Goal: Information Seeking & Learning: Learn about a topic

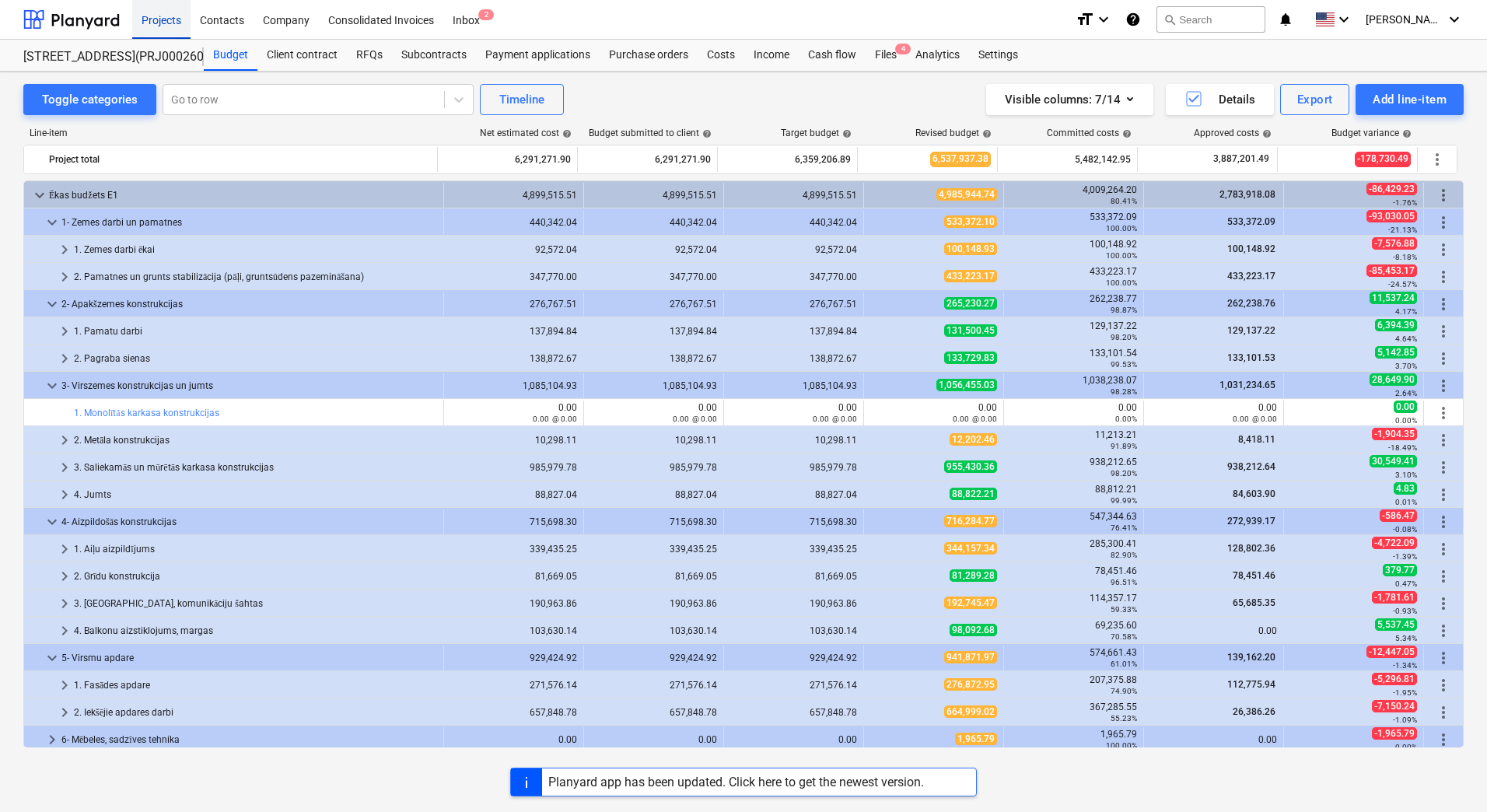
click at [171, 16] on div "Projects" at bounding box center [161, 19] width 58 height 39
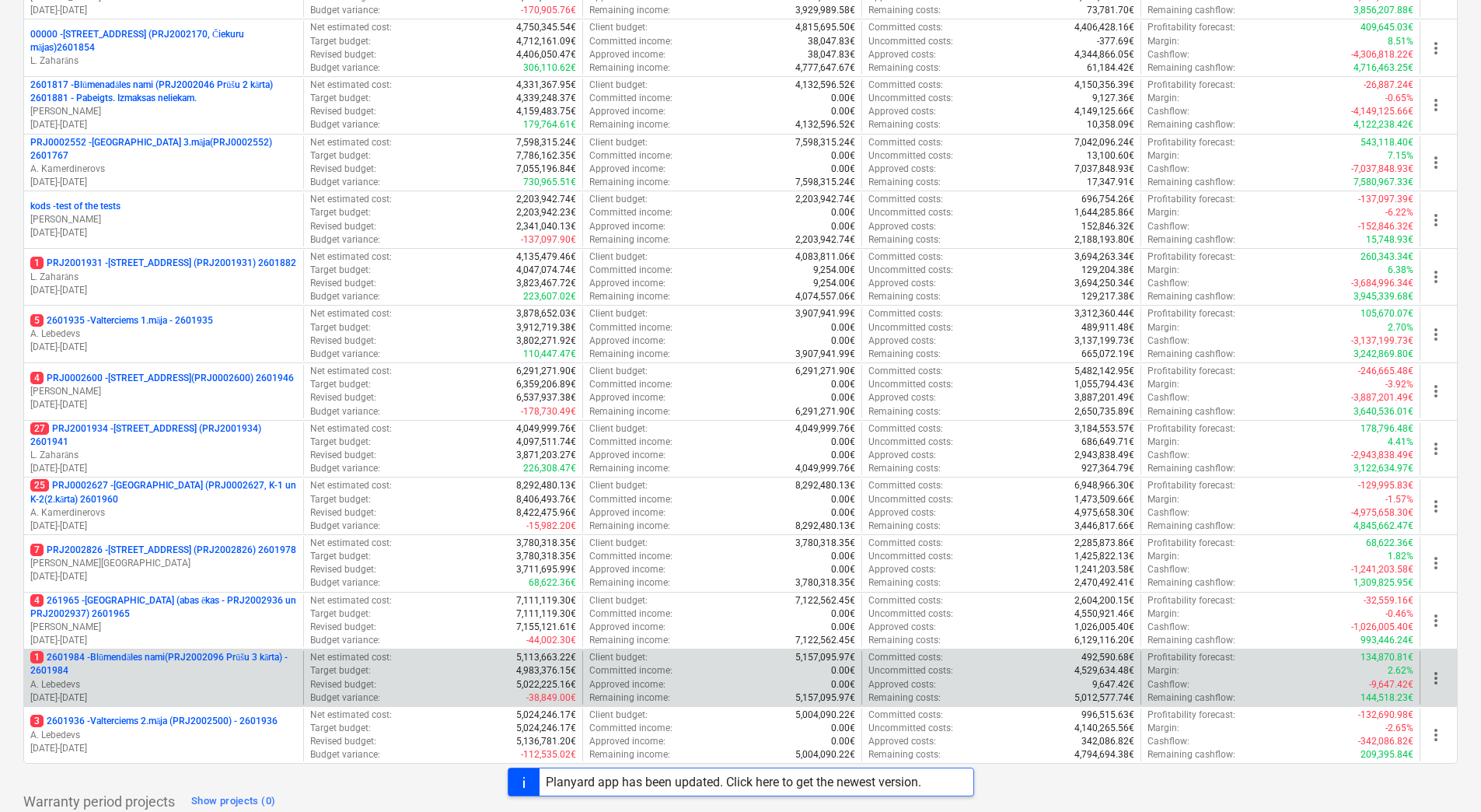
scroll to position [424, 0]
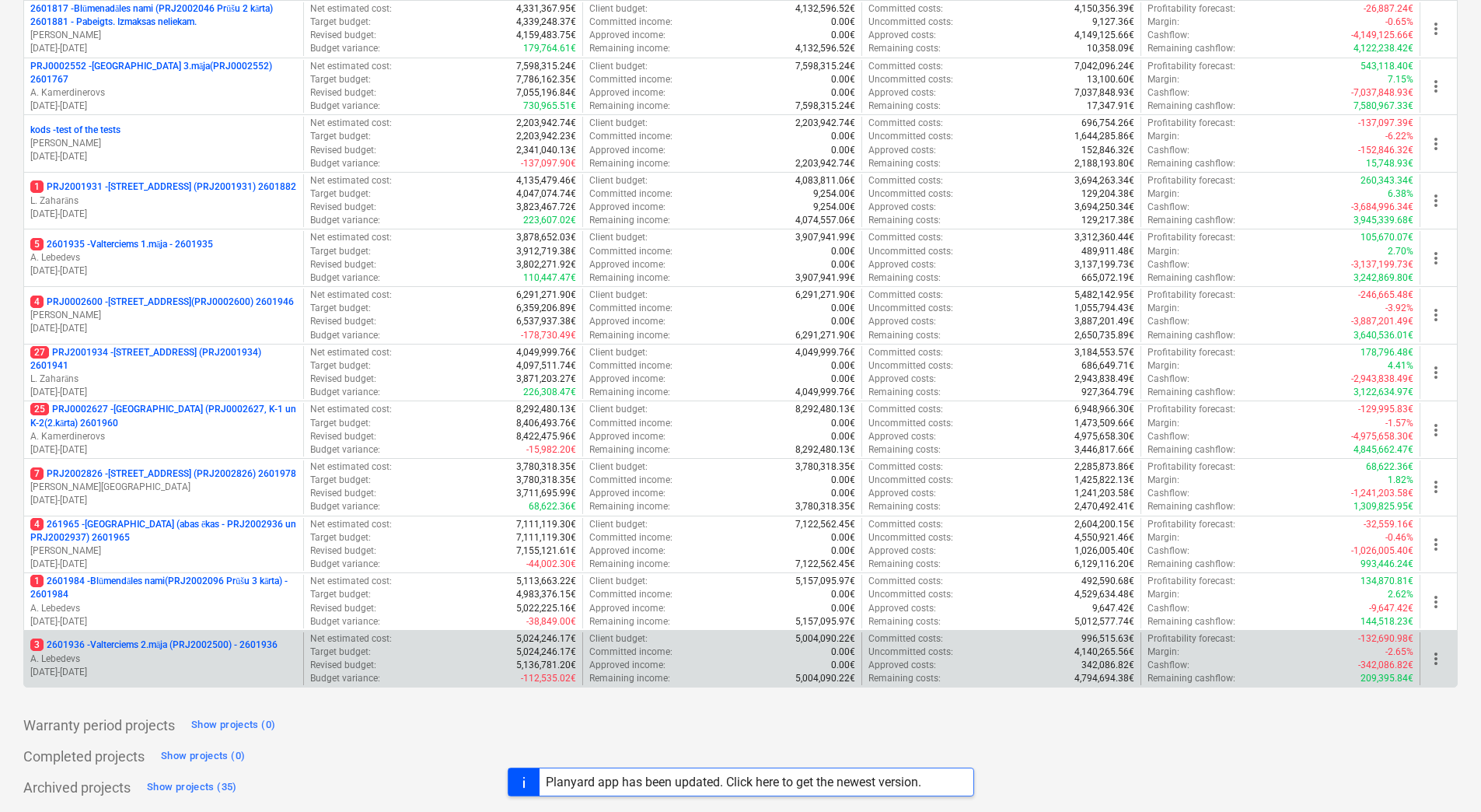
click at [224, 639] on p "3 2601936 - Valterciems 2.māja (PRJ2002500) - 2601936" at bounding box center [154, 645] width 247 height 13
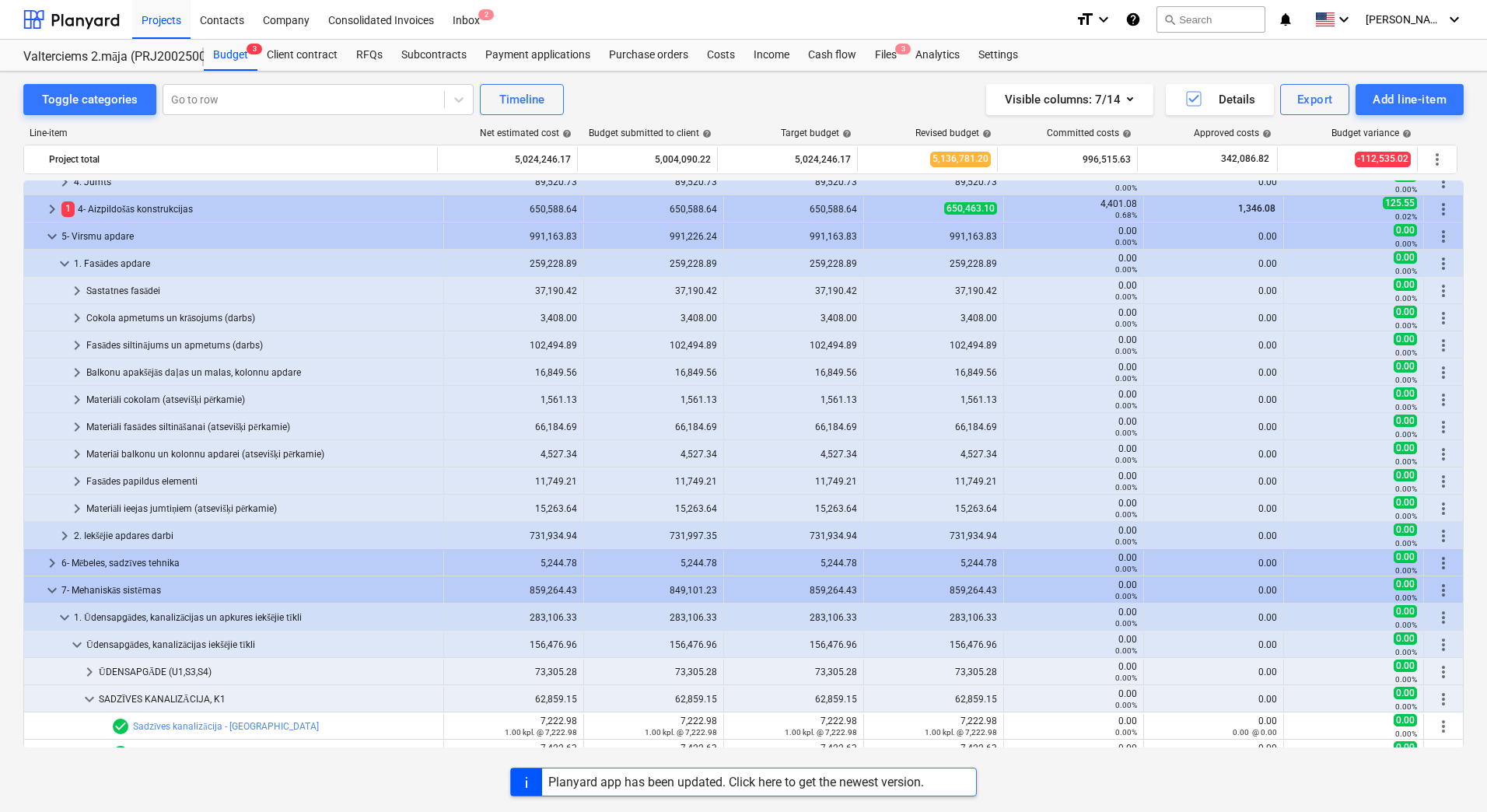
scroll to position [1400, 0]
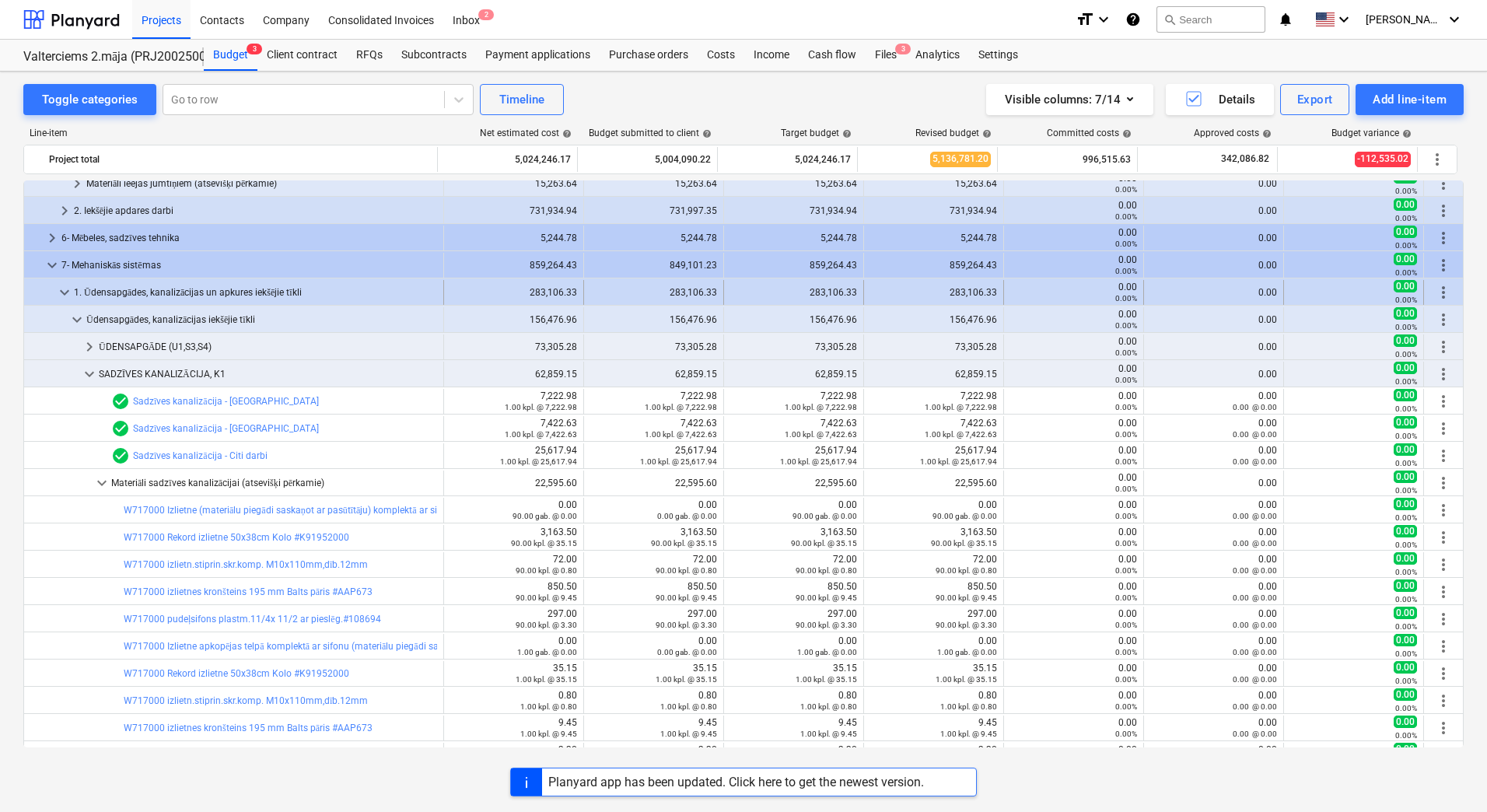
click at [57, 292] on span "keyboard_arrow_down" at bounding box center [64, 292] width 19 height 19
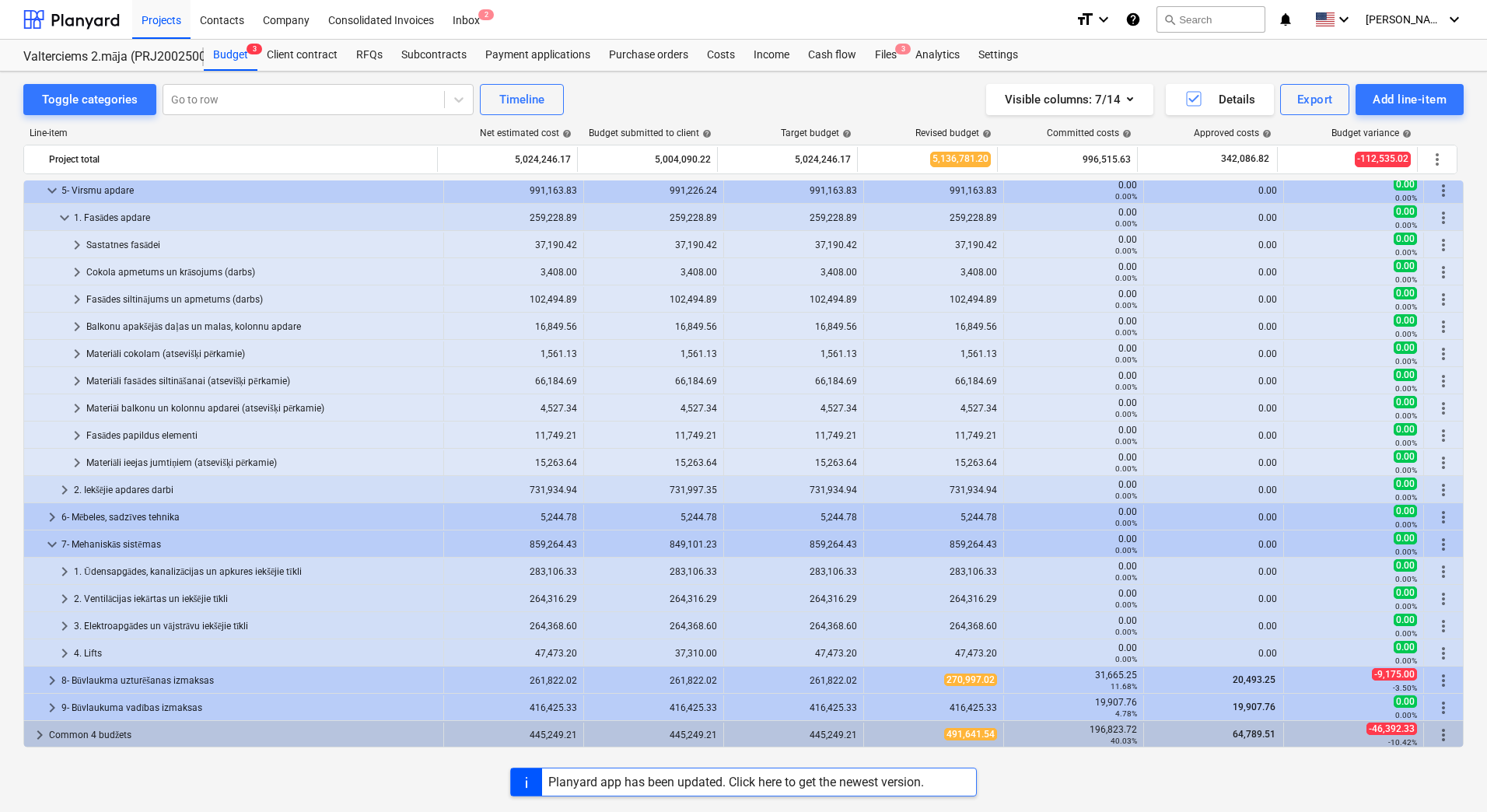
scroll to position [1120, 0]
click at [62, 565] on span "keyboard_arrow_right" at bounding box center [64, 571] width 19 height 19
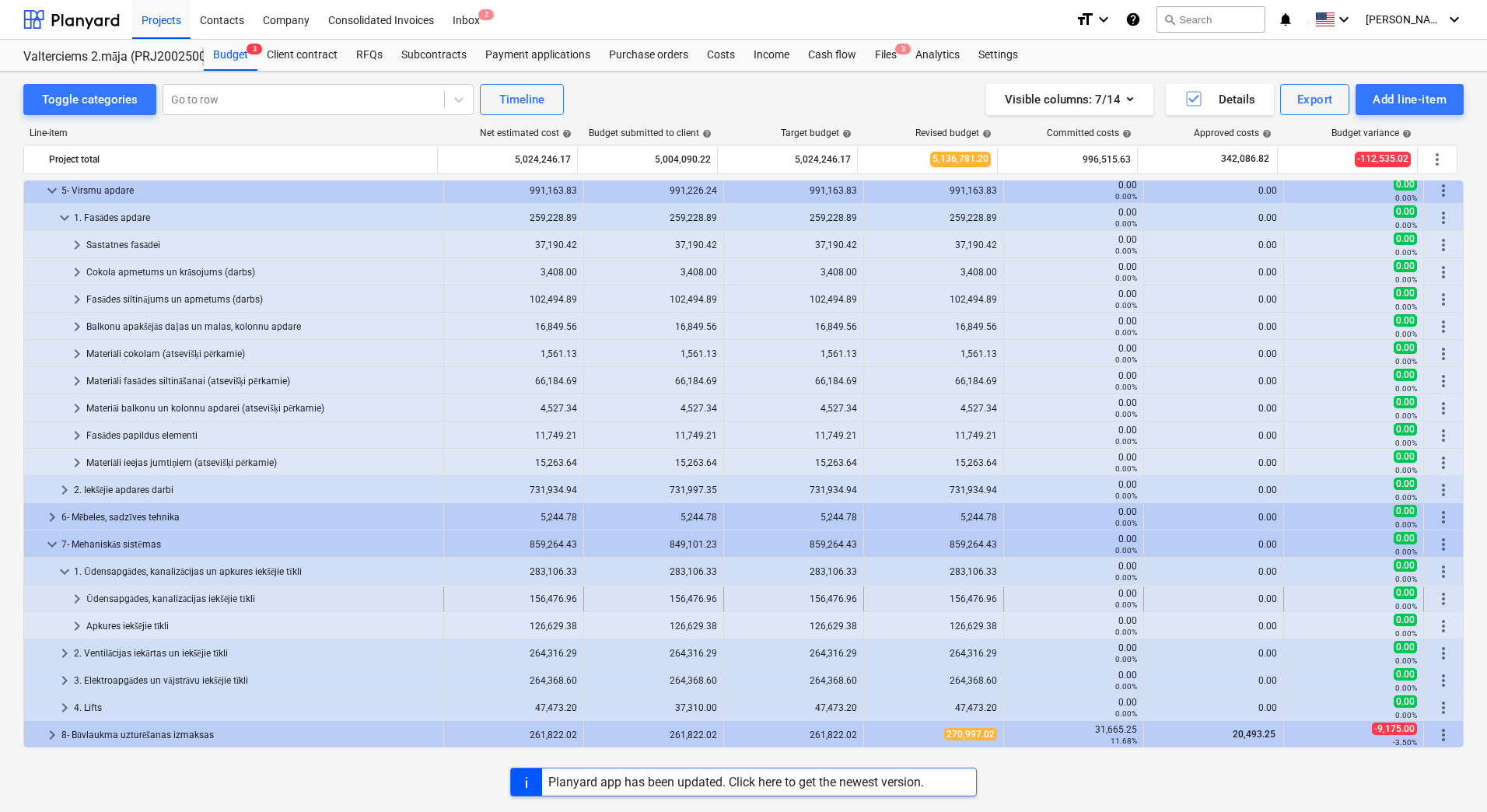
click at [72, 599] on span "keyboard_arrow_right" at bounding box center [76, 598] width 19 height 19
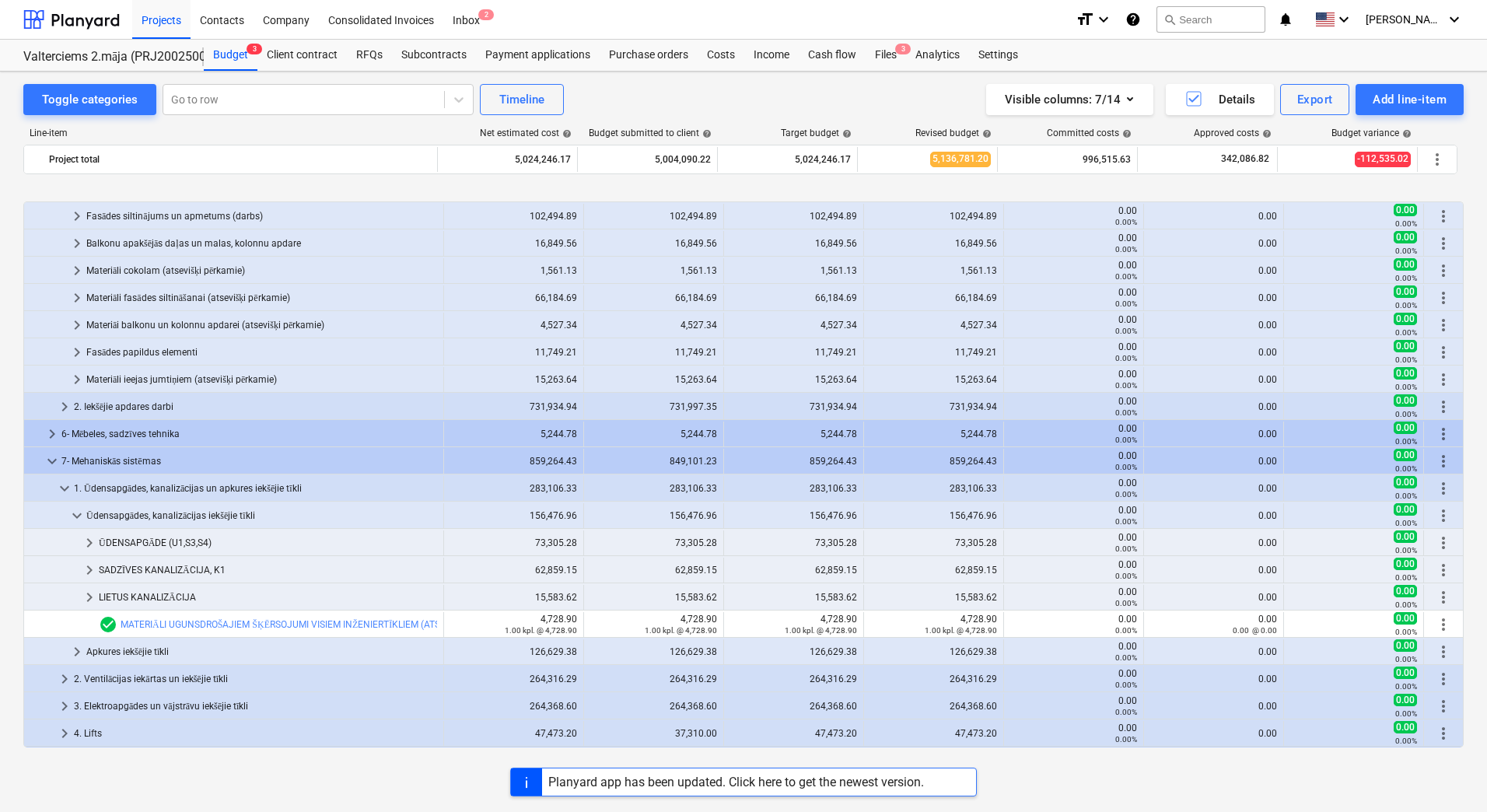
scroll to position [1276, 0]
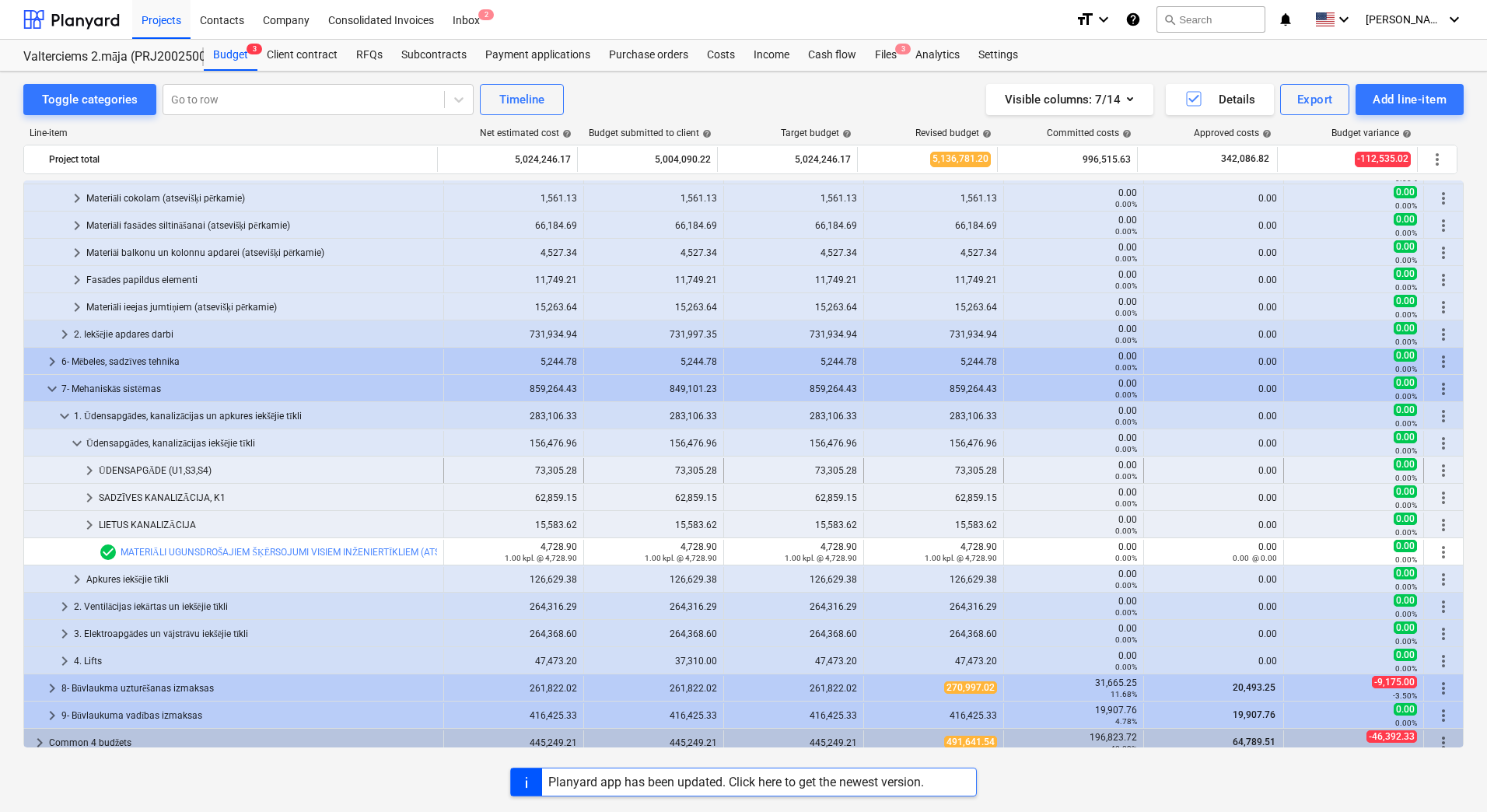
click at [92, 472] on span "keyboard_arrow_right" at bounding box center [89, 470] width 19 height 19
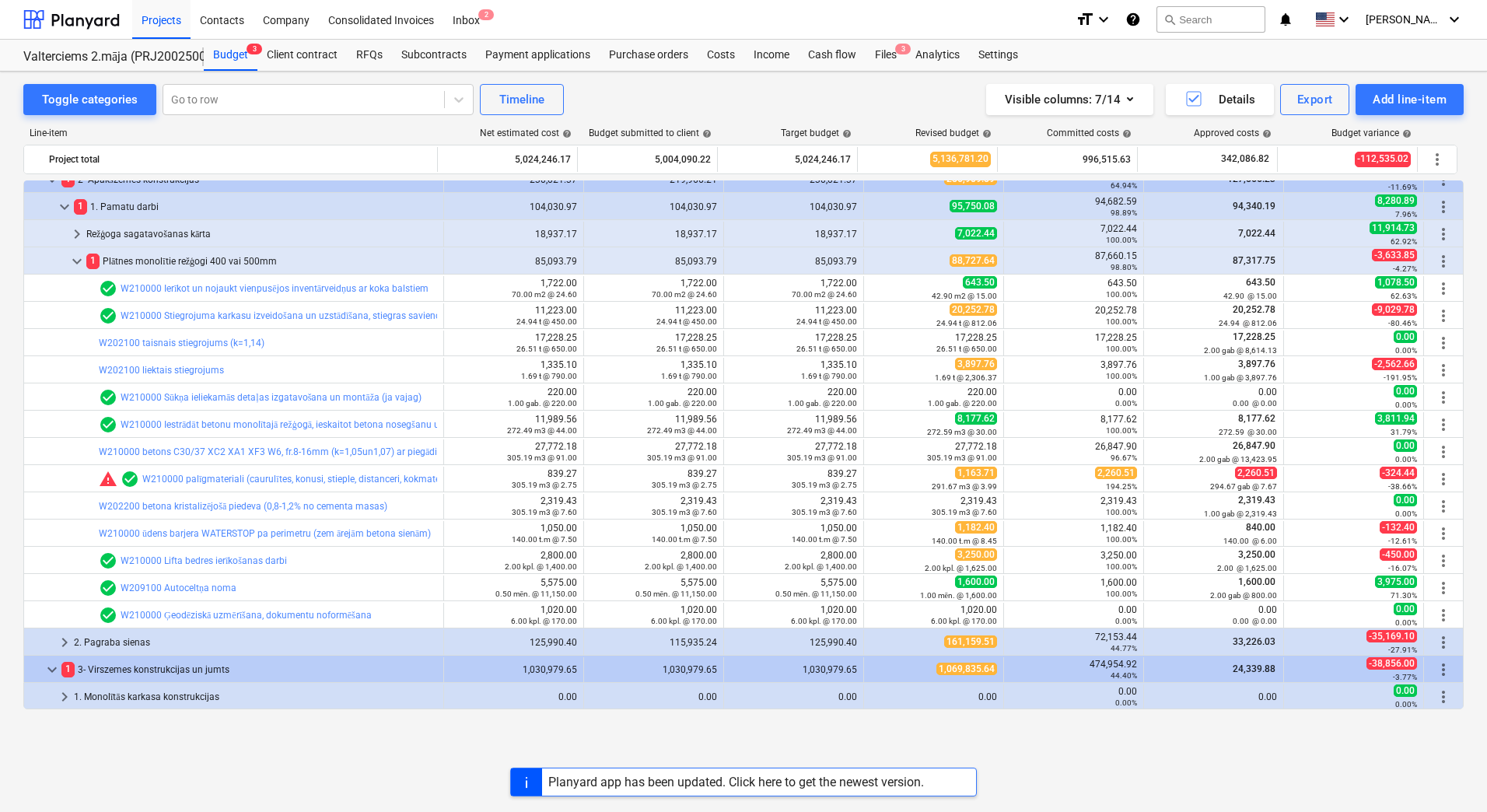
scroll to position [0, 0]
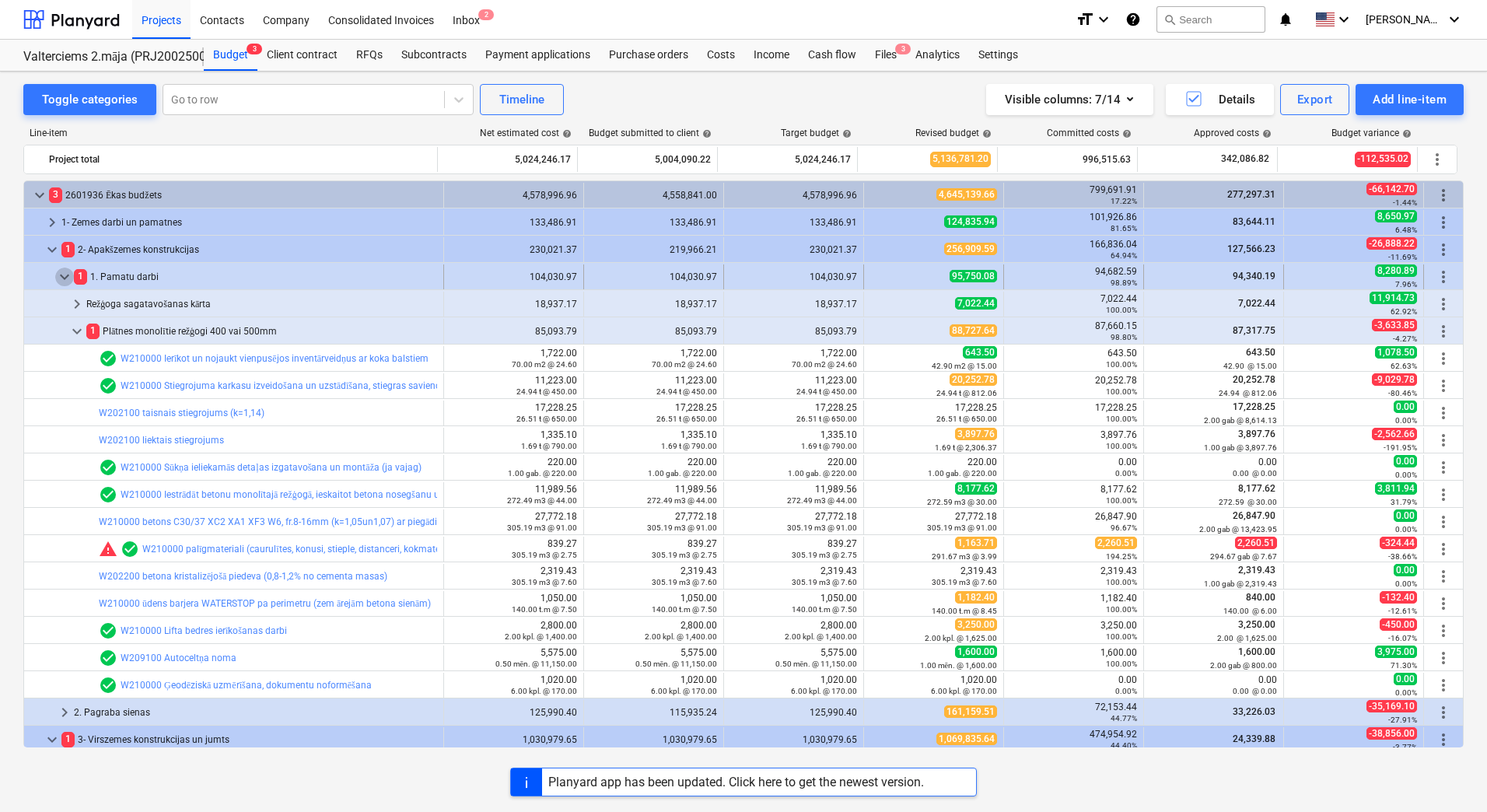
click at [65, 279] on span "keyboard_arrow_down" at bounding box center [64, 276] width 19 height 19
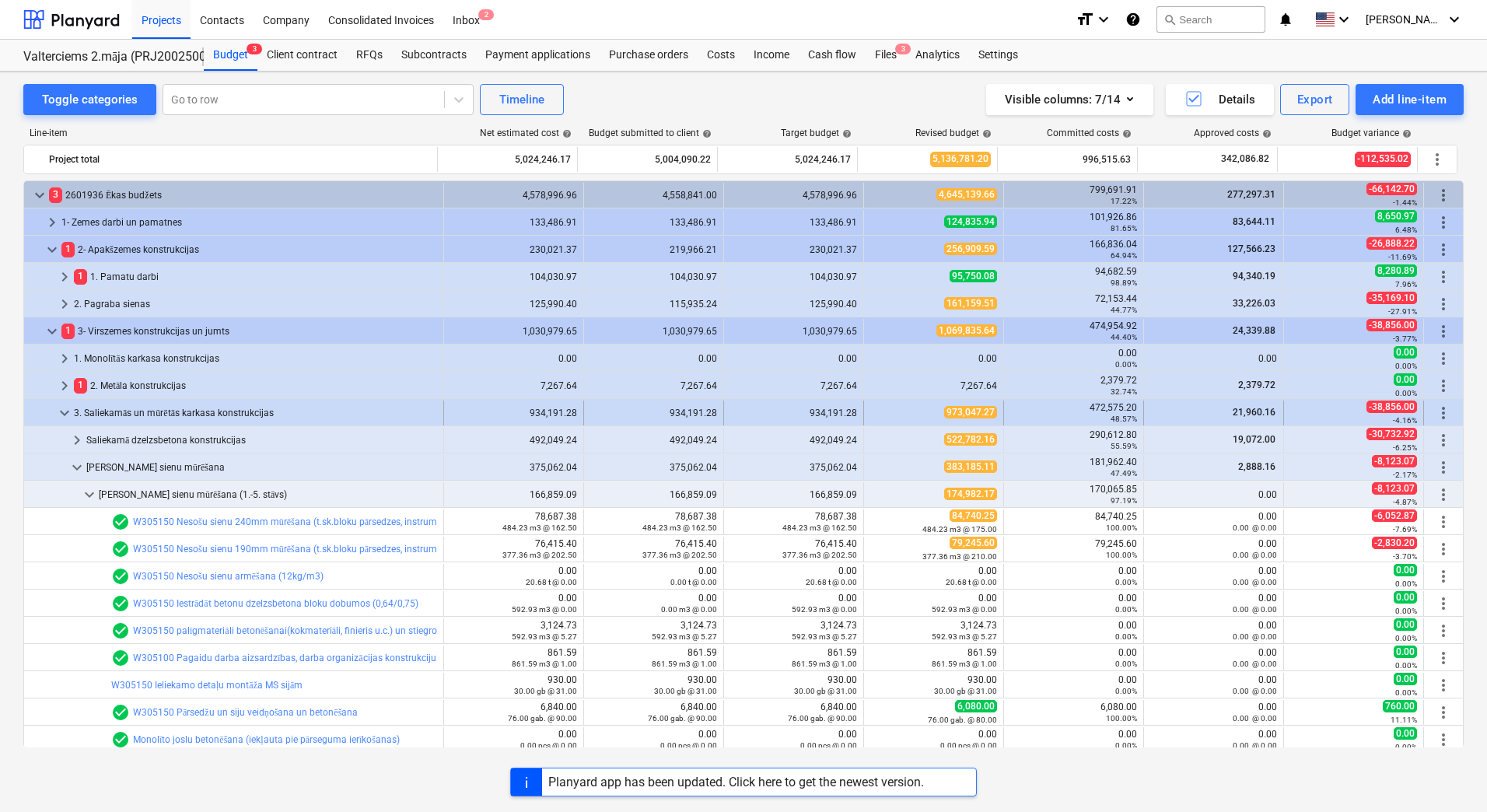
click at [64, 412] on span "keyboard_arrow_down" at bounding box center [64, 413] width 19 height 19
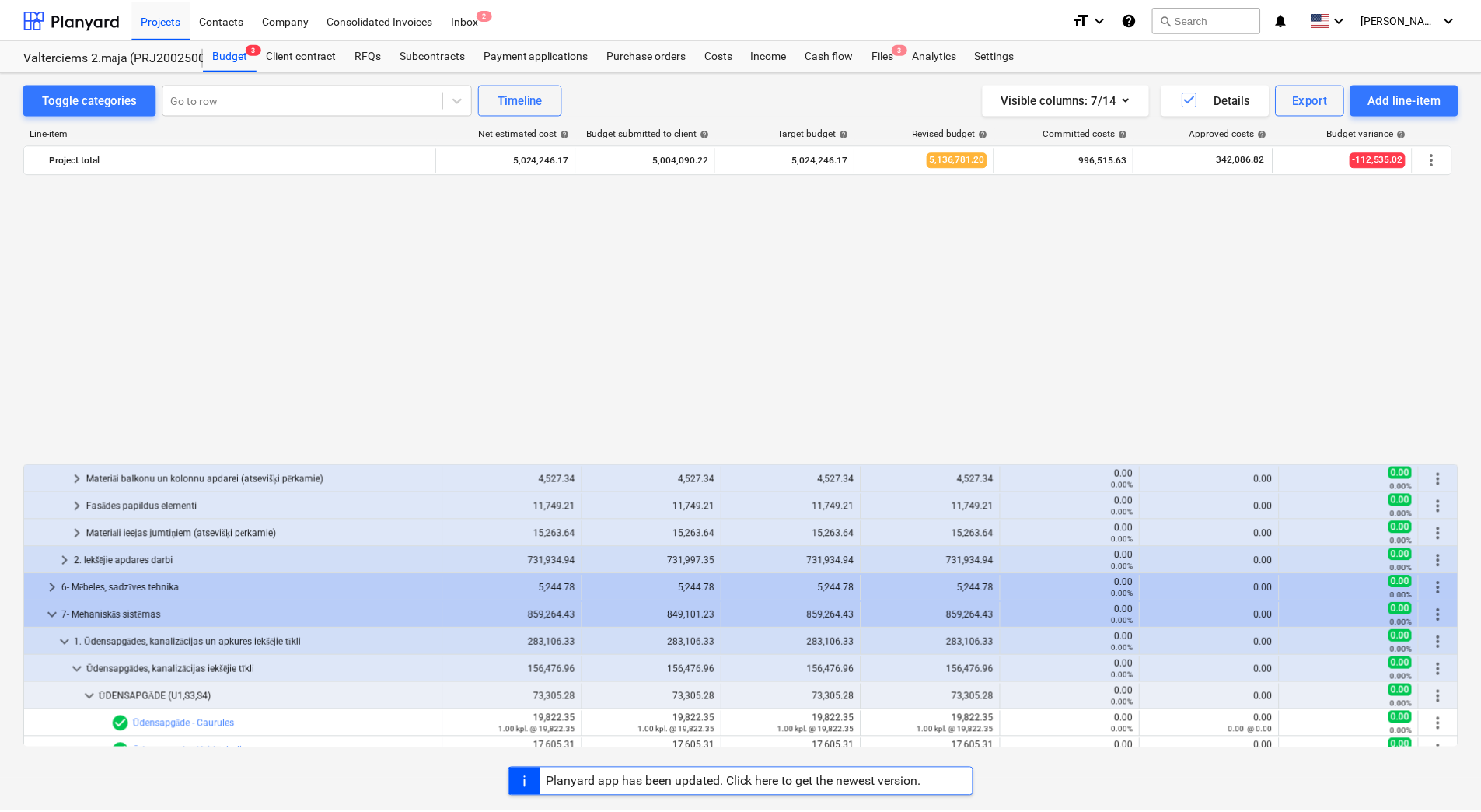
scroll to position [544, 0]
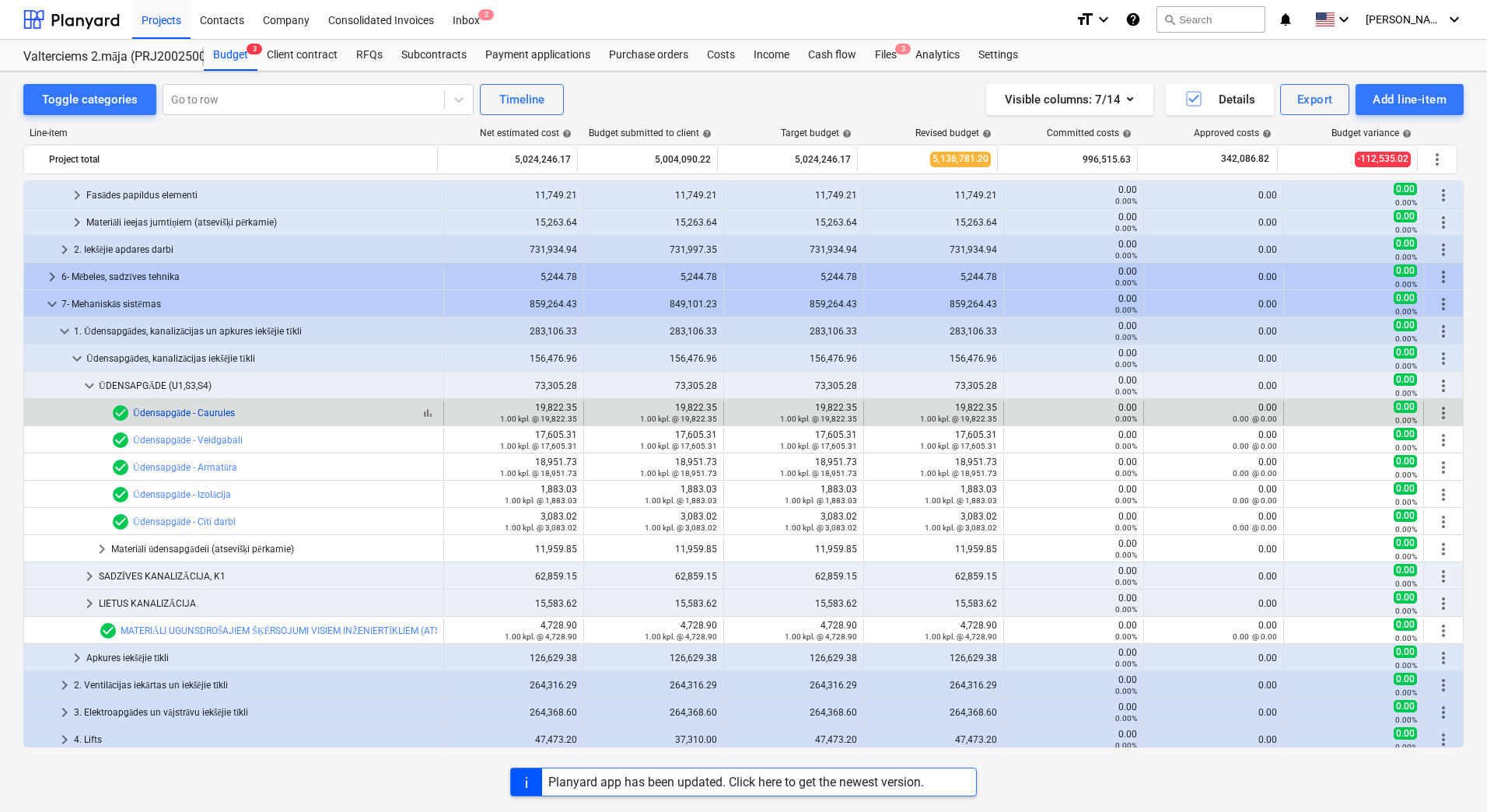
click at [214, 411] on link "Ūdensapgāde - Caurules" at bounding box center [184, 413] width 102 height 11
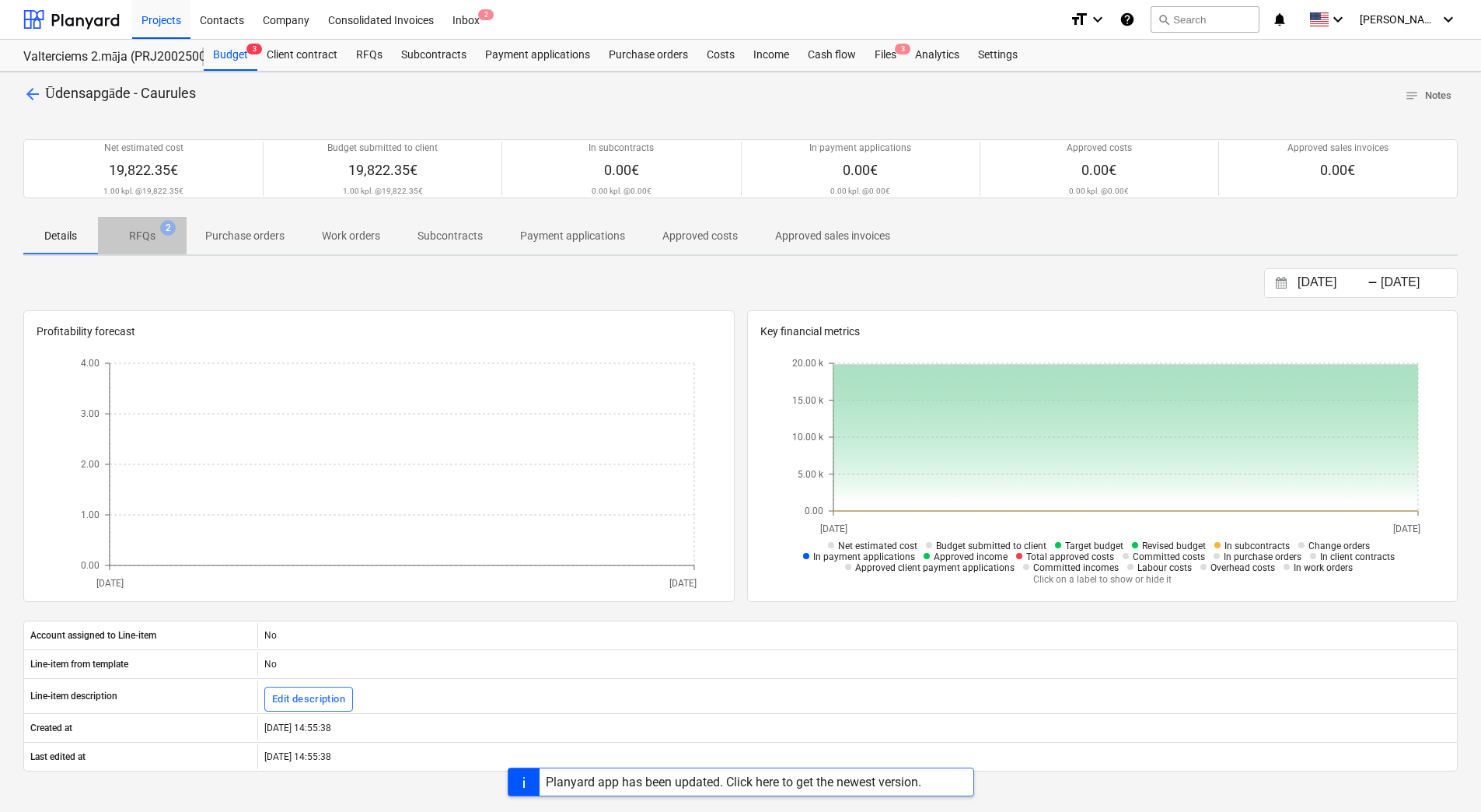
click at [151, 238] on p "RFQs" at bounding box center [142, 236] width 26 height 16
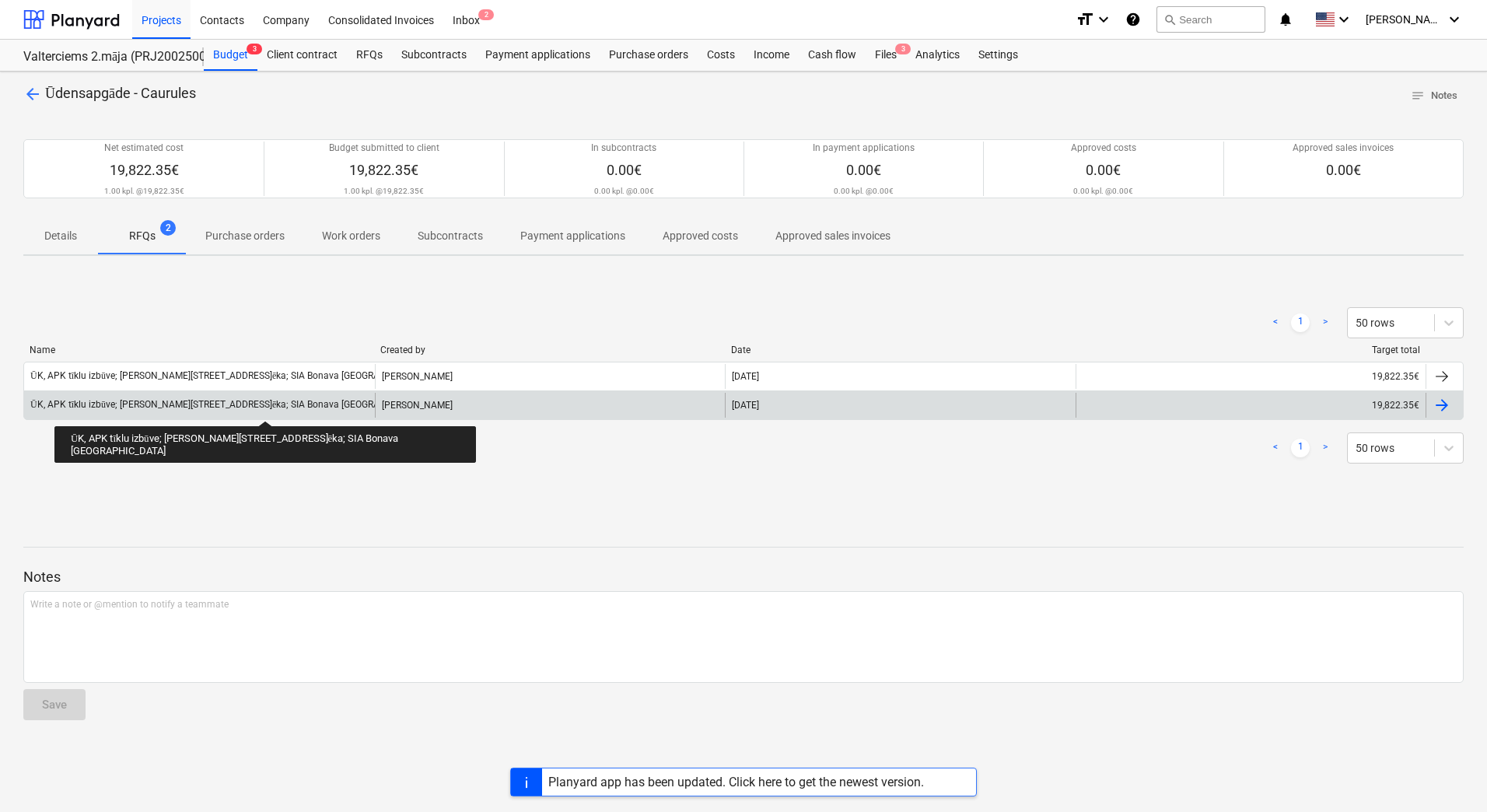
click at [224, 407] on div "ŪK, APK tīklu izbūve; [PERSON_NAME][STREET_ADDRESS]ēka; SIA Bonava [GEOGRAPHIC_…" at bounding box center [230, 404] width 400 height 12
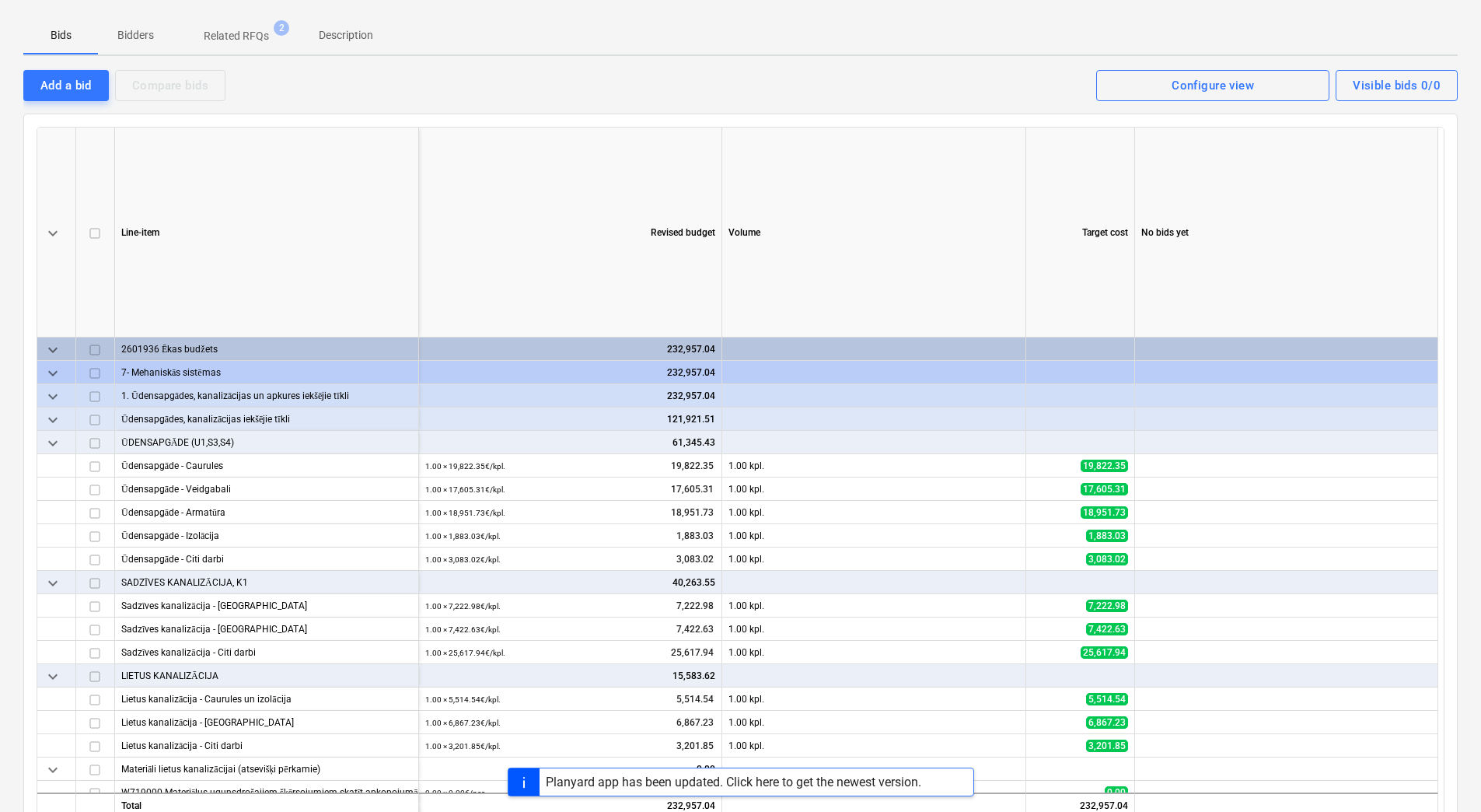
scroll to position [41, 0]
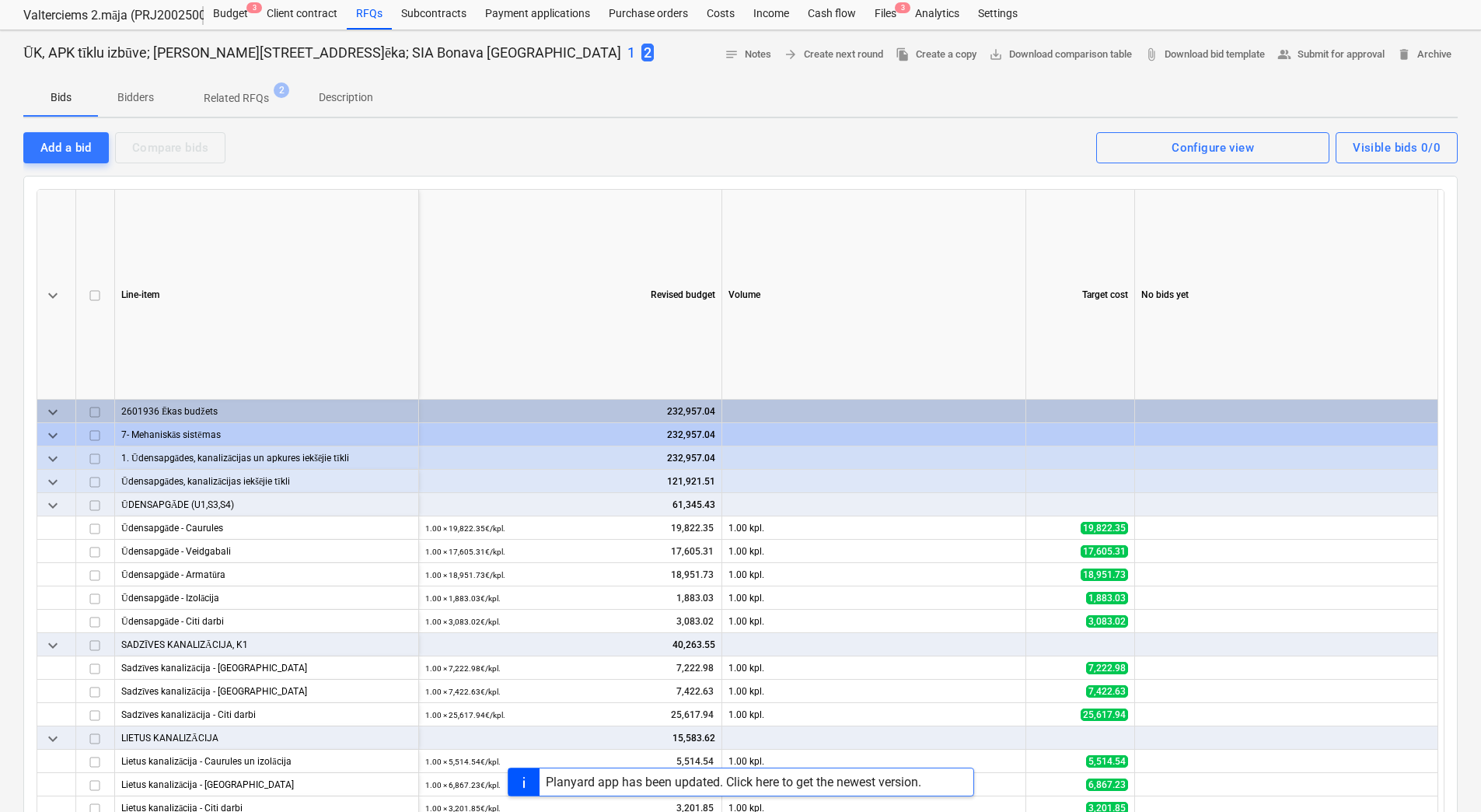
click at [141, 108] on span "Bidders" at bounding box center [135, 97] width 75 height 25
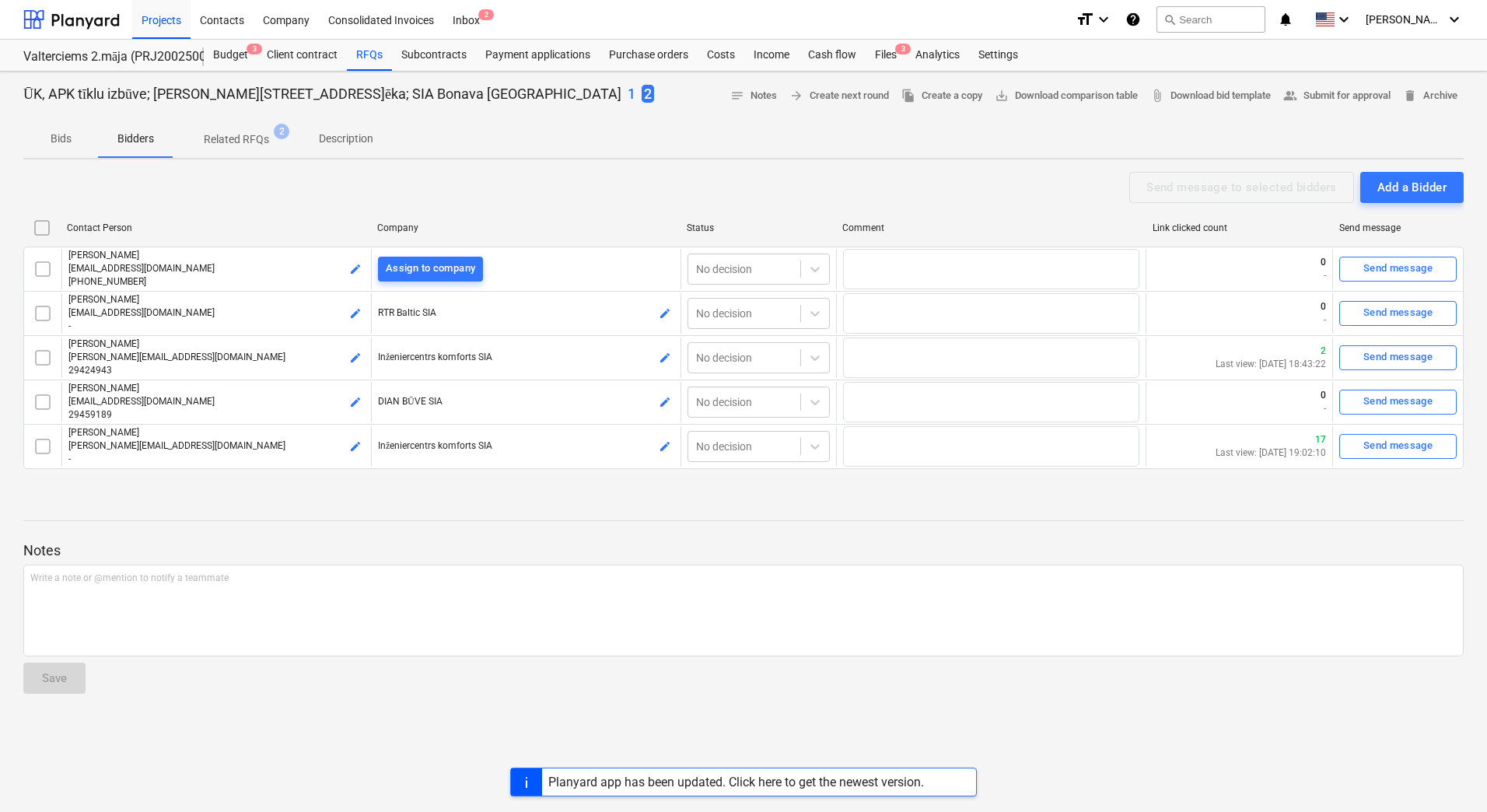
click at [249, 145] on p "Related RFQs" at bounding box center [236, 140] width 65 height 16
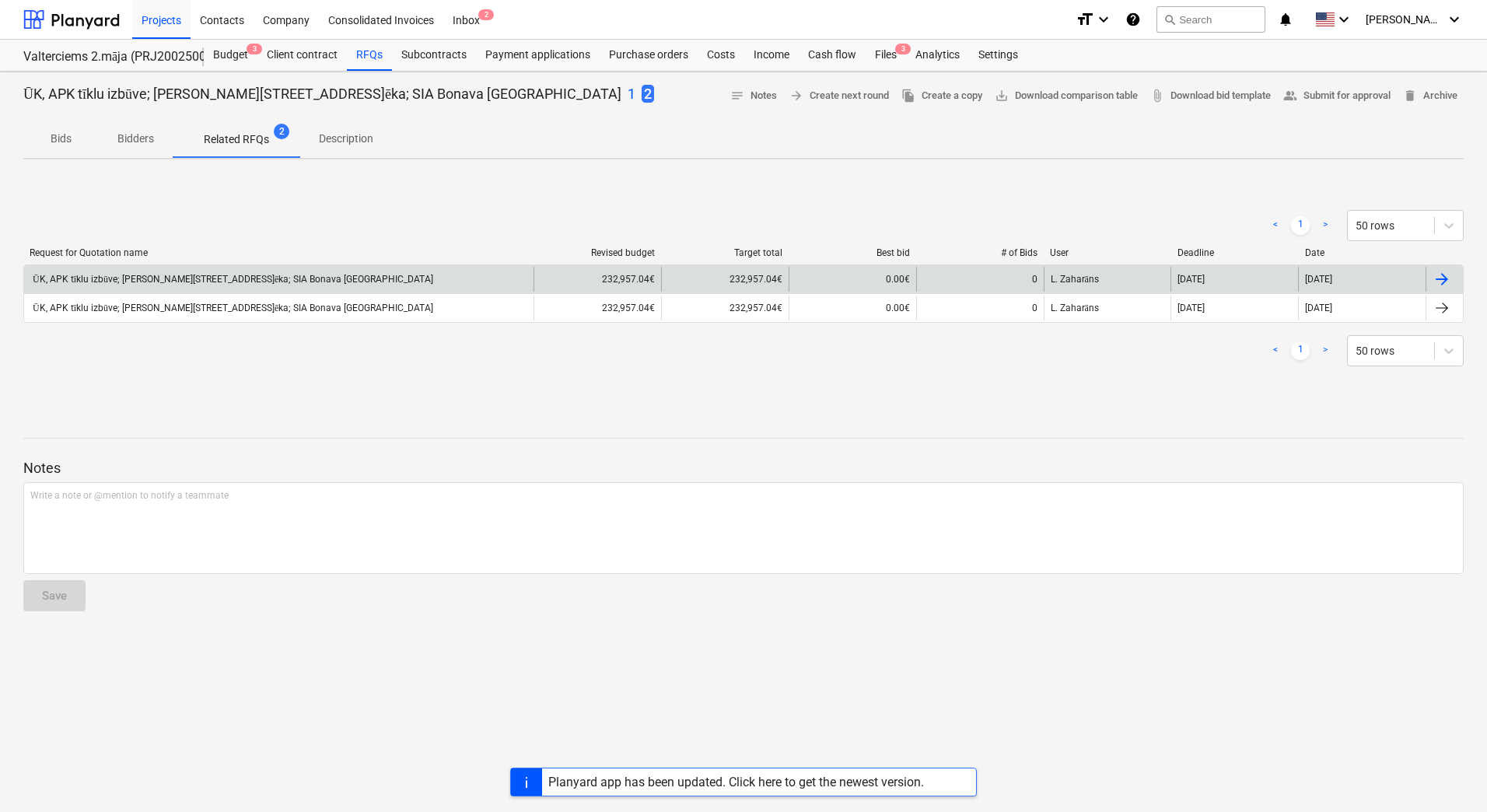
click at [206, 270] on div "ŪK, APK tīklu izbūve; [PERSON_NAME][STREET_ADDRESS]ēka; SIA Bonava [GEOGRAPHIC_…" at bounding box center [279, 279] width 510 height 25
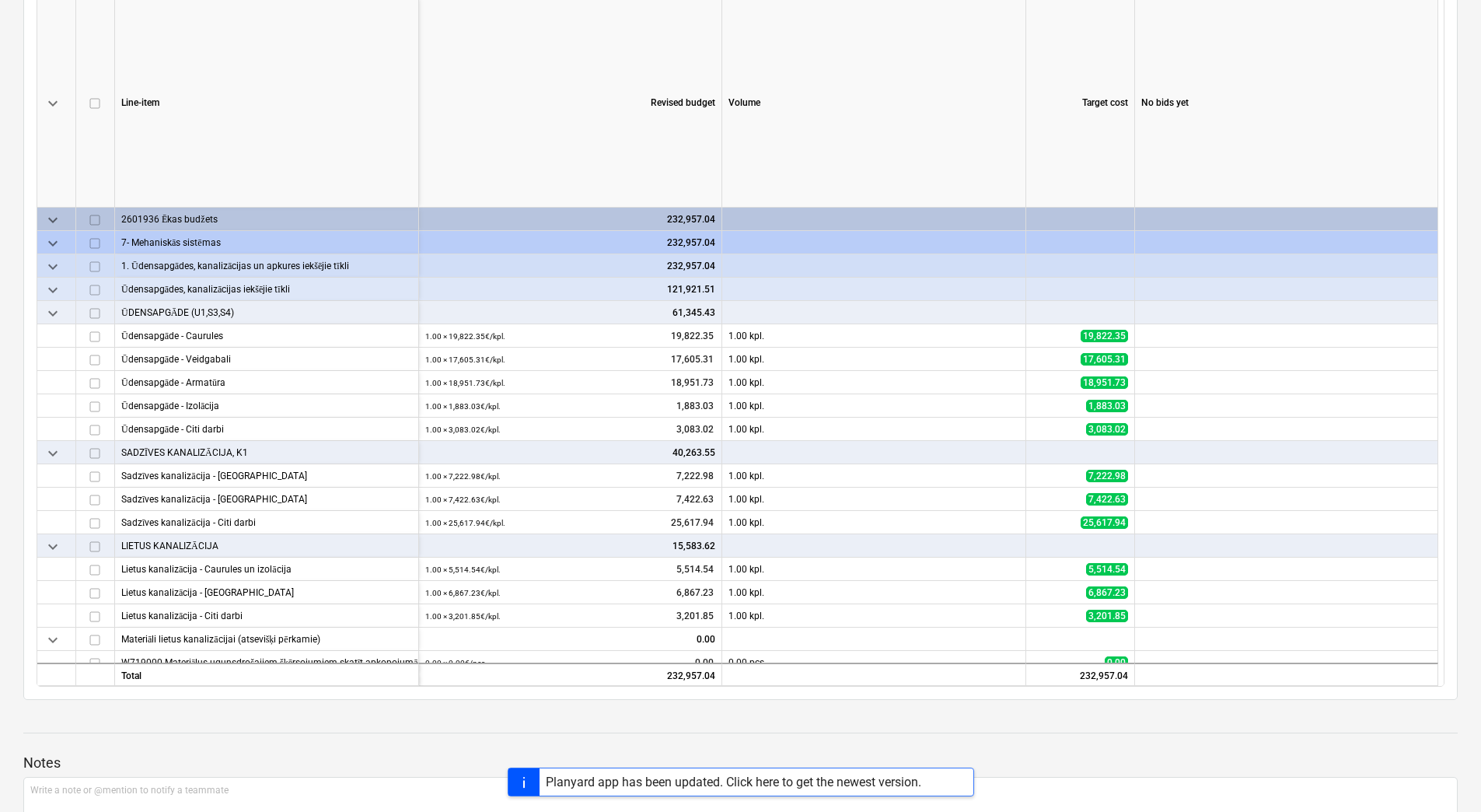
scroll to position [155, 0]
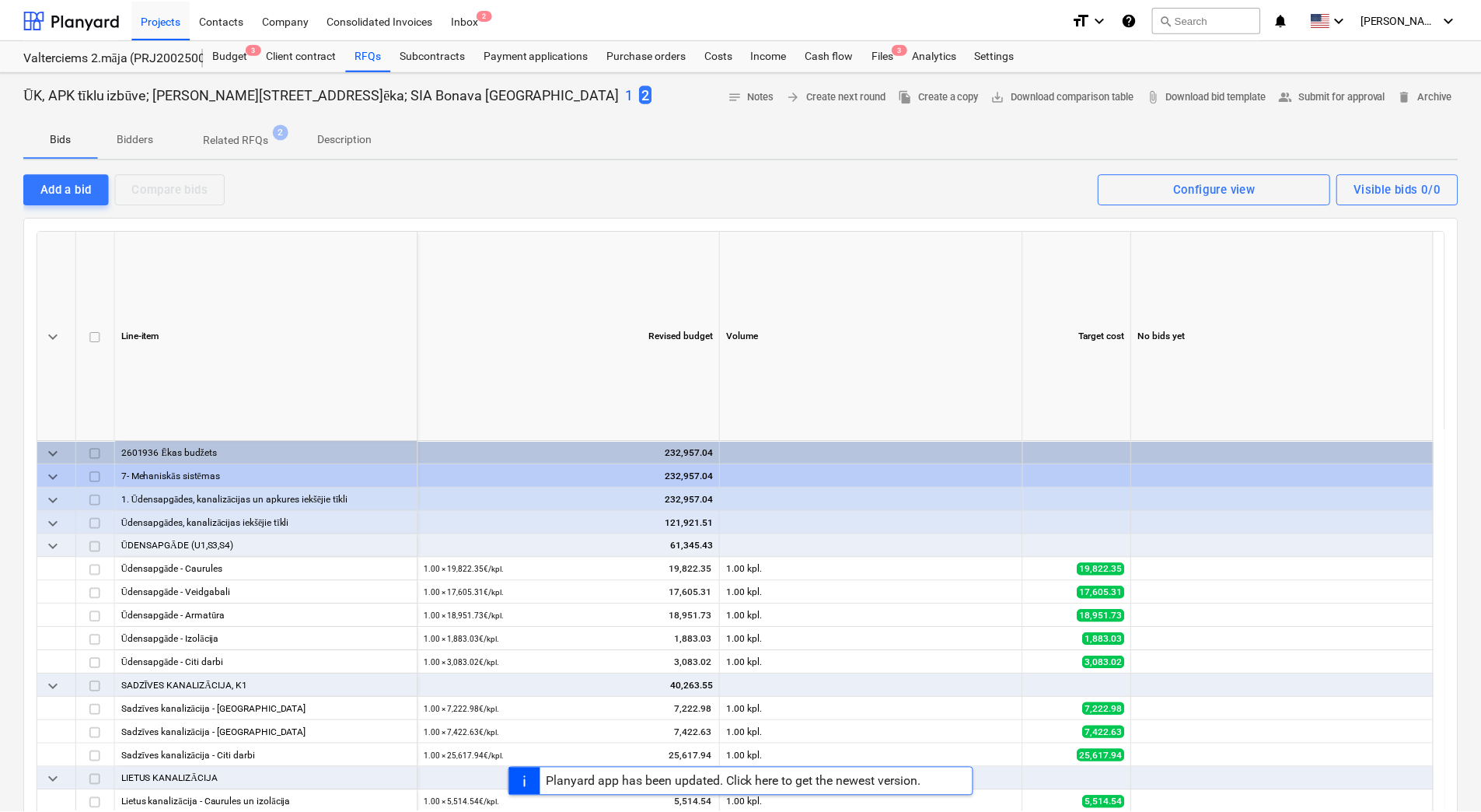
scroll to position [41, 0]
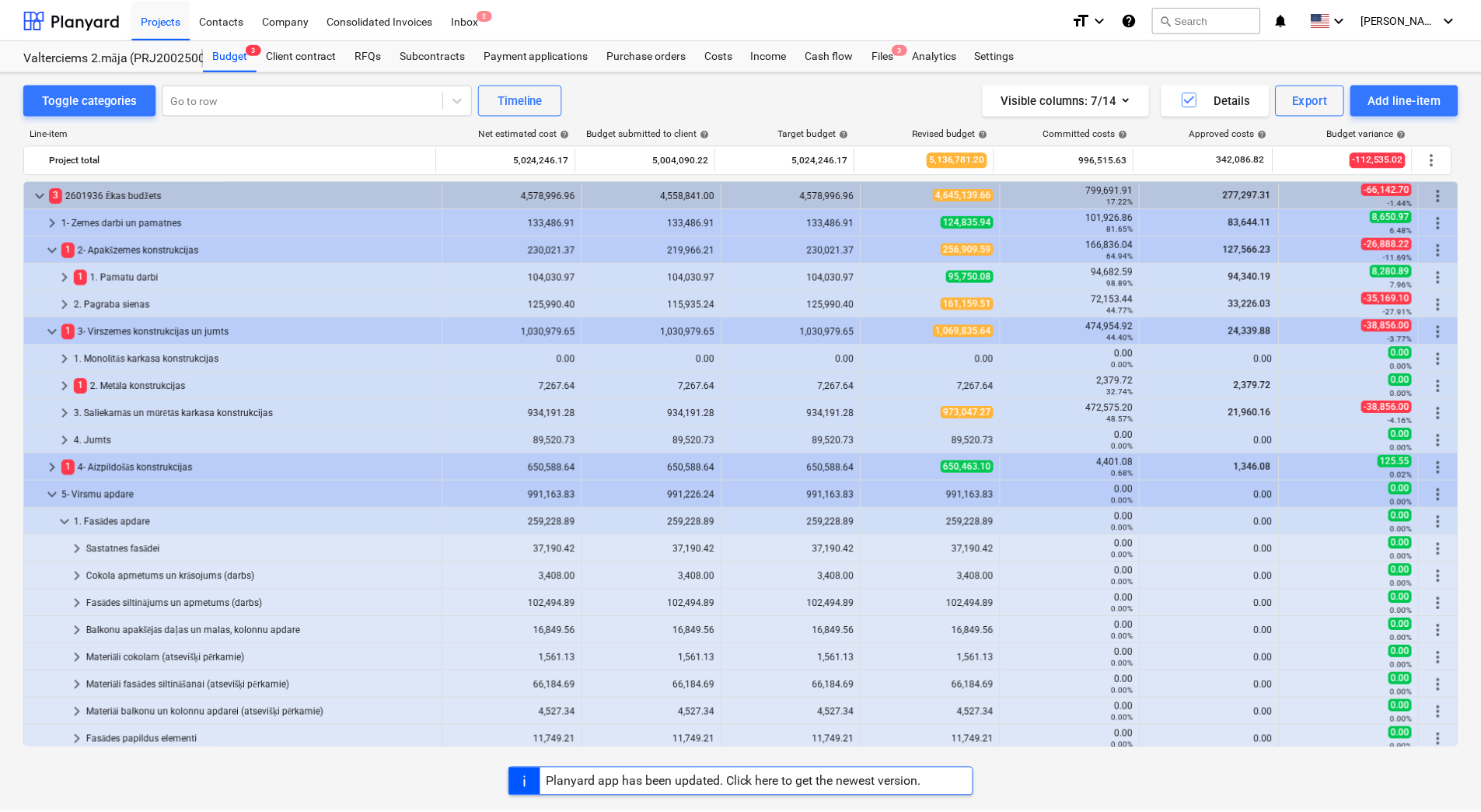
scroll to position [544, 0]
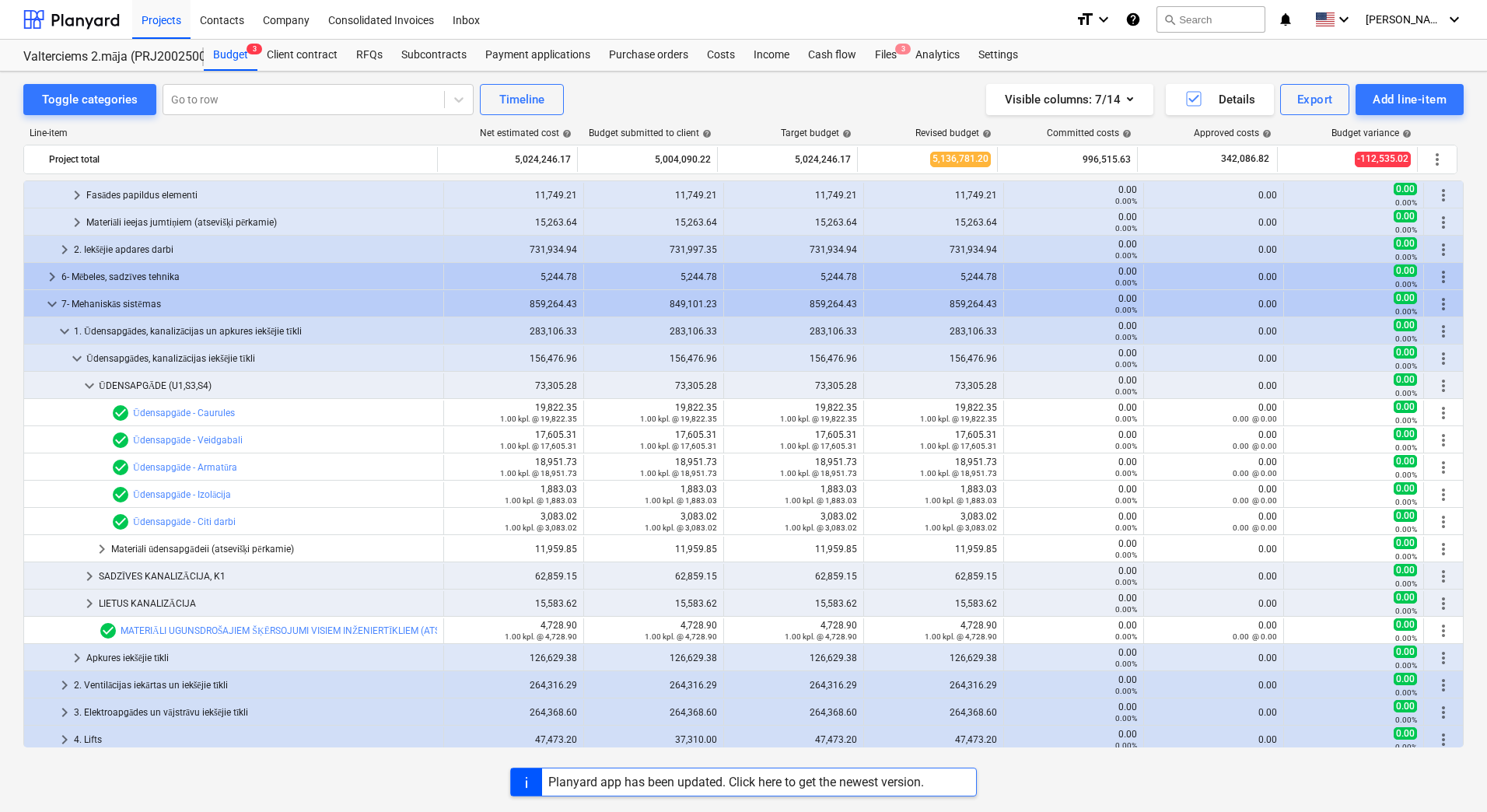
click at [1, 346] on div "Toggle categories Go to row Timeline Visible columns : 7/14 Details Export Add …" at bounding box center [743, 425] width 1487 height 707
click at [4, 345] on div "Toggle categories Go to row Timeline Visible columns : 7/14 Details Export Add …" at bounding box center [743, 425] width 1487 height 707
drag, startPoint x: 20, startPoint y: 253, endPoint x: 0, endPoint y: 210, distance: 47.4
click at [19, 253] on div "Toggle categories Go to row Timeline Visible columns : 7/14 Details Export Add …" at bounding box center [743, 425] width 1487 height 707
click at [168, 16] on div "Projects" at bounding box center [161, 19] width 58 height 39
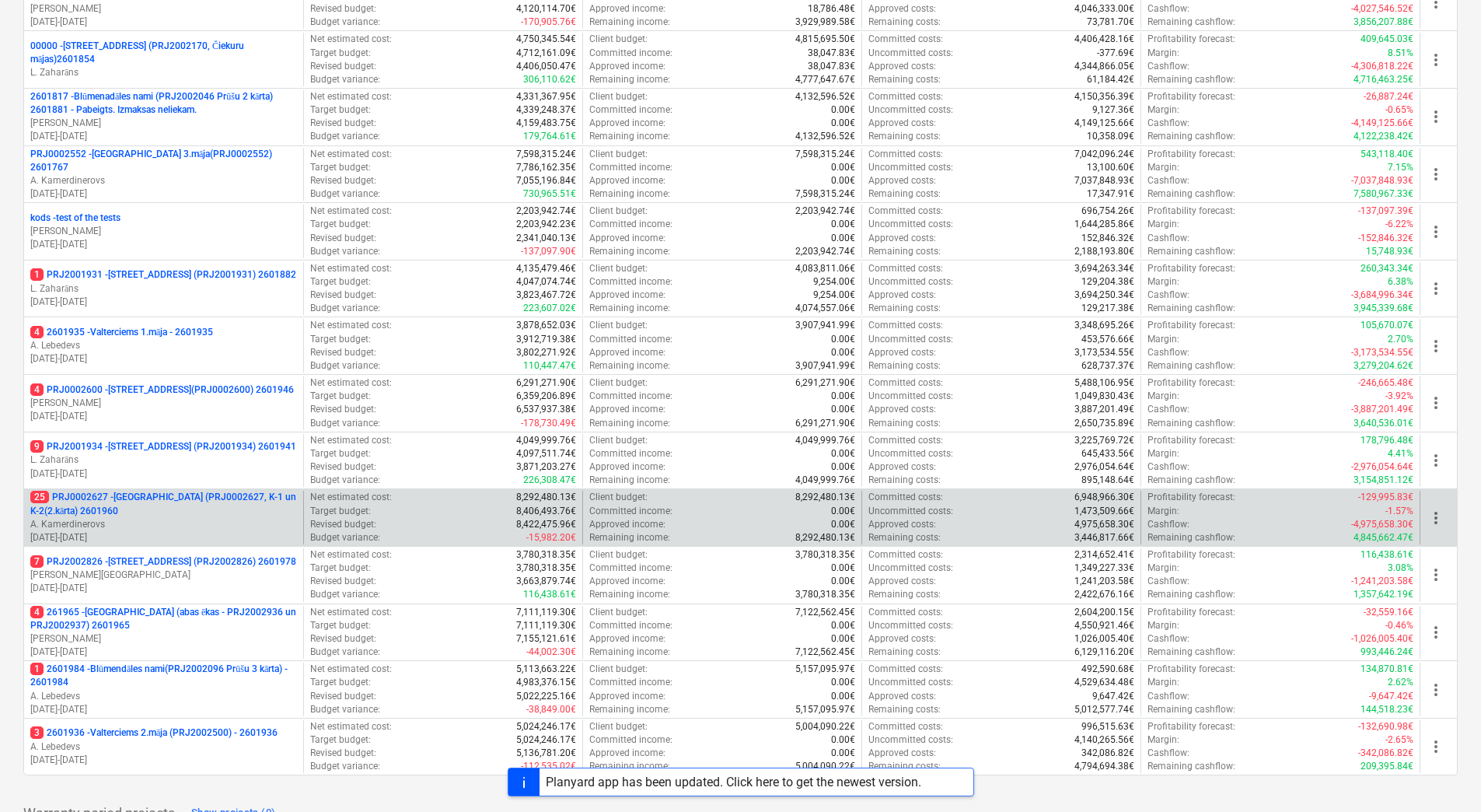
scroll to position [424, 0]
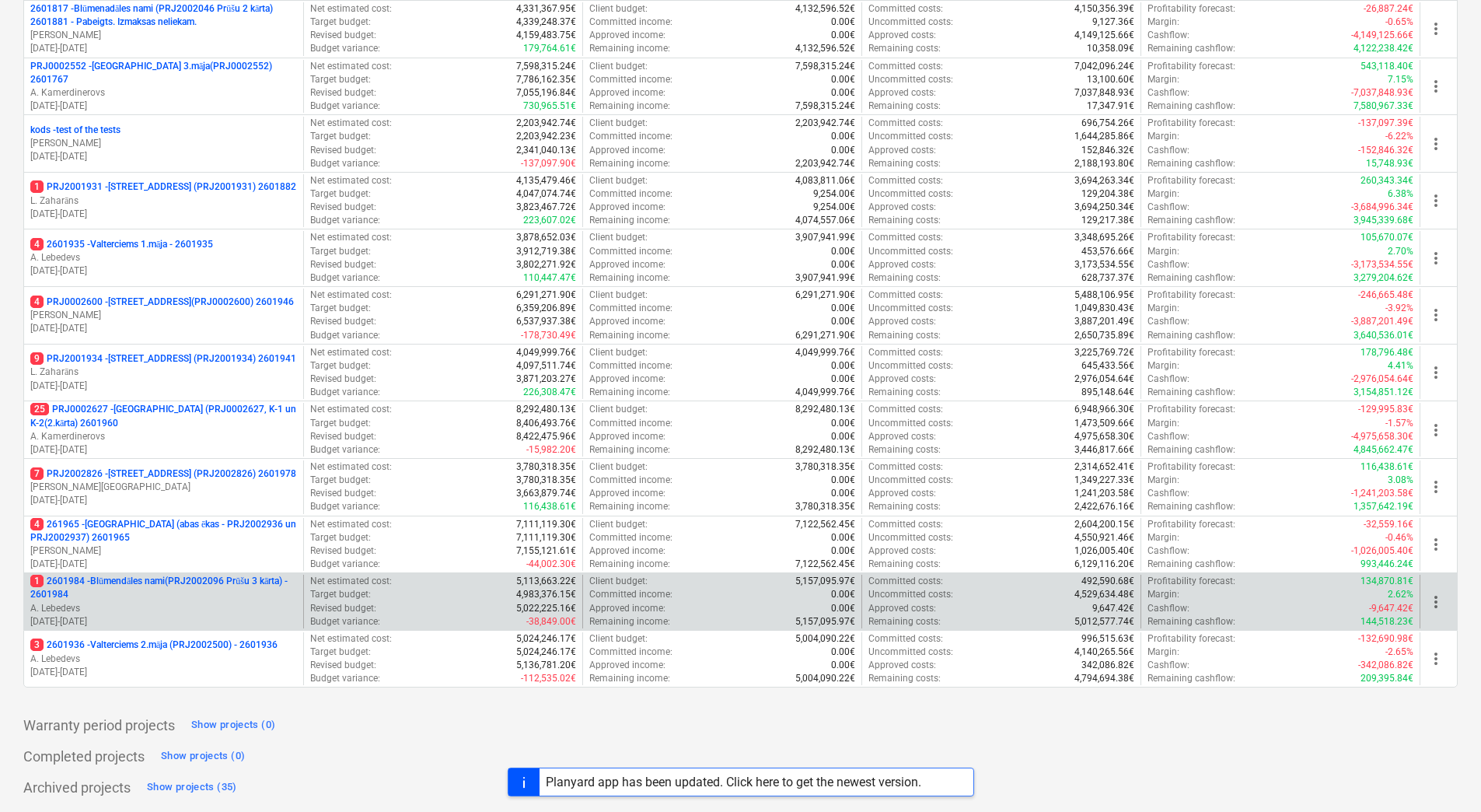
click at [179, 580] on p "1 2601984 - Blūmendāles nami(PRJ2002096 Prūšu 3 kārta) - 2601984" at bounding box center [164, 588] width 267 height 26
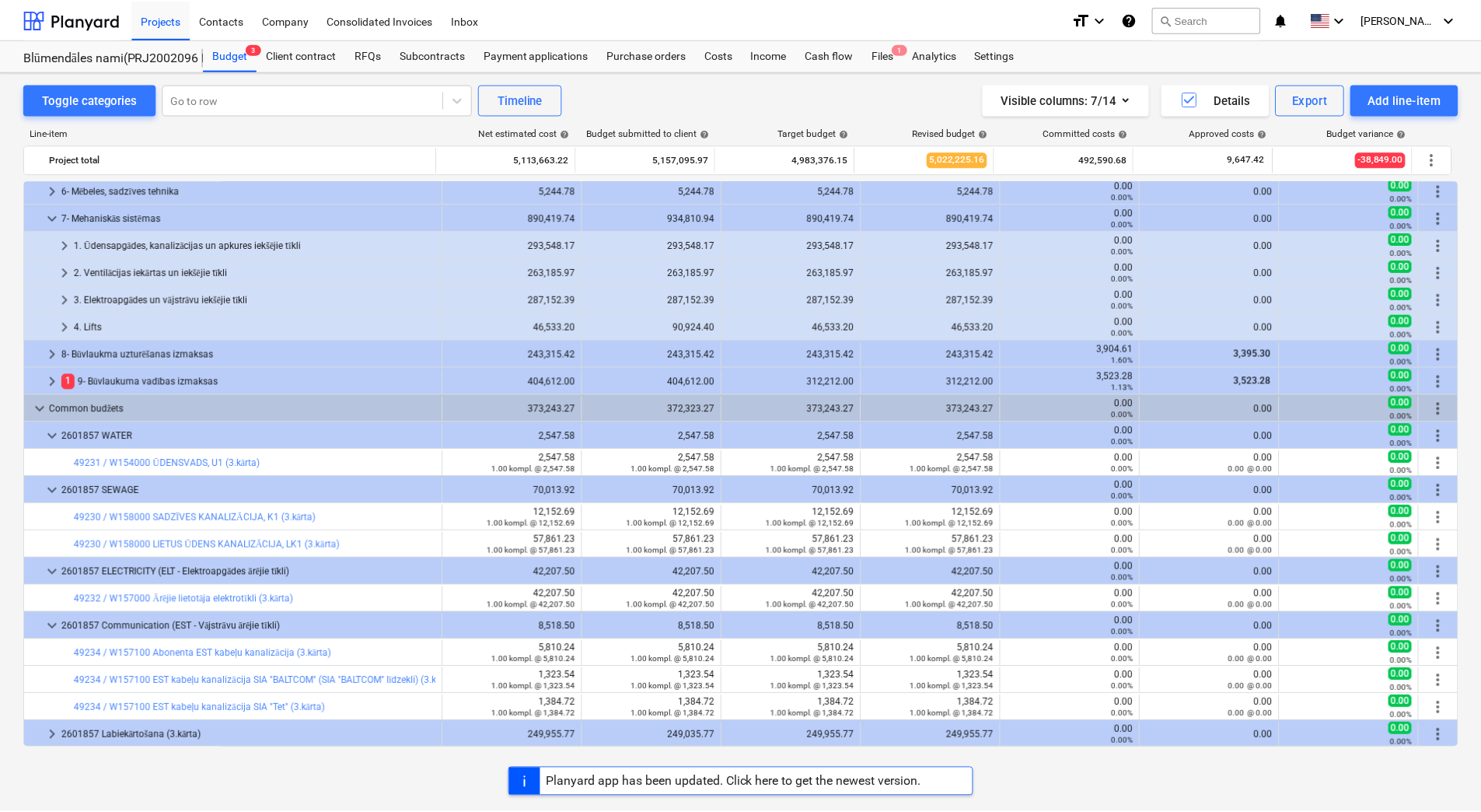
scroll to position [343, 0]
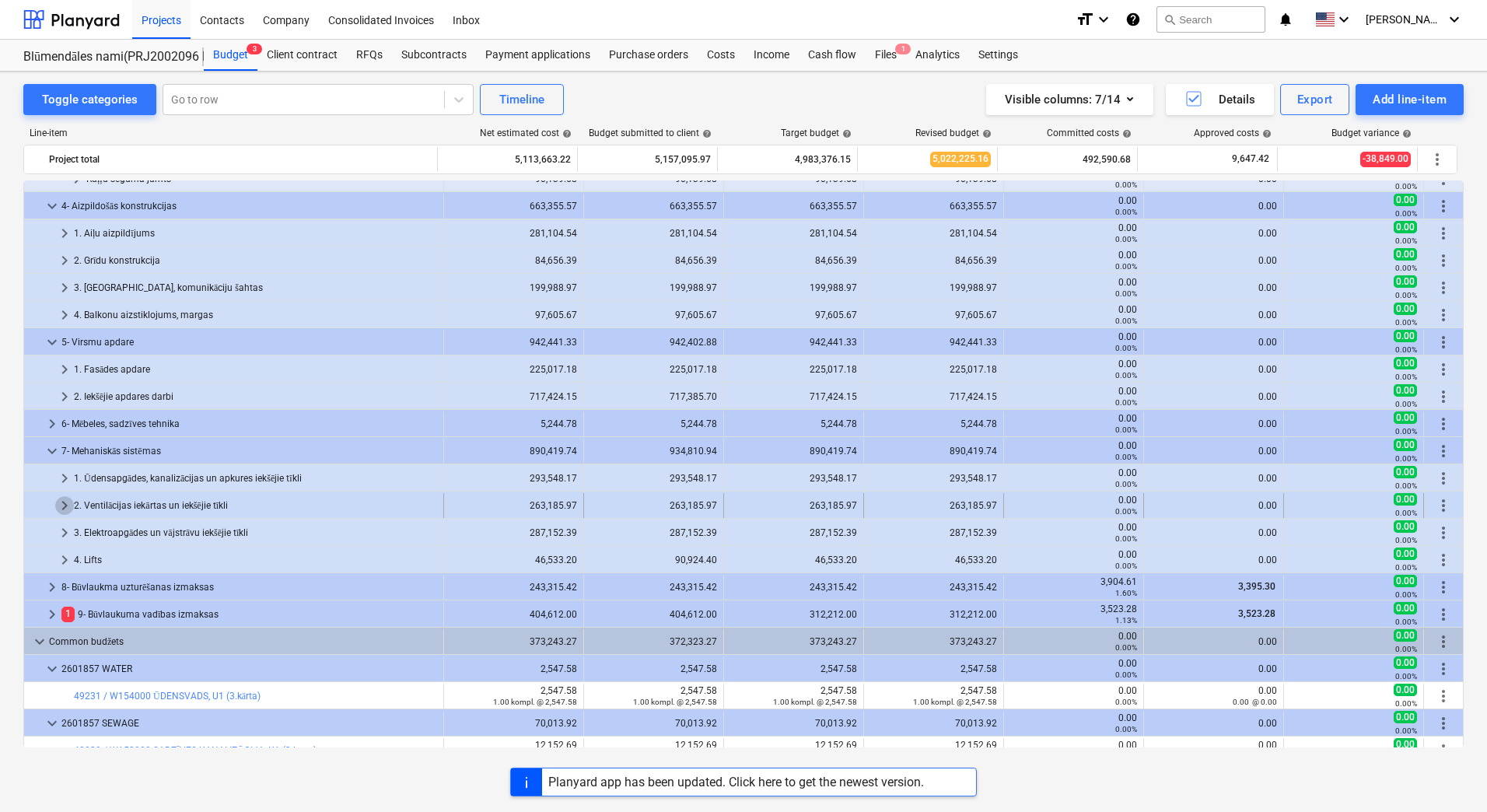
click at [62, 504] on span "keyboard_arrow_right" at bounding box center [64, 505] width 19 height 19
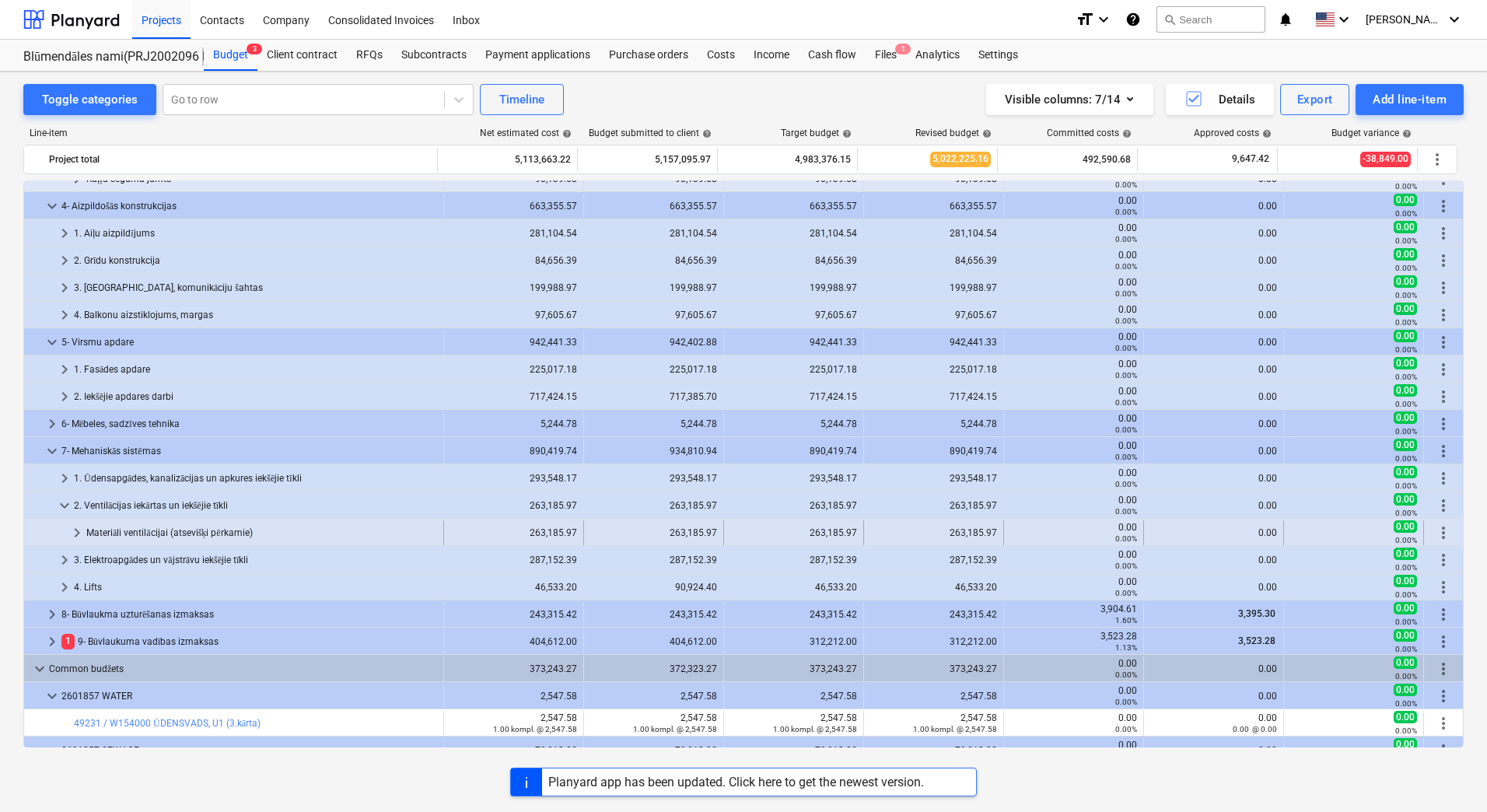
click at [122, 531] on div "Materiāli ventilācijai (atsevišķi pērkamie)" at bounding box center [261, 533] width 351 height 25
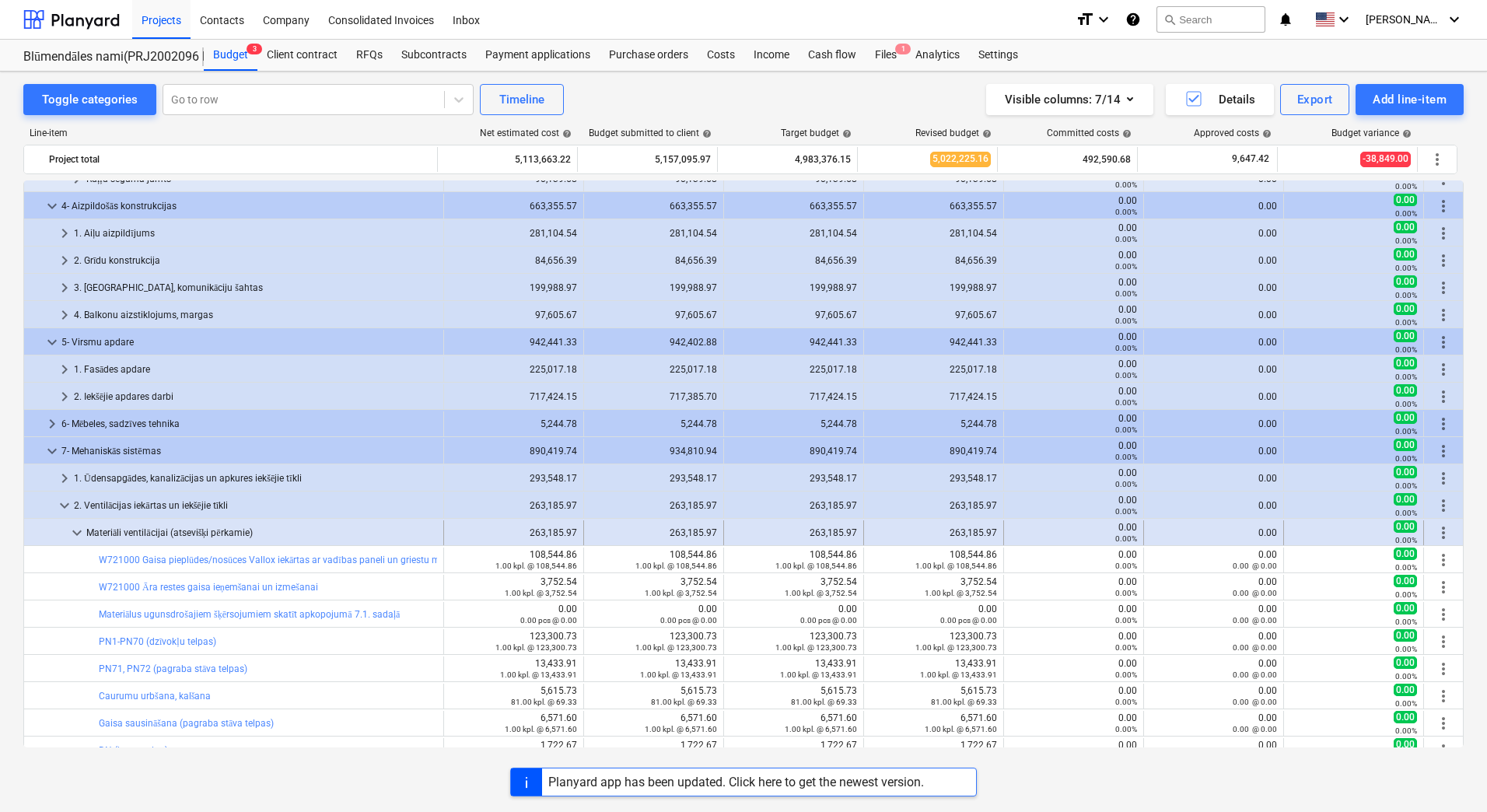
click at [80, 533] on span "keyboard_arrow_down" at bounding box center [76, 533] width 19 height 19
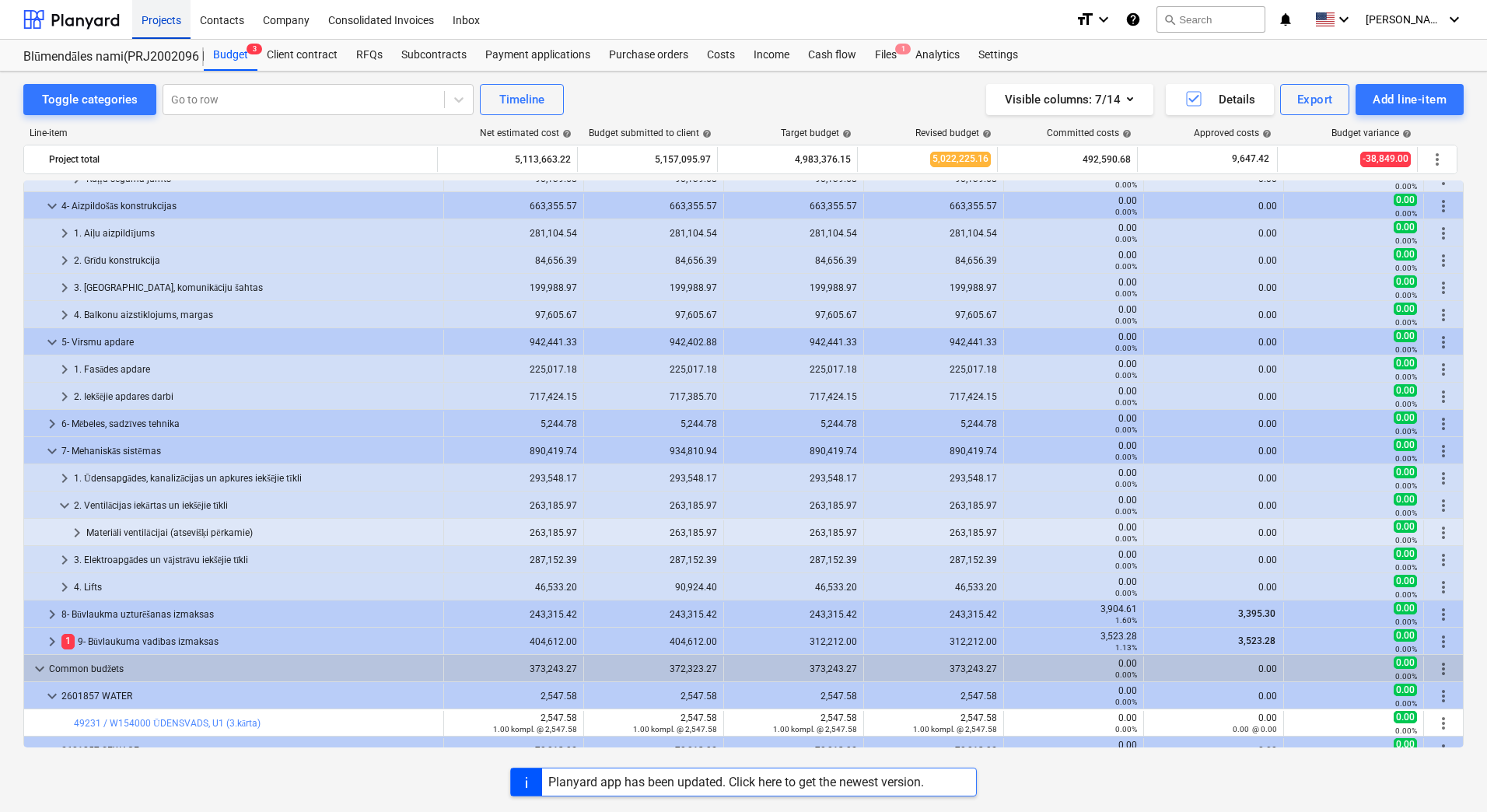
click at [154, 19] on div "Projects" at bounding box center [161, 19] width 58 height 39
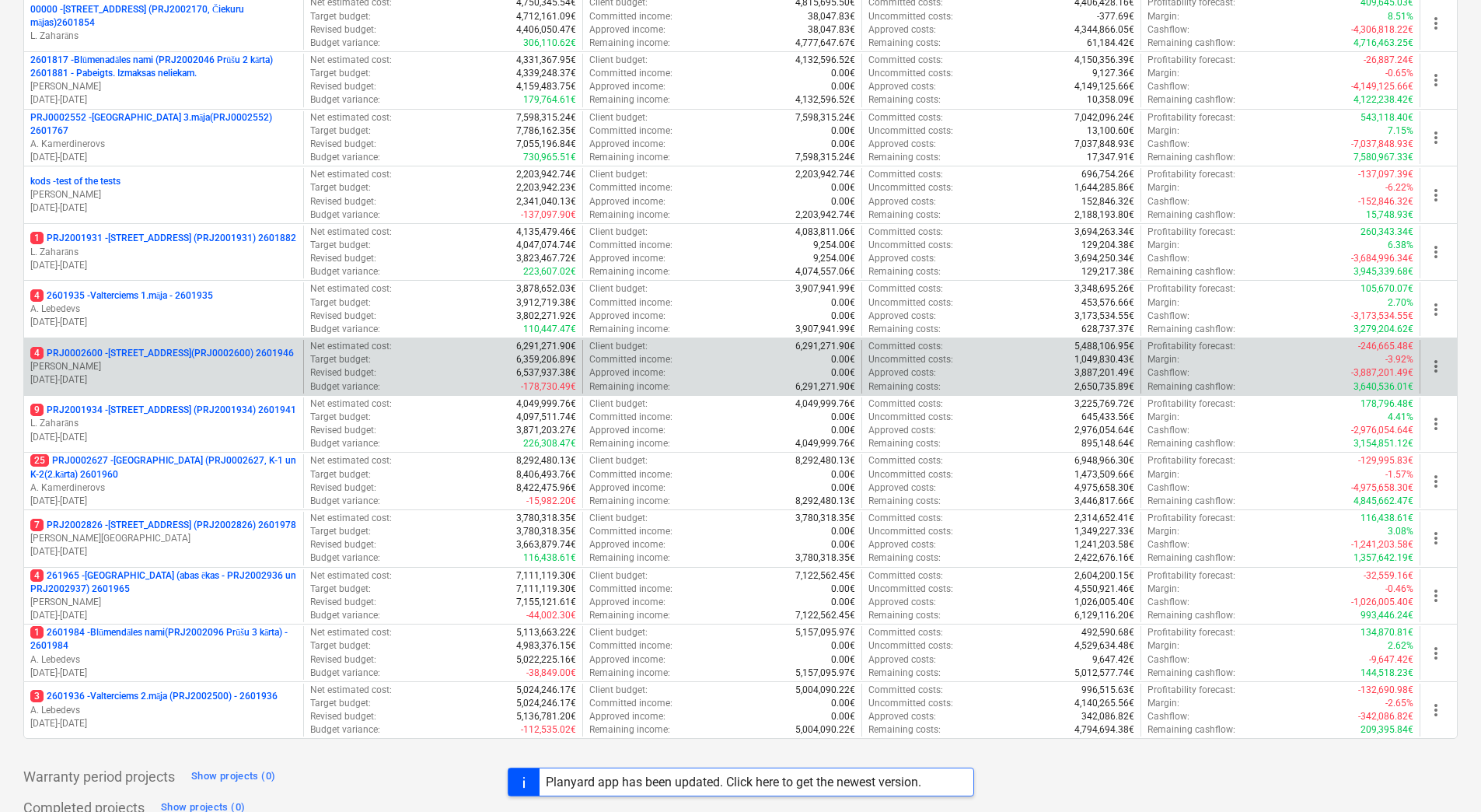
scroll to position [424, 0]
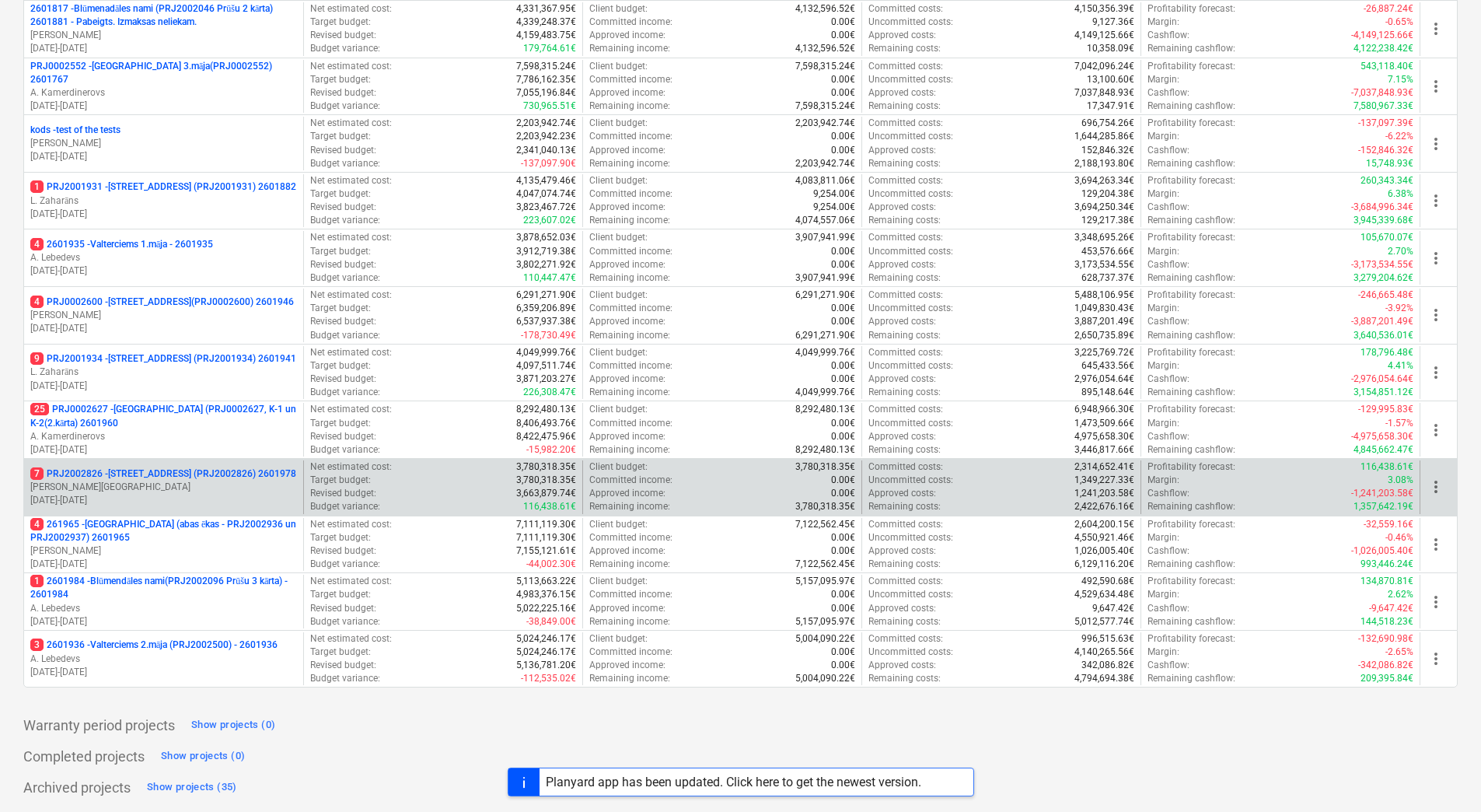
click at [169, 478] on p "7 PRJ2002826 - [STREET_ADDRESS] (PRJ2002826) 2601978" at bounding box center [164, 474] width 266 height 13
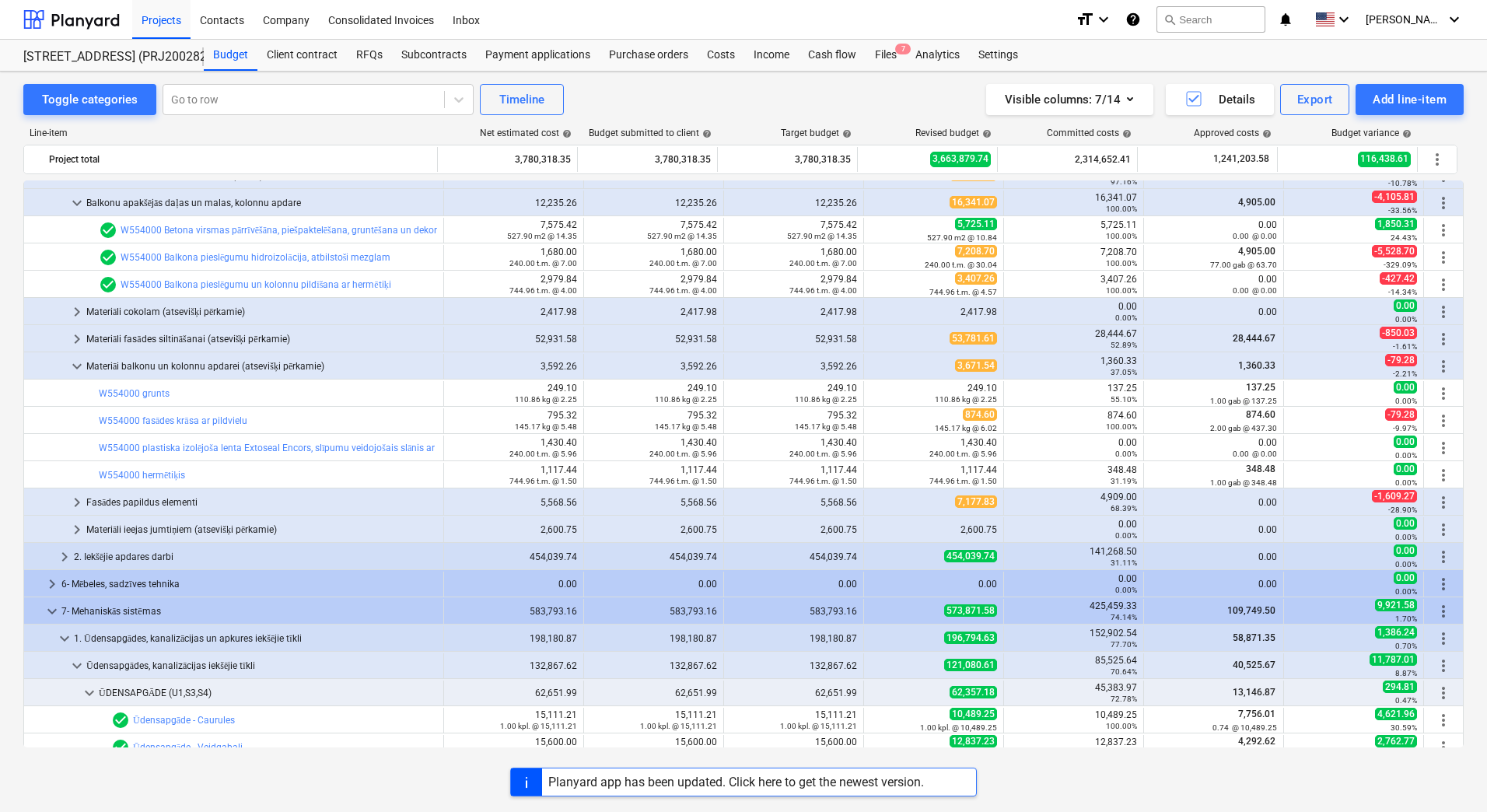
scroll to position [856, 0]
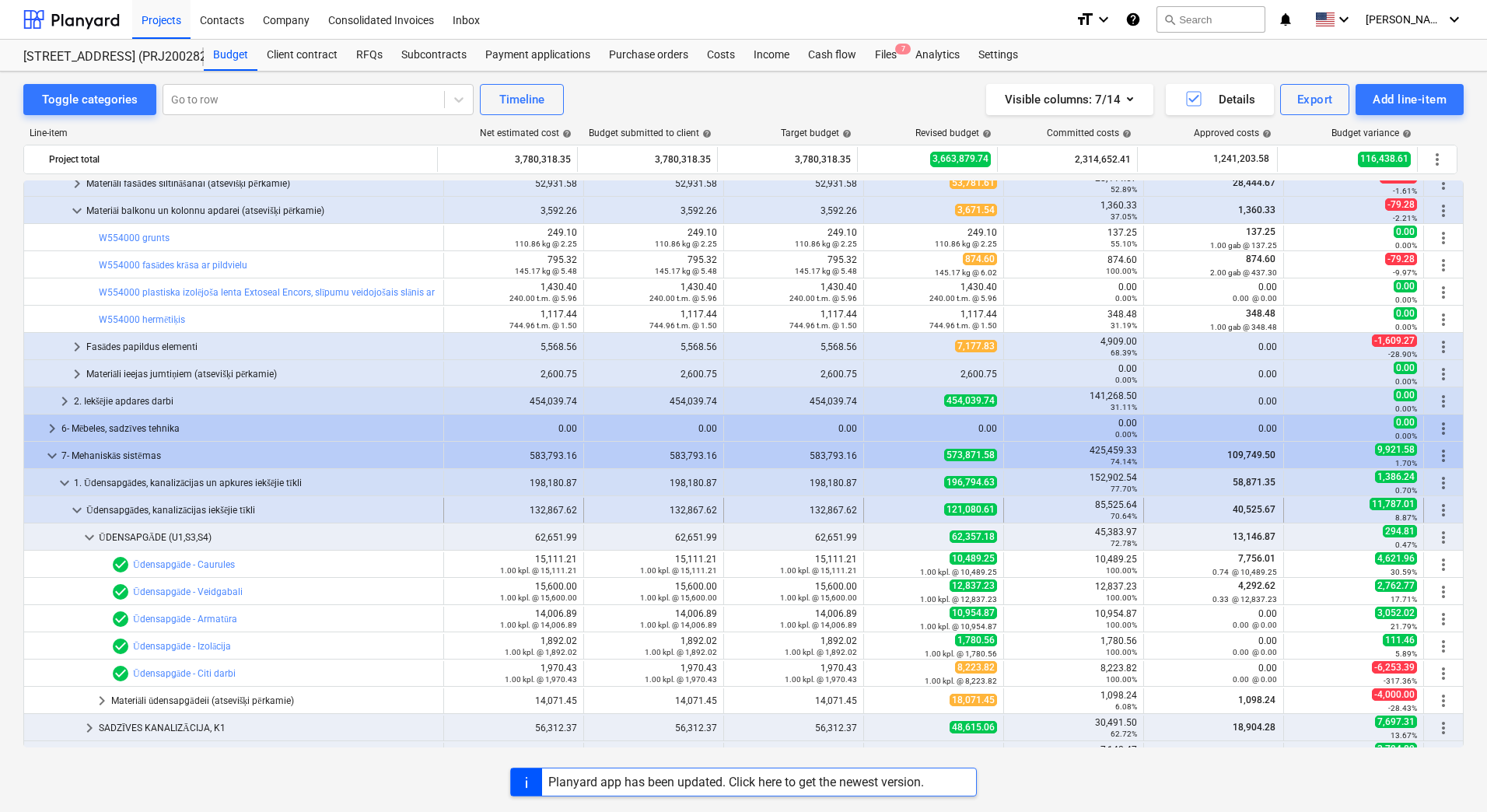
click at [71, 508] on span "keyboard_arrow_down" at bounding box center [76, 510] width 19 height 19
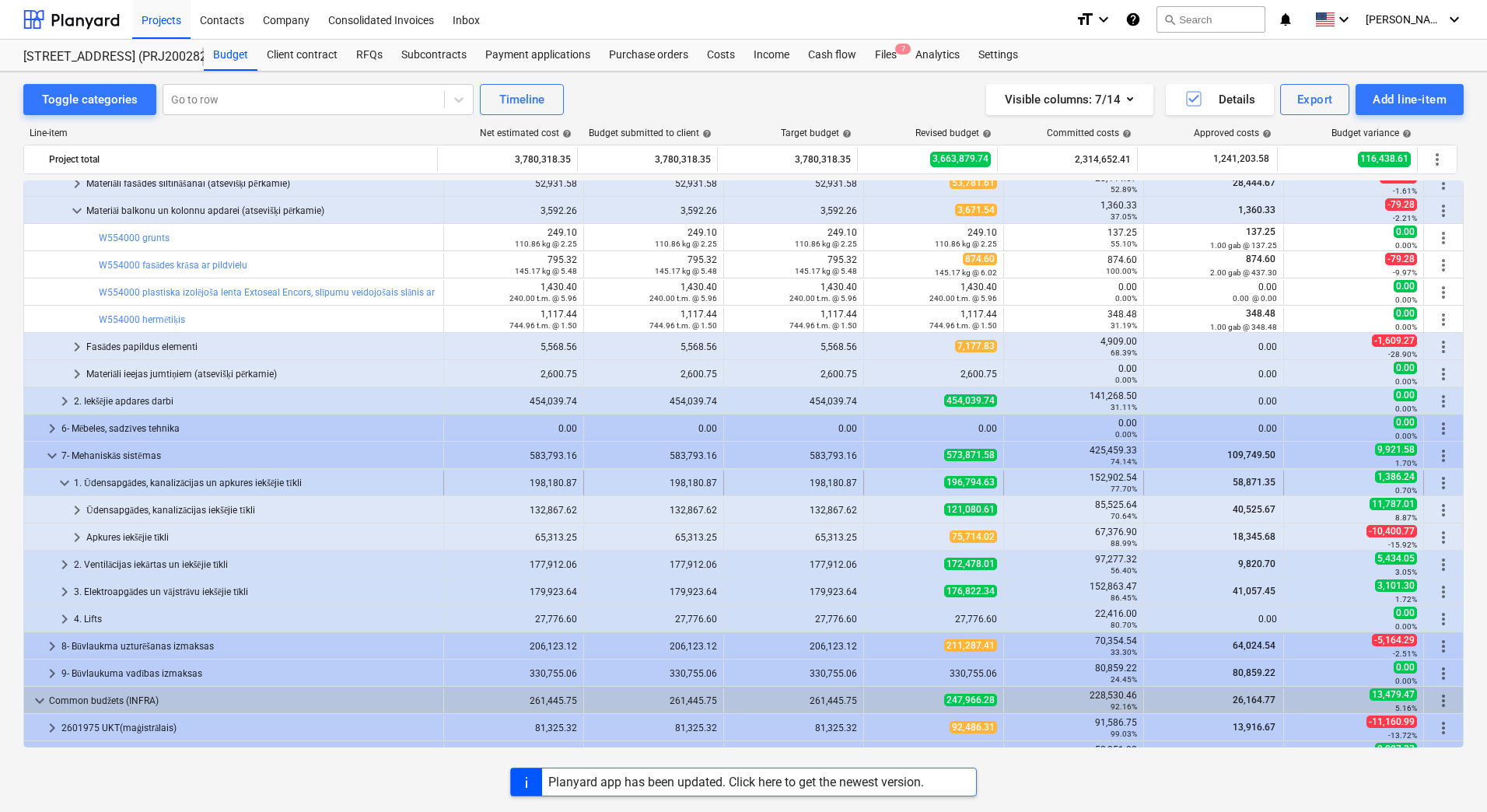
click at [66, 483] on span "keyboard_arrow_down" at bounding box center [64, 482] width 19 height 19
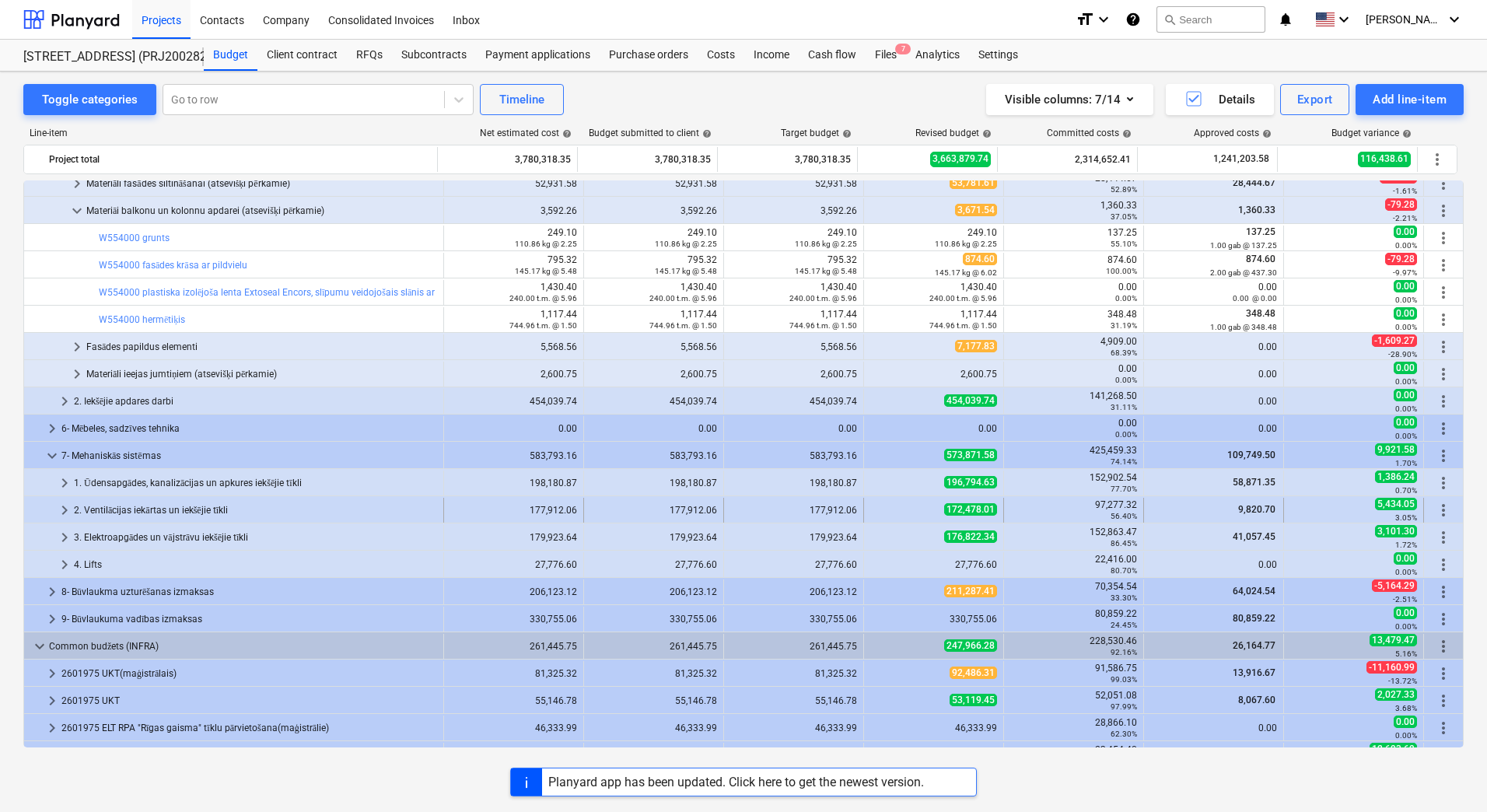
click at [65, 512] on span "keyboard_arrow_right" at bounding box center [64, 510] width 19 height 19
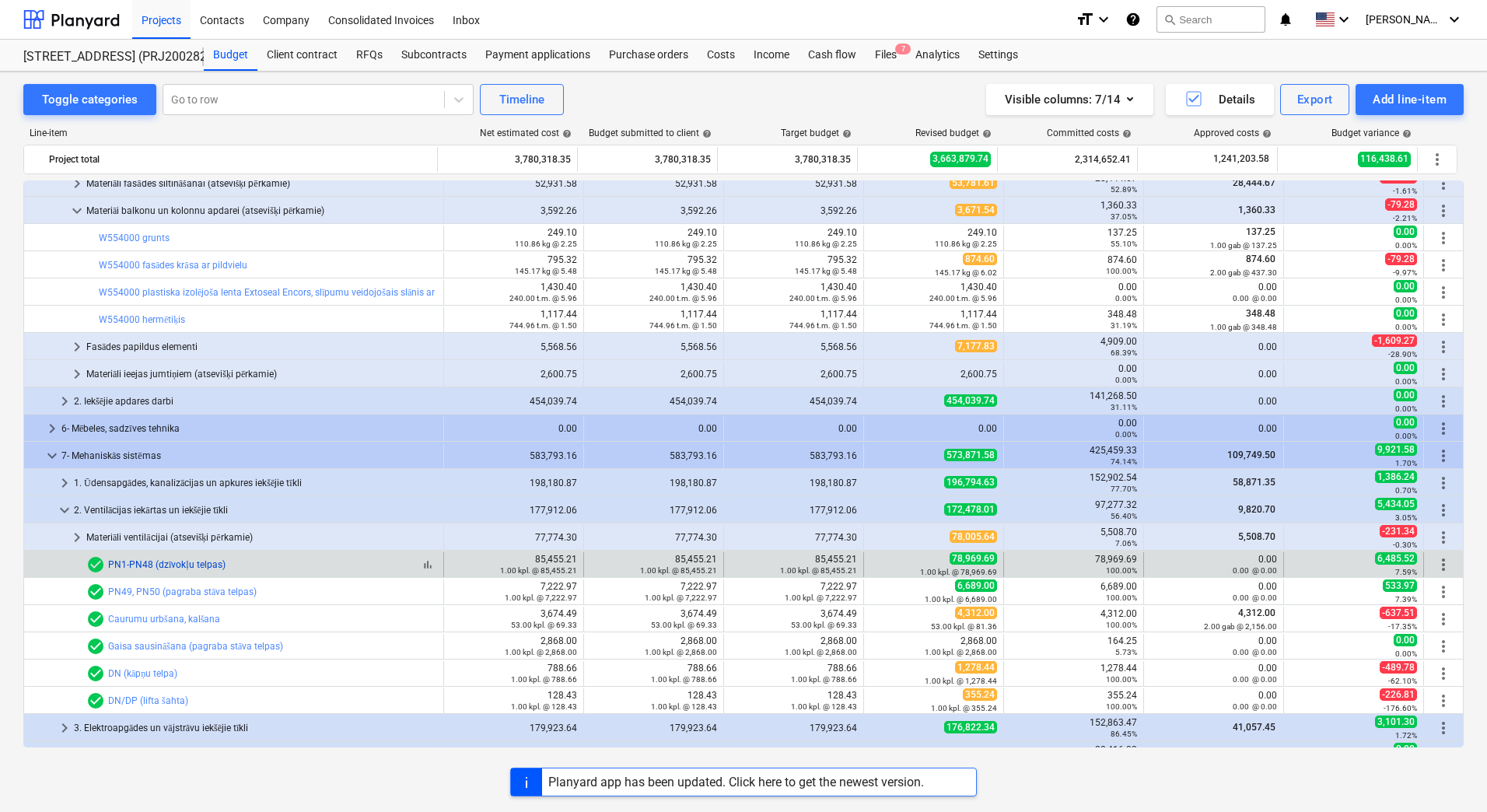
click at [159, 563] on link "PN1-PN48 (dzīvokļu telpas)" at bounding box center [167, 564] width 118 height 11
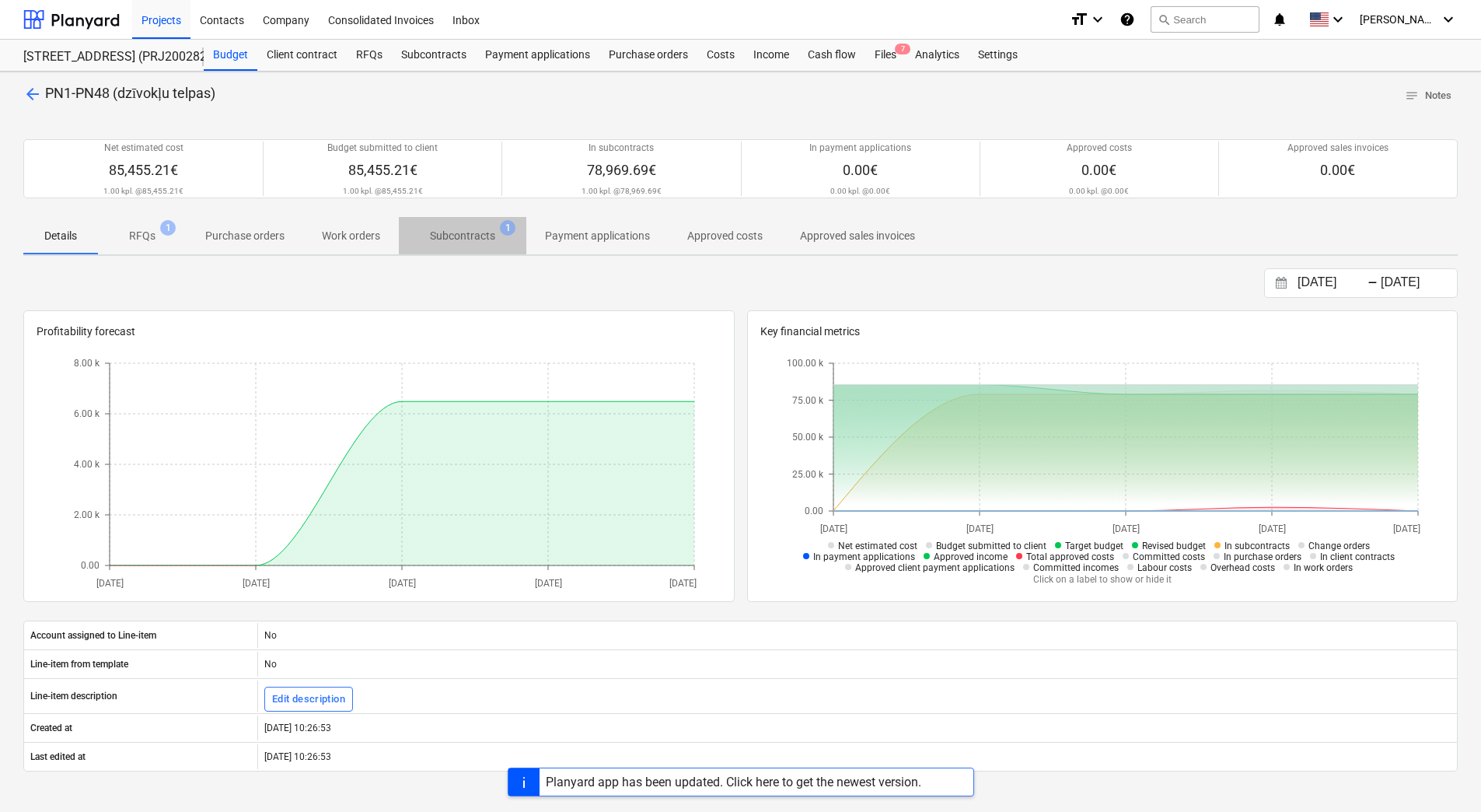
click at [463, 235] on p "Subcontracts" at bounding box center [462, 236] width 65 height 16
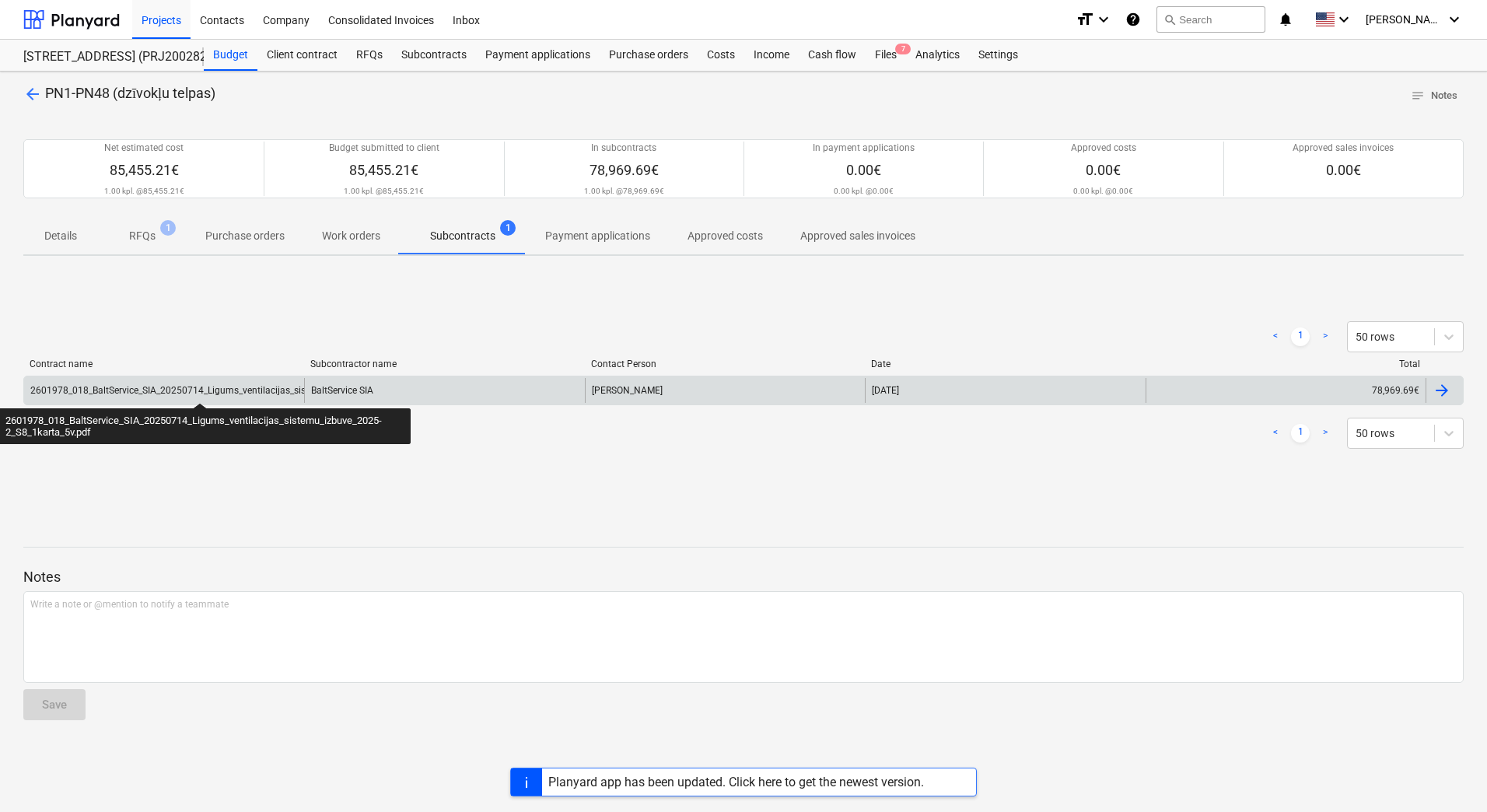
click at [200, 389] on div "2601978_018_BaltService_SIA_20250714_Ligums_ventilacijas_sistemu_izbuve_2025-2_…" at bounding box center [249, 390] width 437 height 11
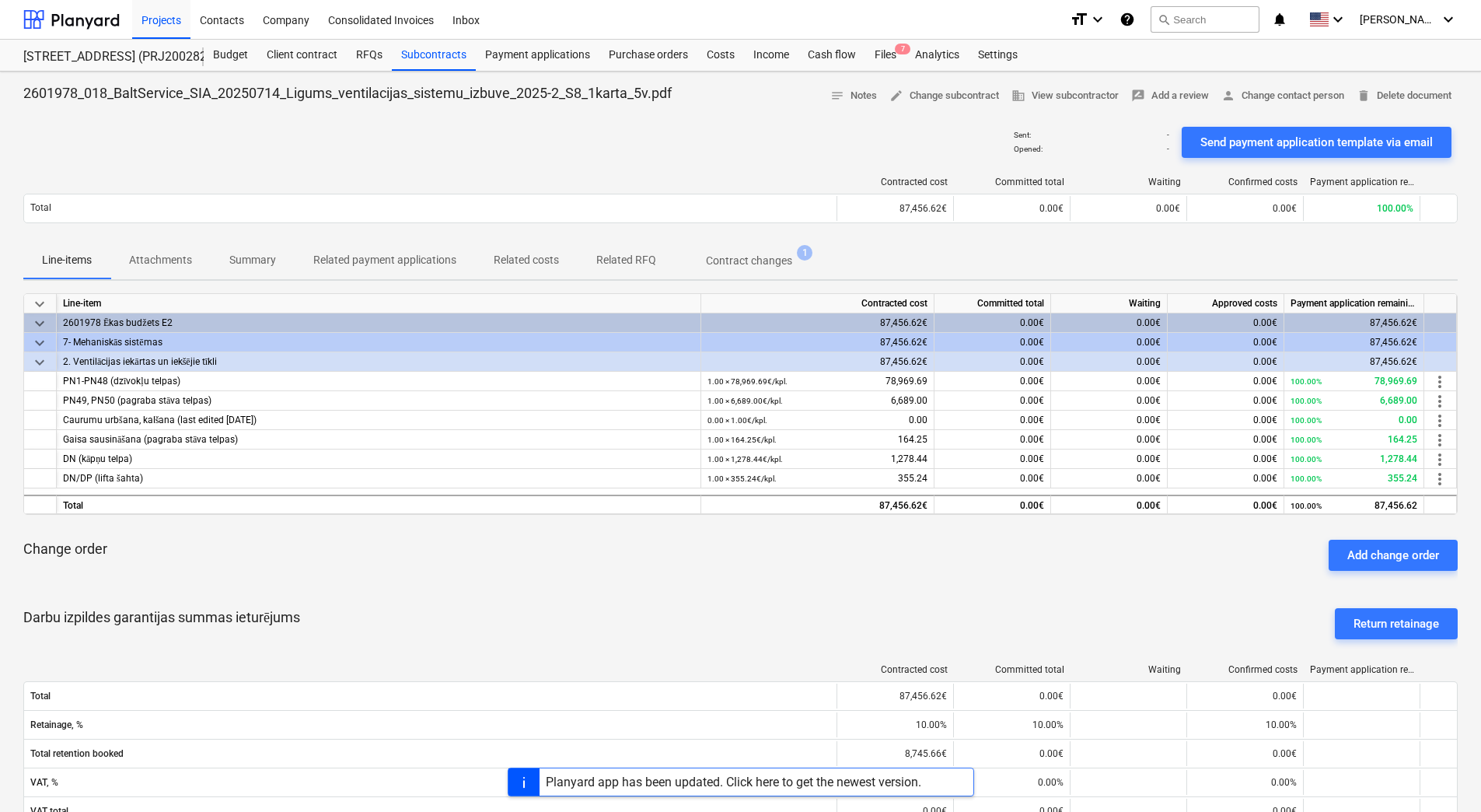
click at [166, 264] on p "Attachments" at bounding box center [160, 261] width 63 height 16
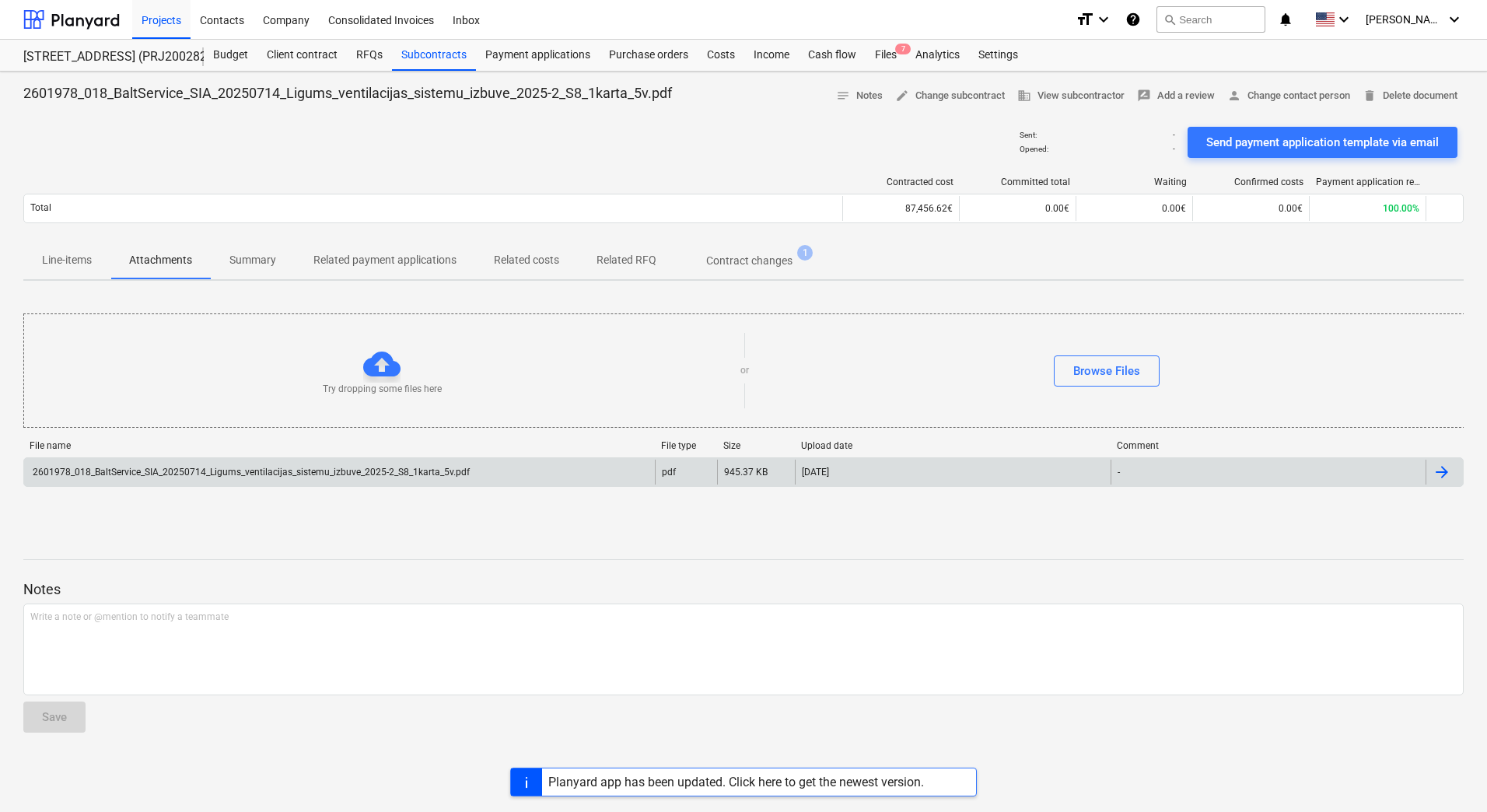
click at [180, 468] on div "2601978_018_BaltService_SIA_20250714_Ligums_ventilacijas_sistemu_izbuve_2025-2_…" at bounding box center [250, 472] width 440 height 11
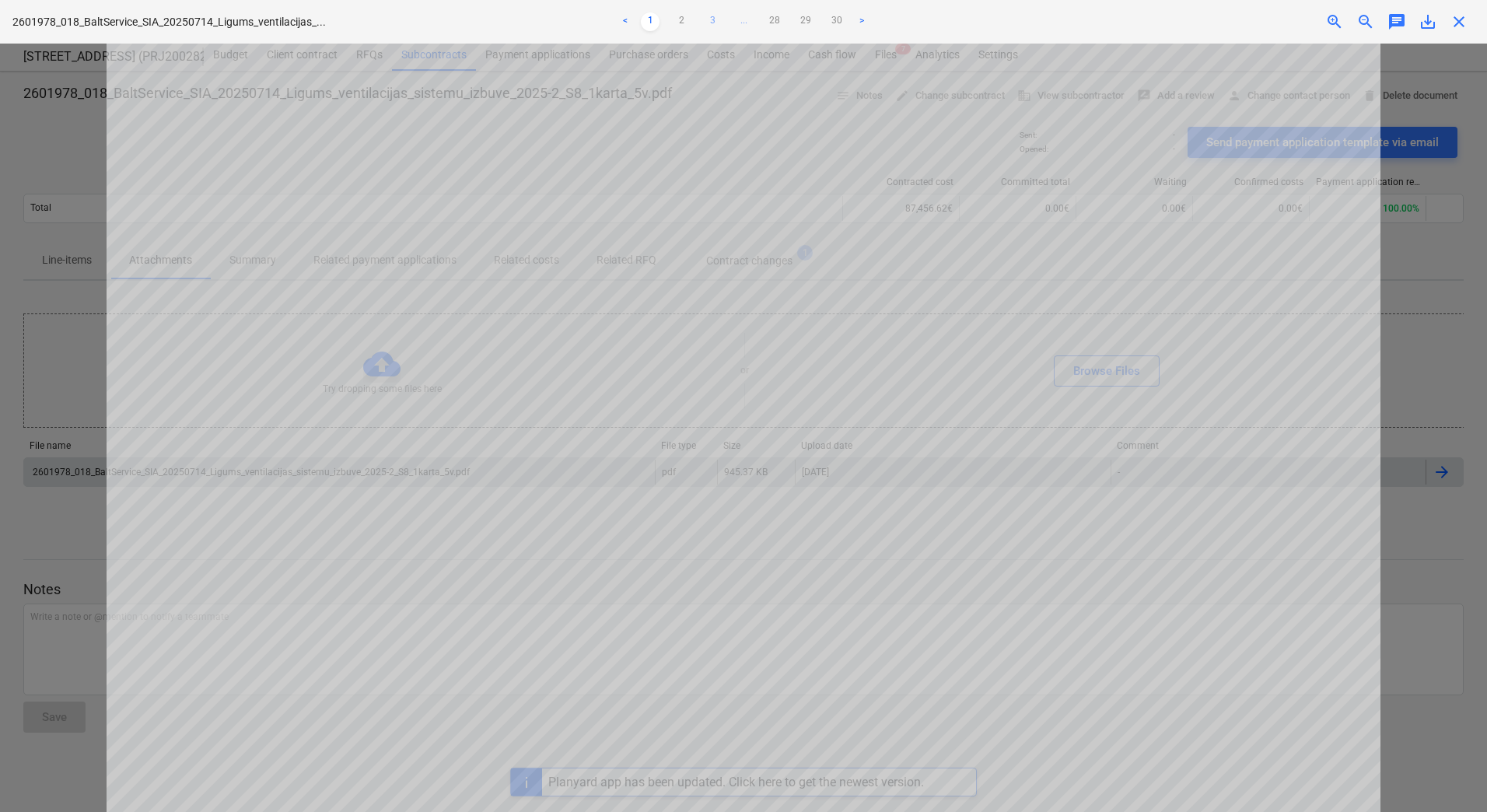
click at [718, 23] on link "3" at bounding box center [712, 21] width 19 height 19
click at [724, 21] on link "4" at bounding box center [727, 21] width 19 height 19
click at [741, 17] on link "5" at bounding box center [743, 21] width 19 height 19
click at [759, 20] on link "6" at bounding box center [759, 21] width 19 height 19
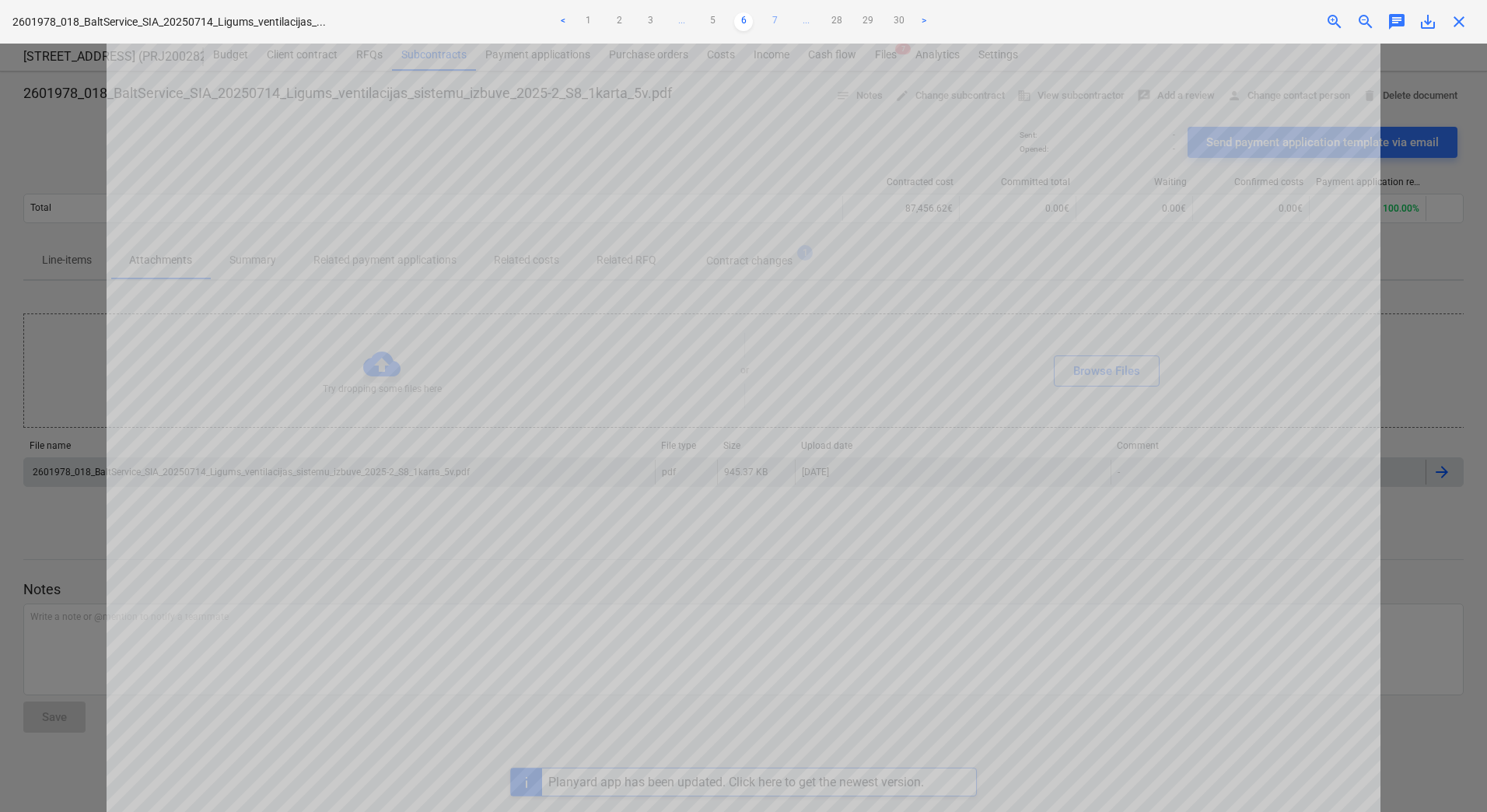
click at [769, 20] on link "7" at bounding box center [774, 21] width 19 height 19
click at [778, 21] on link "8" at bounding box center [774, 21] width 19 height 19
click at [775, 17] on link "9" at bounding box center [774, 21] width 19 height 19
click at [712, 24] on link "8" at bounding box center [712, 21] width 19 height 19
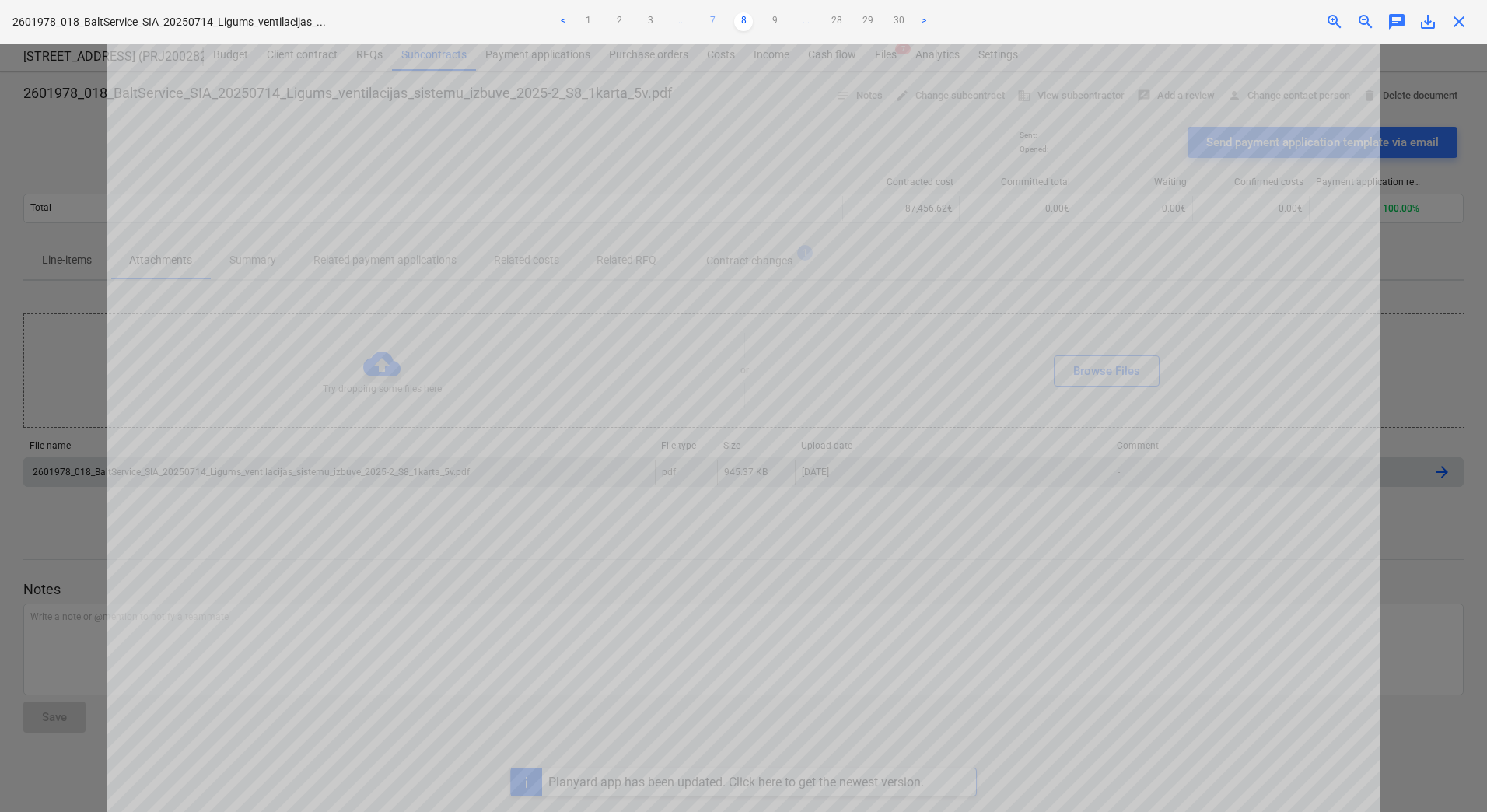
click at [712, 23] on link "7" at bounding box center [712, 21] width 19 height 19
click at [713, 21] on link "6" at bounding box center [712, 21] width 19 height 19
click at [716, 18] on link "5" at bounding box center [712, 21] width 19 height 19
click at [83, 235] on div at bounding box center [743, 427] width 1487 height 768
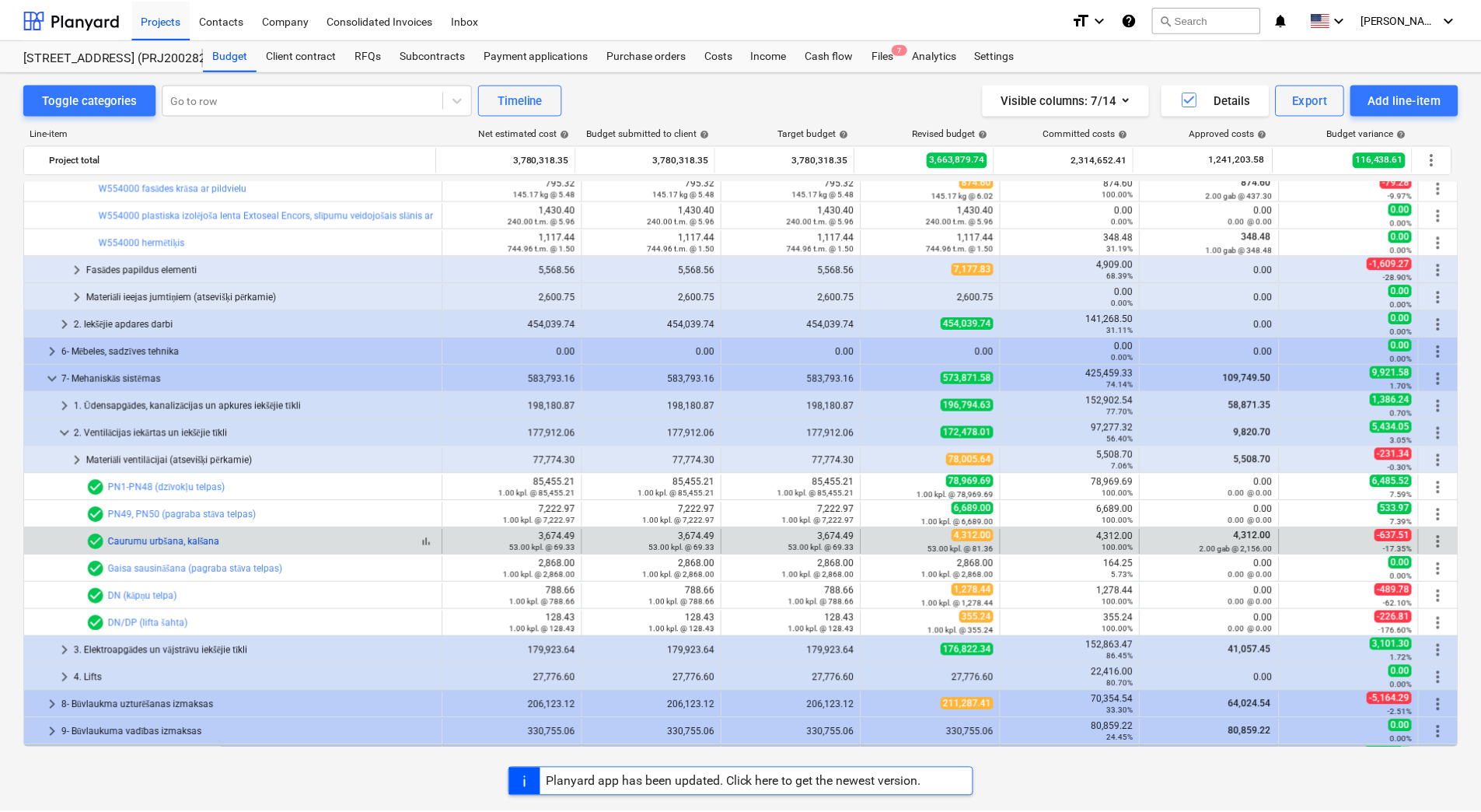
scroll to position [1011, 0]
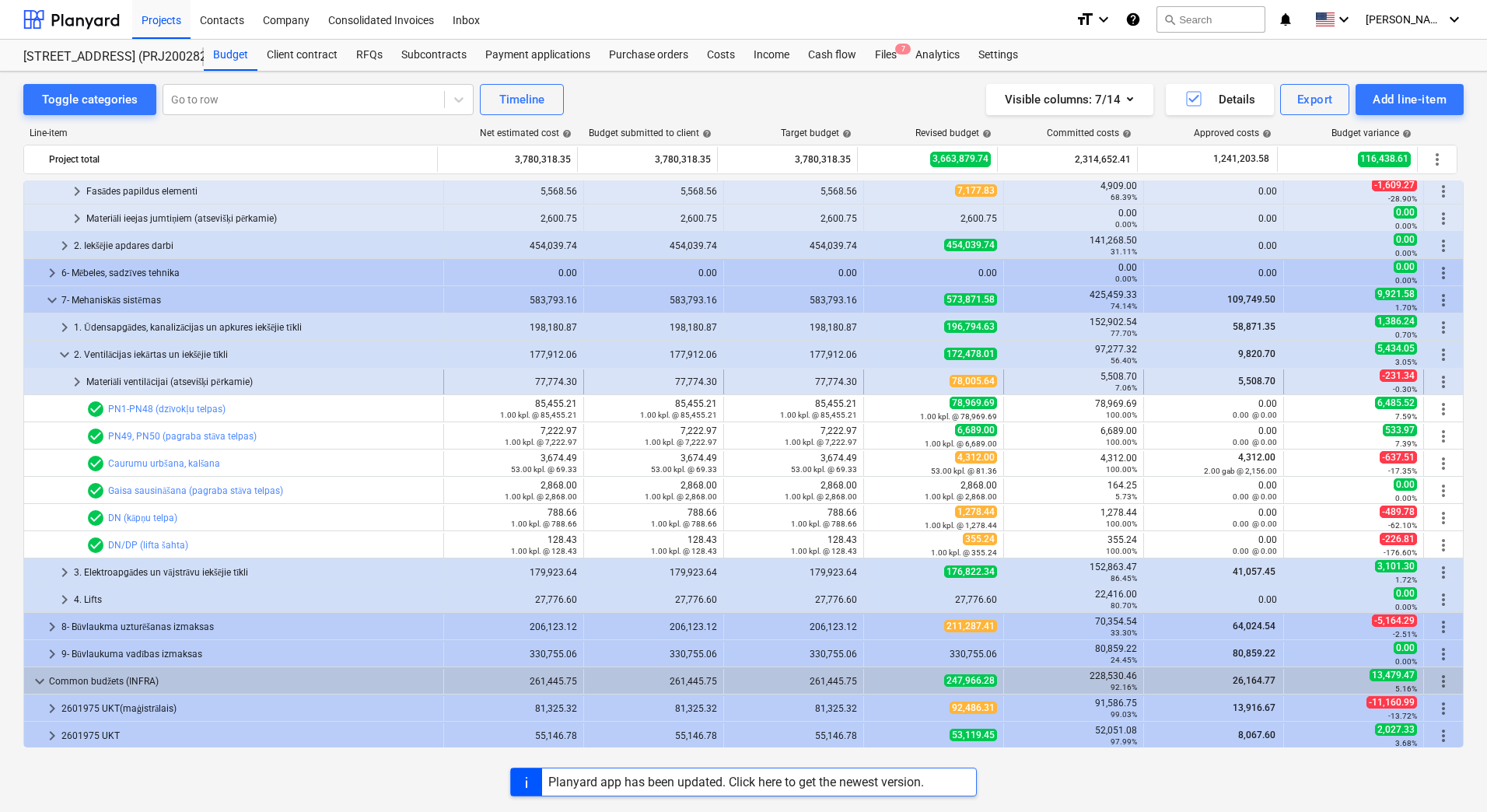
click at [72, 376] on span "keyboard_arrow_right" at bounding box center [76, 381] width 19 height 19
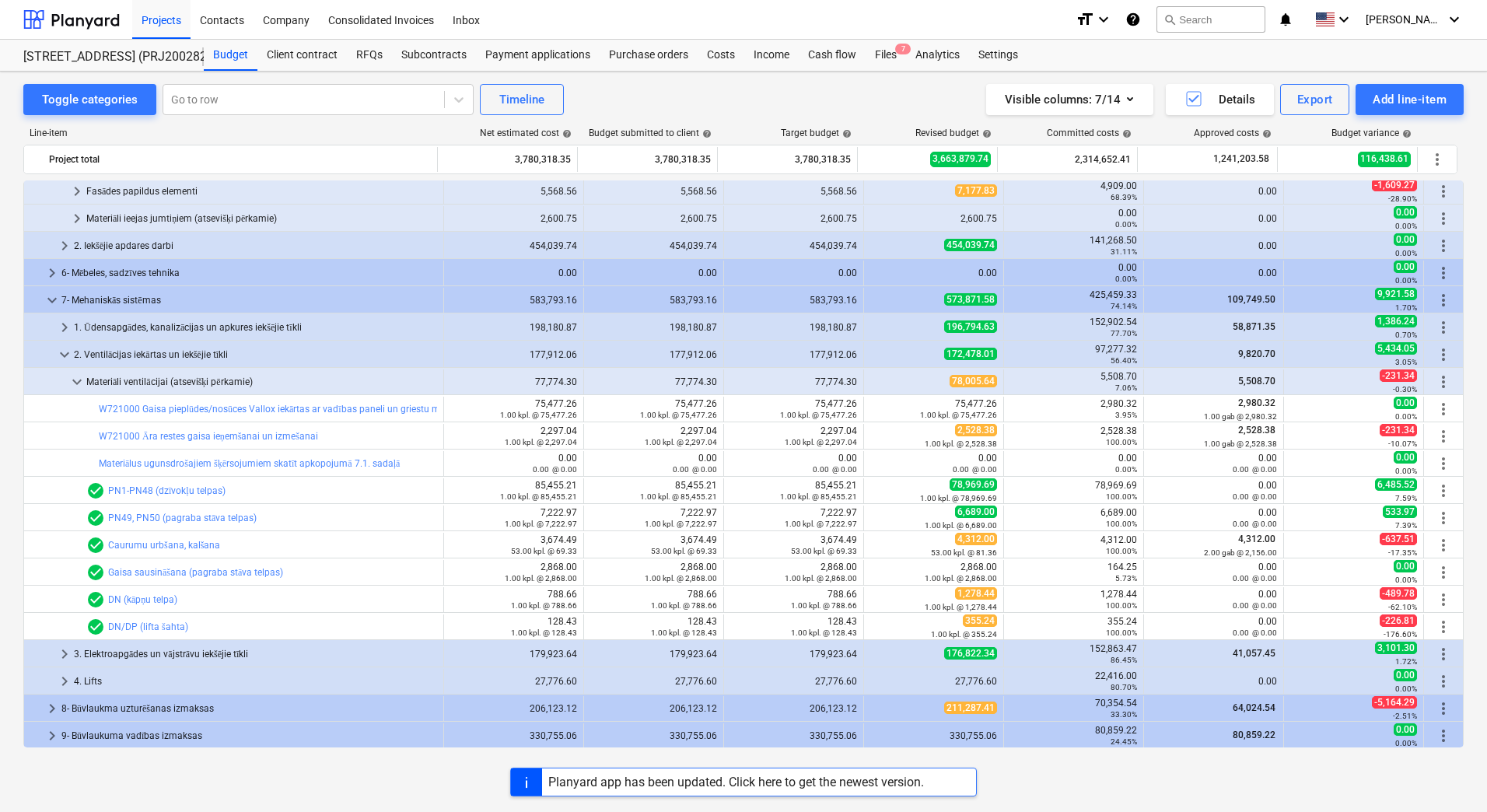
click at [171, 487] on link "PN1-PN48 (dzīvokļu telpas)" at bounding box center [167, 490] width 118 height 11
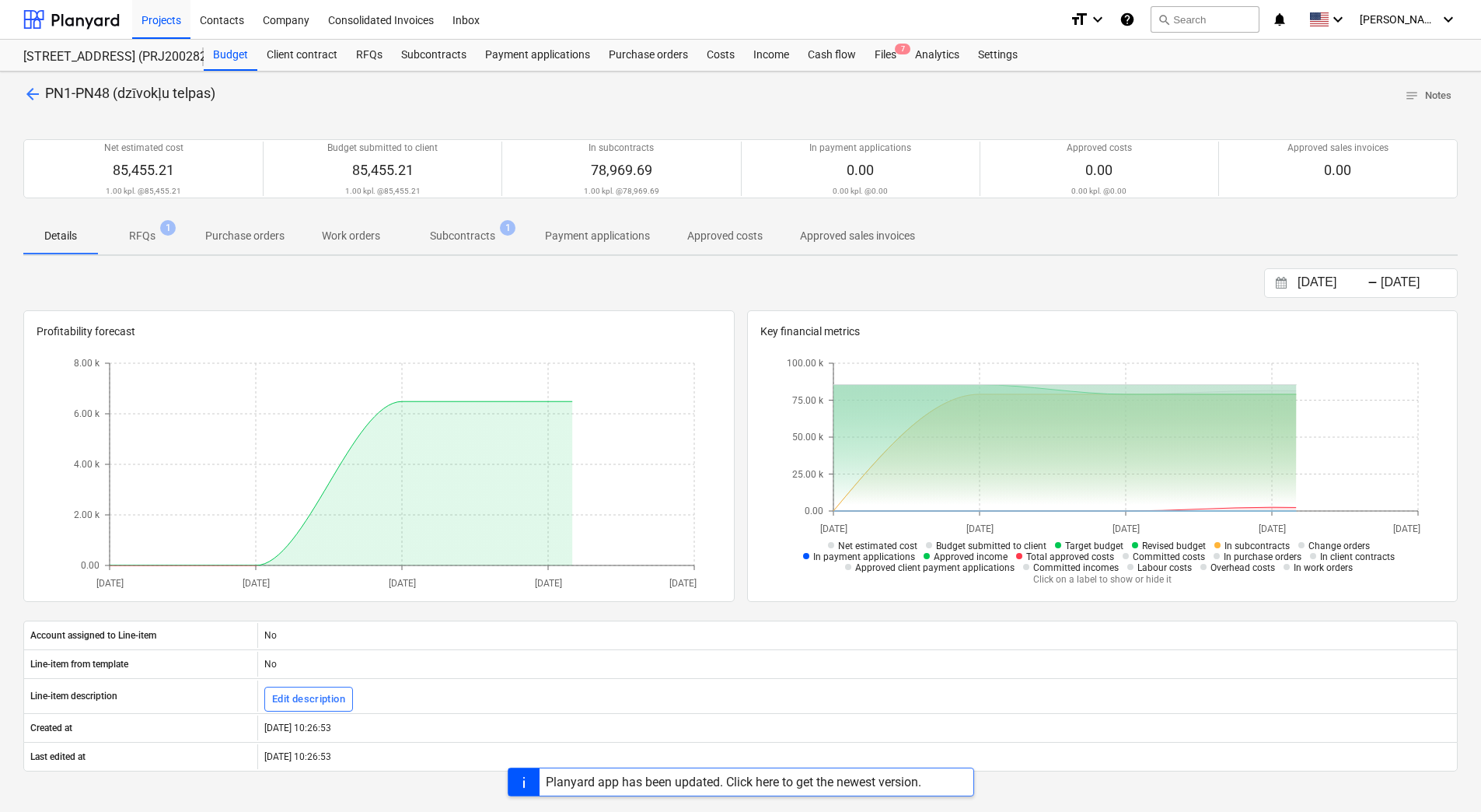
click at [146, 247] on span "RFQs 1" at bounding box center [142, 236] width 89 height 28
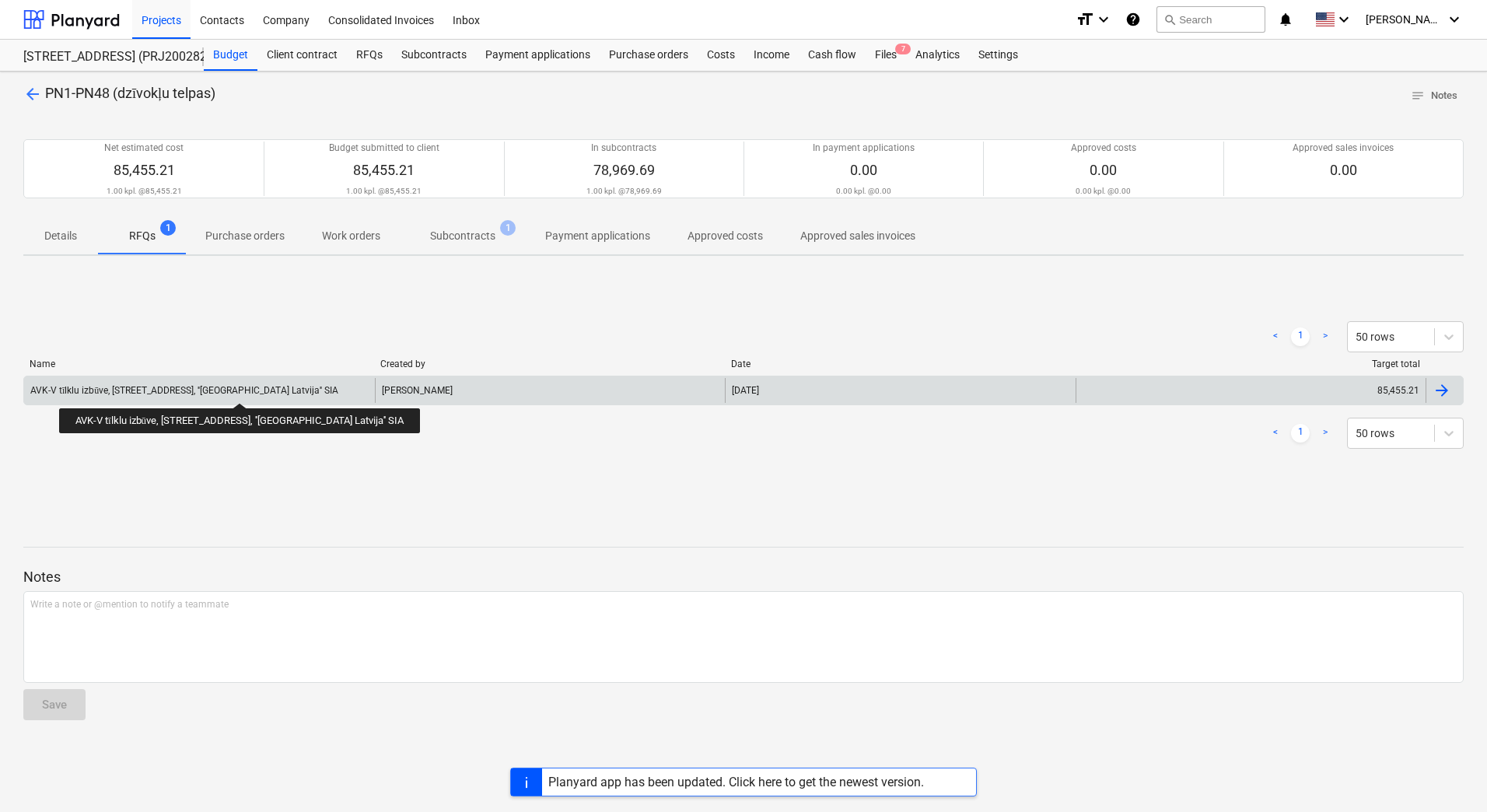
click at [197, 389] on div "AVK-V tīlklu izbūve, [STREET_ADDRESS], ''[GEOGRAPHIC_DATA] Latvija'' SIA" at bounding box center [184, 390] width 308 height 12
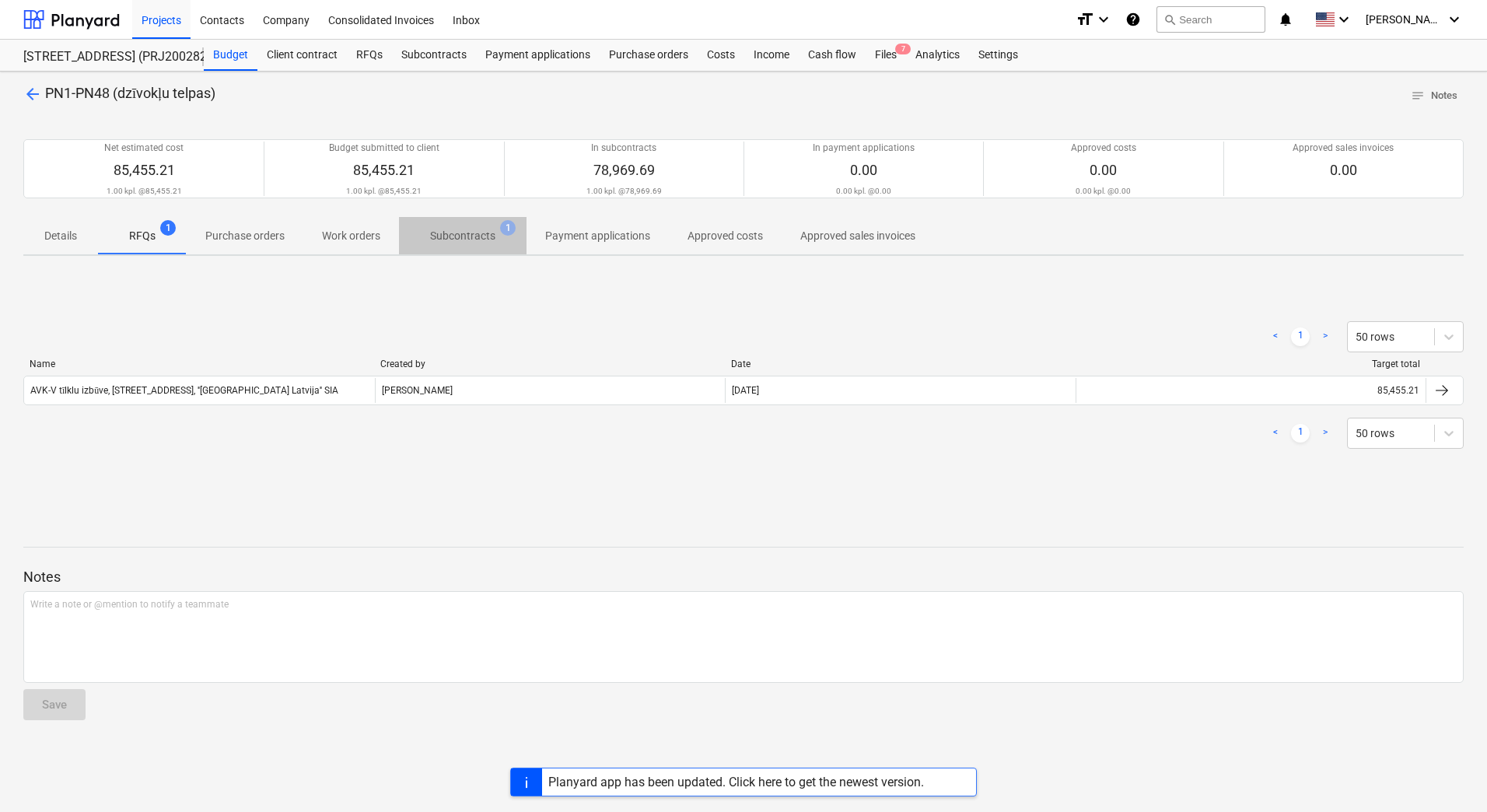
click at [455, 228] on p "Subcontracts" at bounding box center [462, 236] width 65 height 16
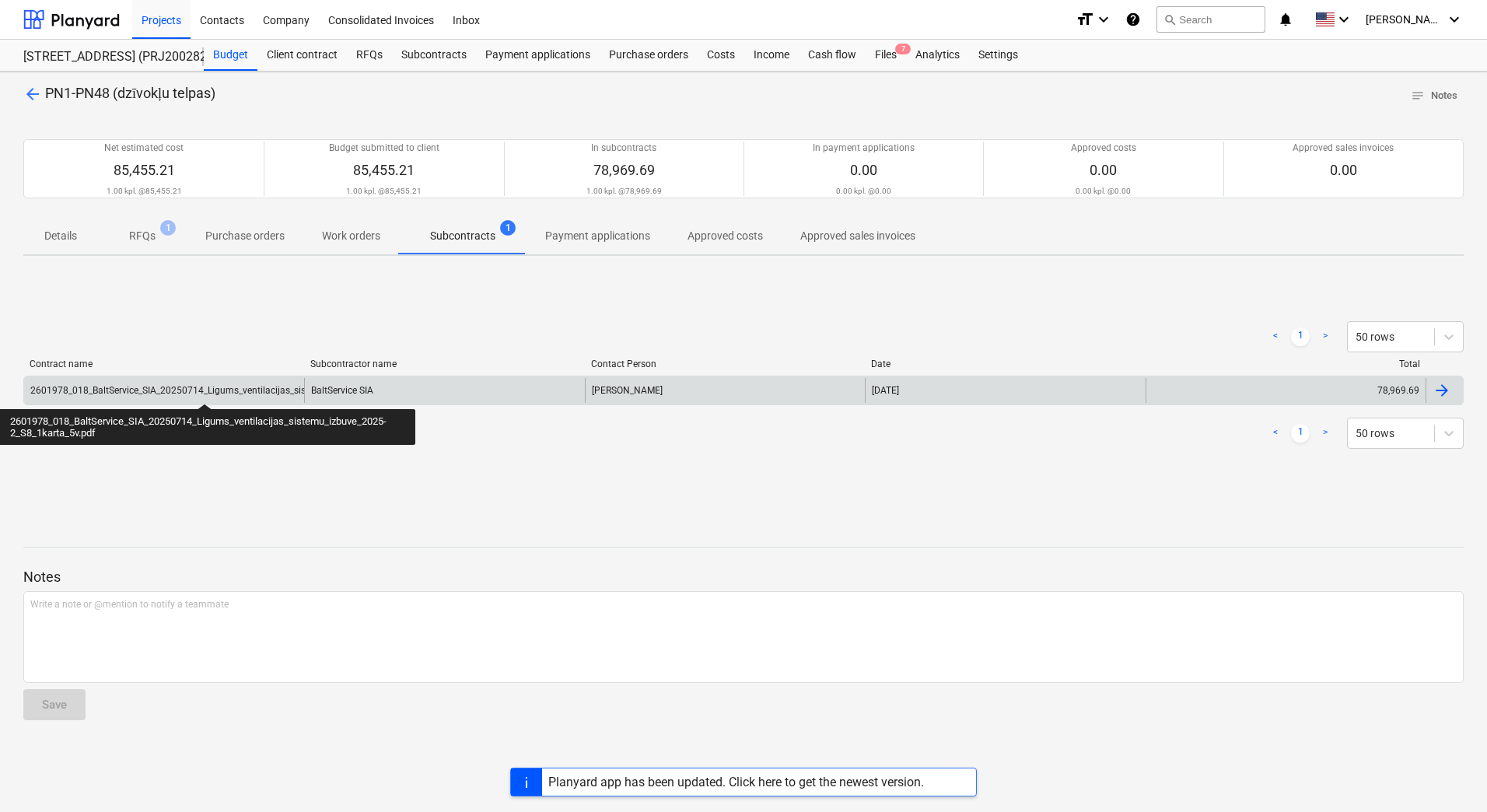
click at [205, 390] on div "2601978_018_BaltService_SIA_20250714_Ligums_ventilacijas_sistemu_izbuve_2025-2_…" at bounding box center [249, 390] width 437 height 11
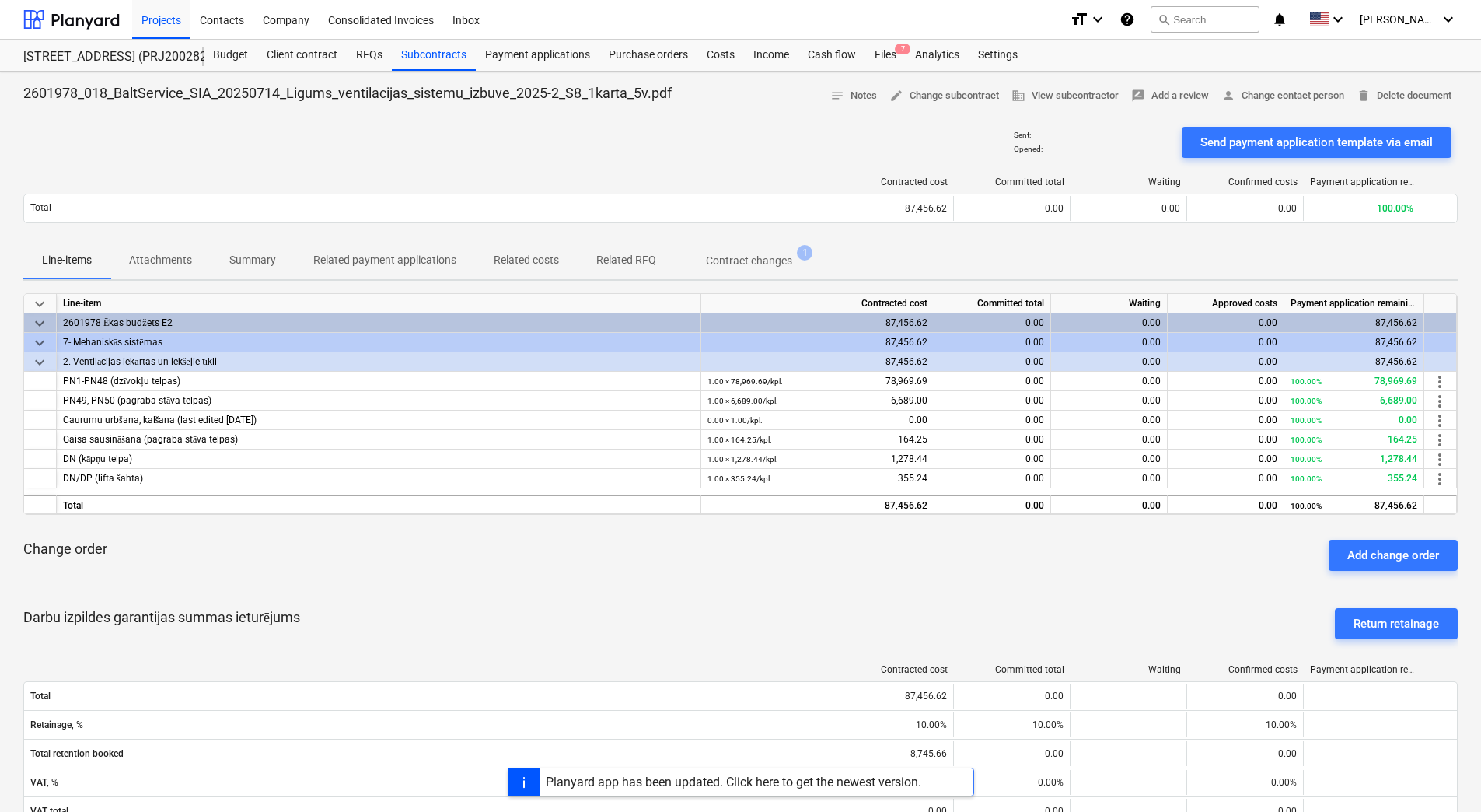
click at [171, 260] on p "Attachments" at bounding box center [160, 261] width 63 height 16
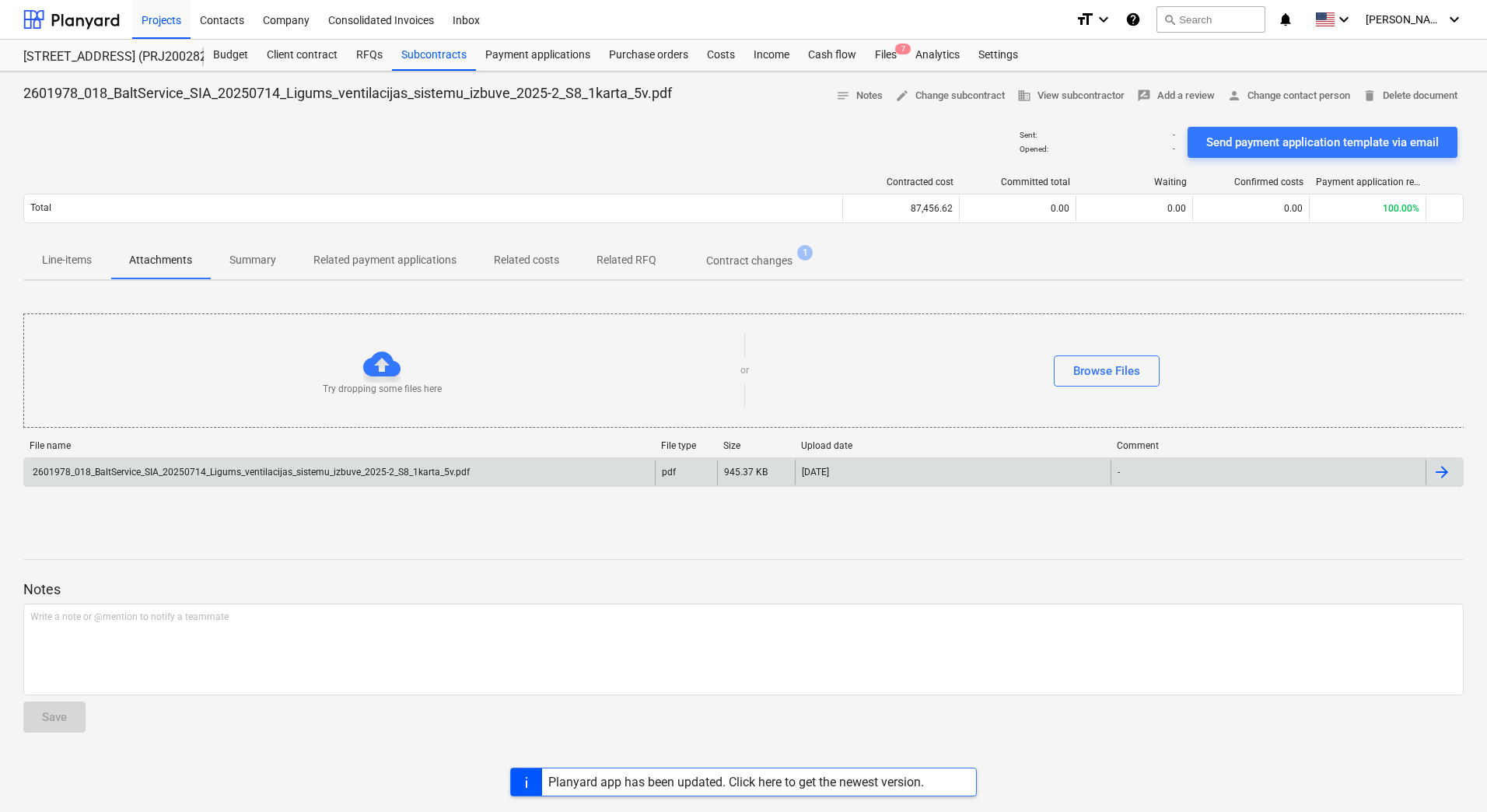
click at [190, 462] on div "2601978_018_BaltService_SIA_20250714_Ligums_ventilacijas_sistemu_izbuve_2025-2_…" at bounding box center [339, 472] width 630 height 25
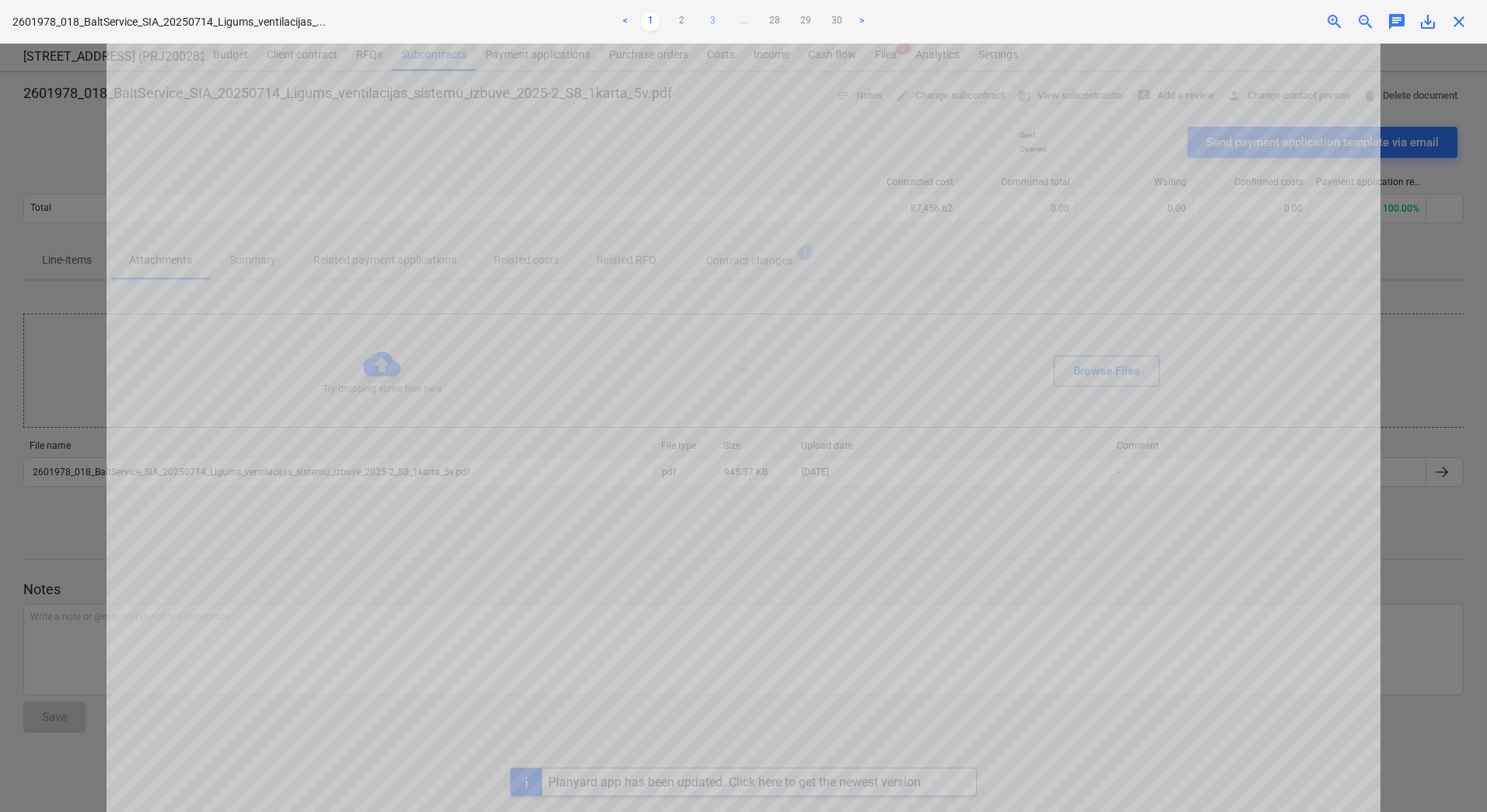
click at [714, 16] on link "3" at bounding box center [712, 21] width 19 height 19
click at [723, 18] on link "4" at bounding box center [727, 21] width 19 height 19
click at [739, 18] on link "5" at bounding box center [743, 21] width 19 height 19
click at [42, 89] on div at bounding box center [743, 427] width 1487 height 768
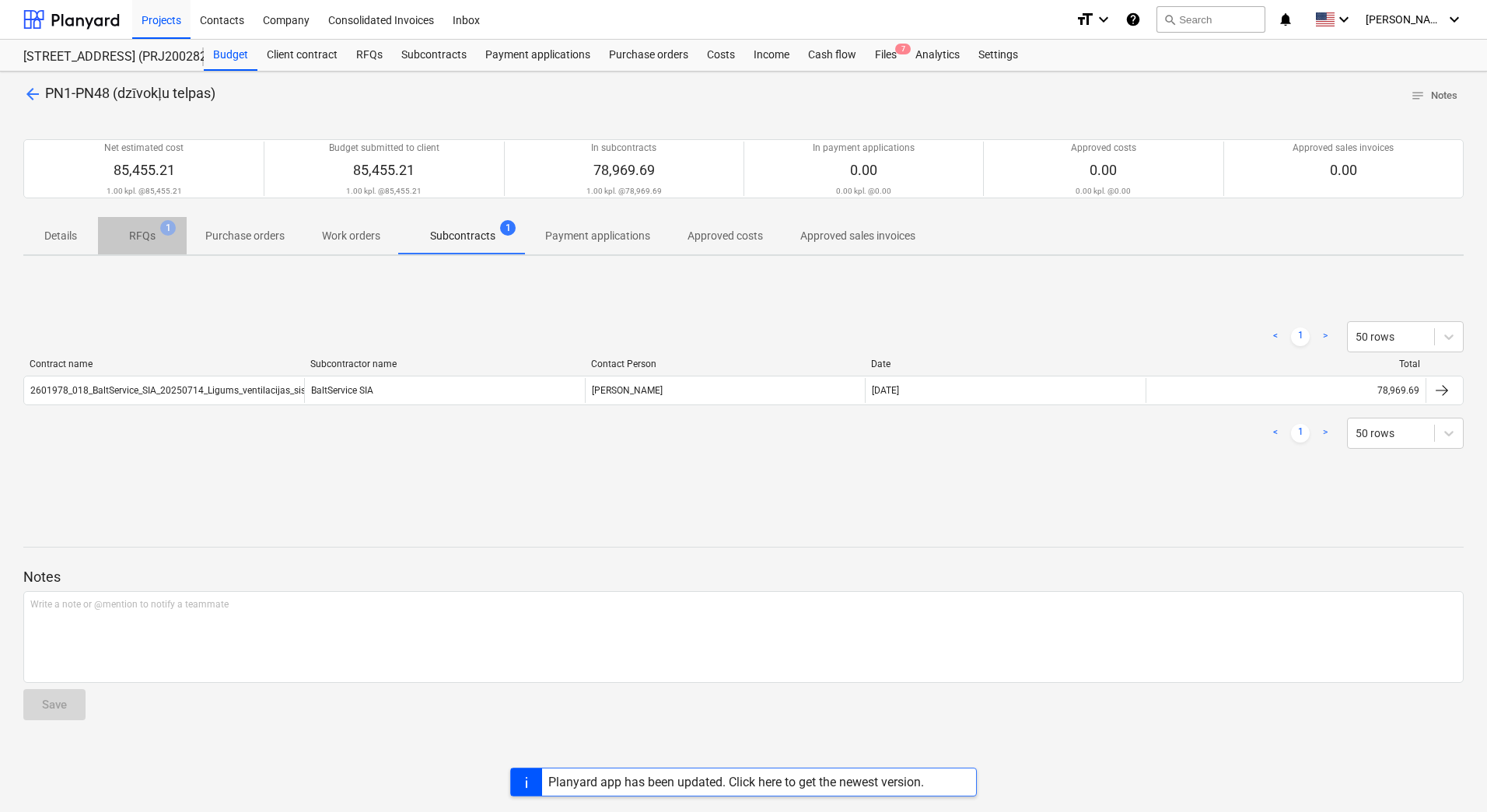
click at [153, 244] on p "RFQs" at bounding box center [142, 236] width 26 height 16
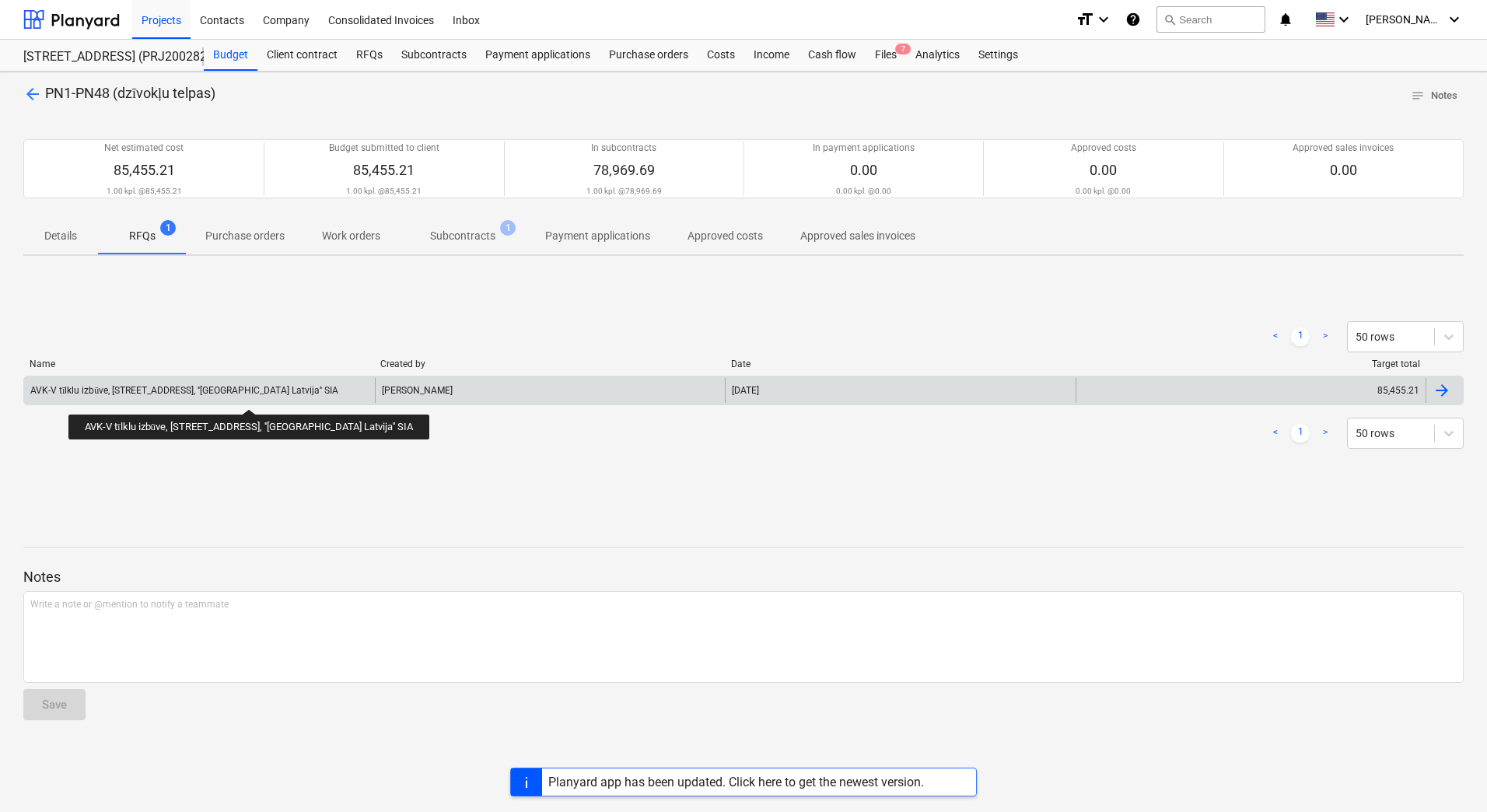
click at [207, 395] on div "AVK-V tīlklu izbūve, [STREET_ADDRESS], ''[GEOGRAPHIC_DATA] Latvija'' SIA" at bounding box center [184, 390] width 308 height 12
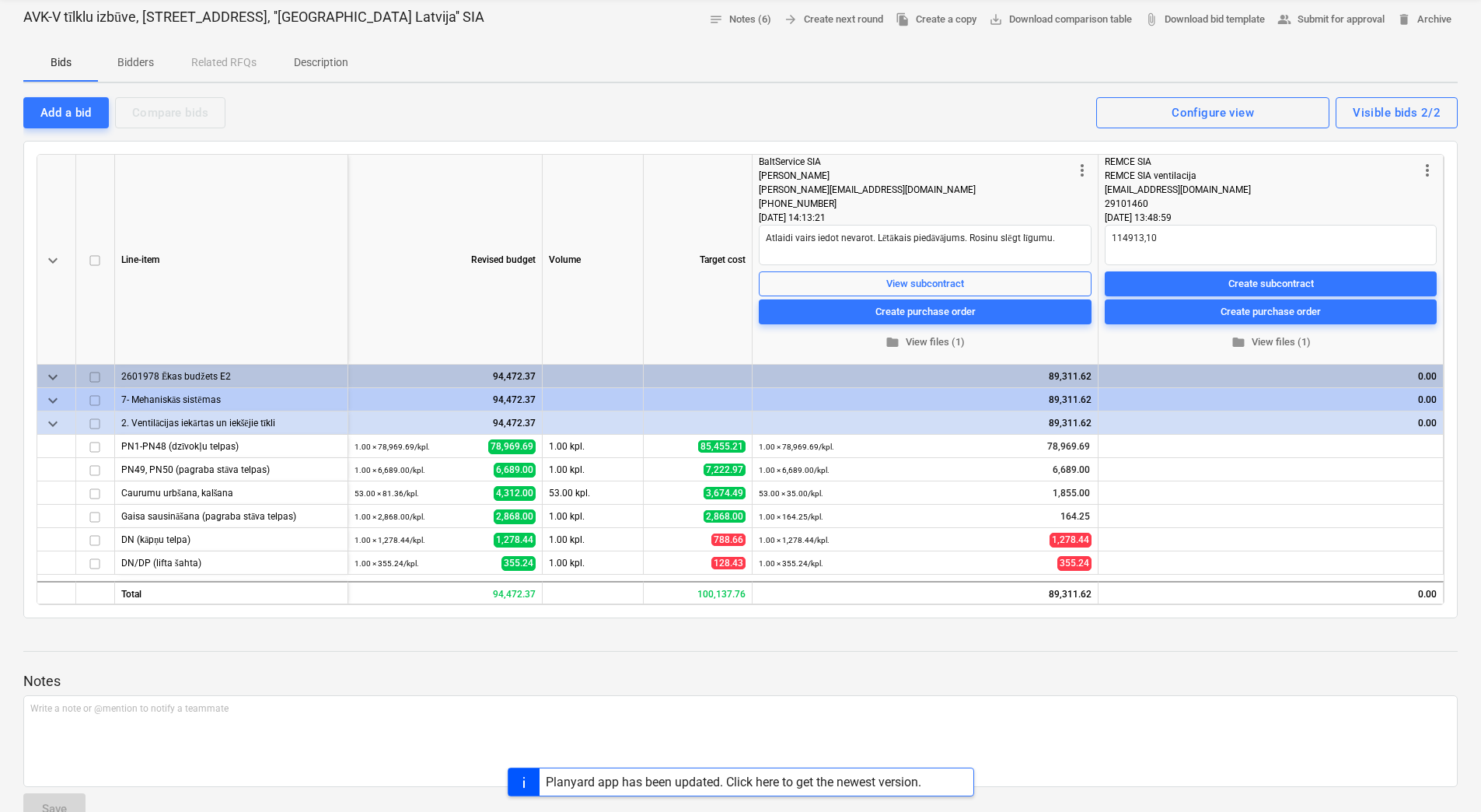
scroll to position [155, 0]
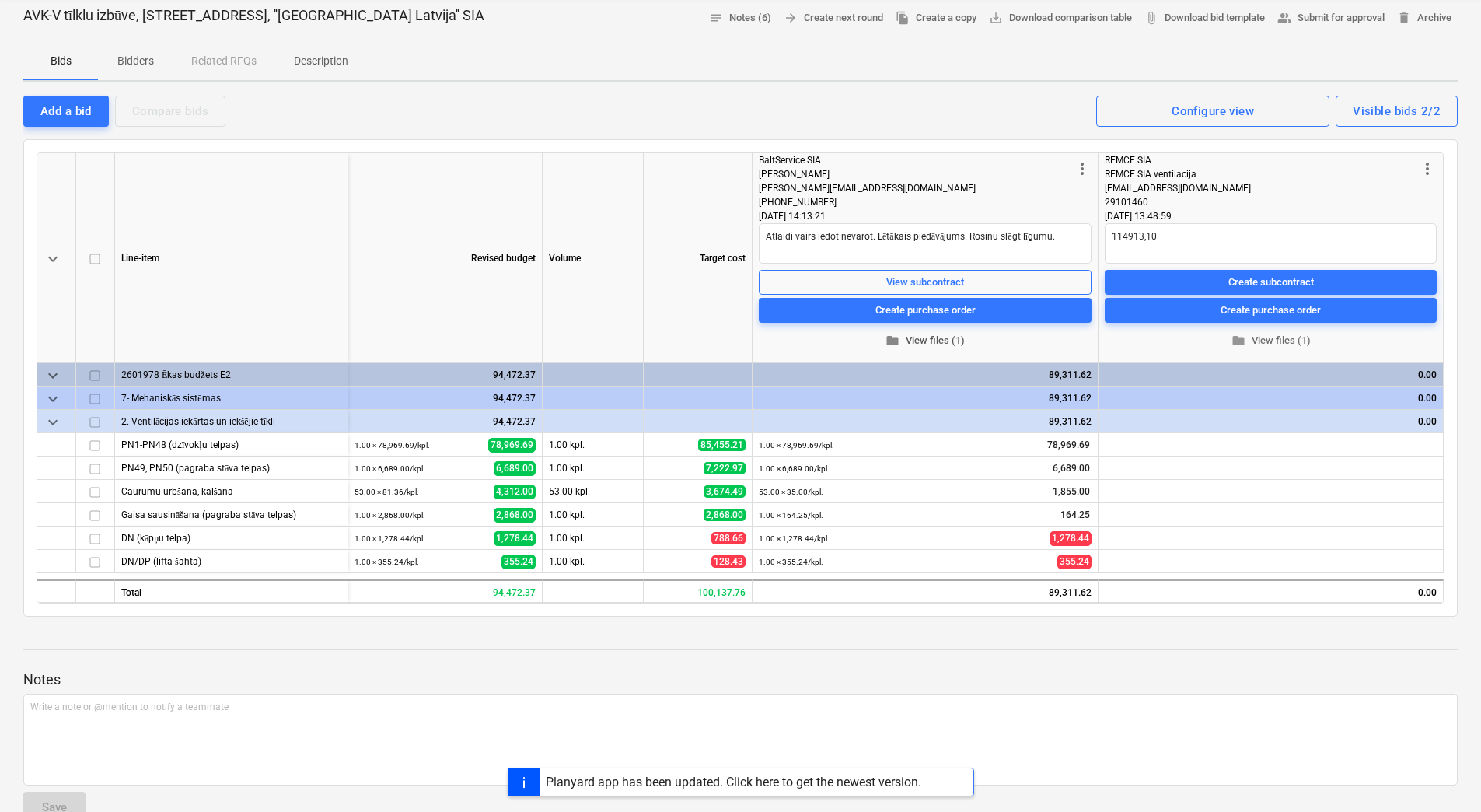
click at [937, 339] on span "folder View files (1)" at bounding box center [925, 341] width 321 height 18
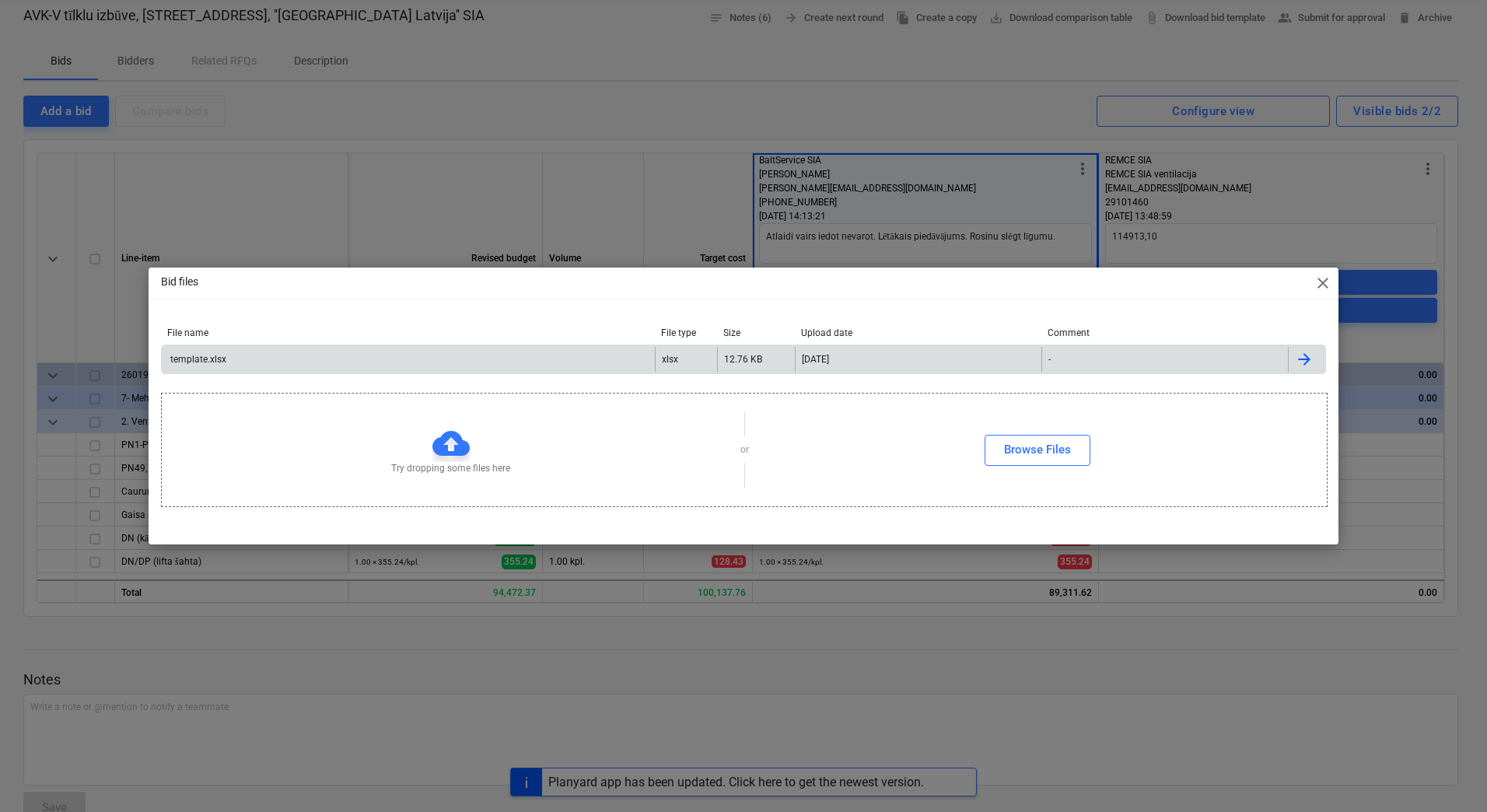
click at [253, 360] on div "template.xlsx" at bounding box center [409, 359] width 493 height 25
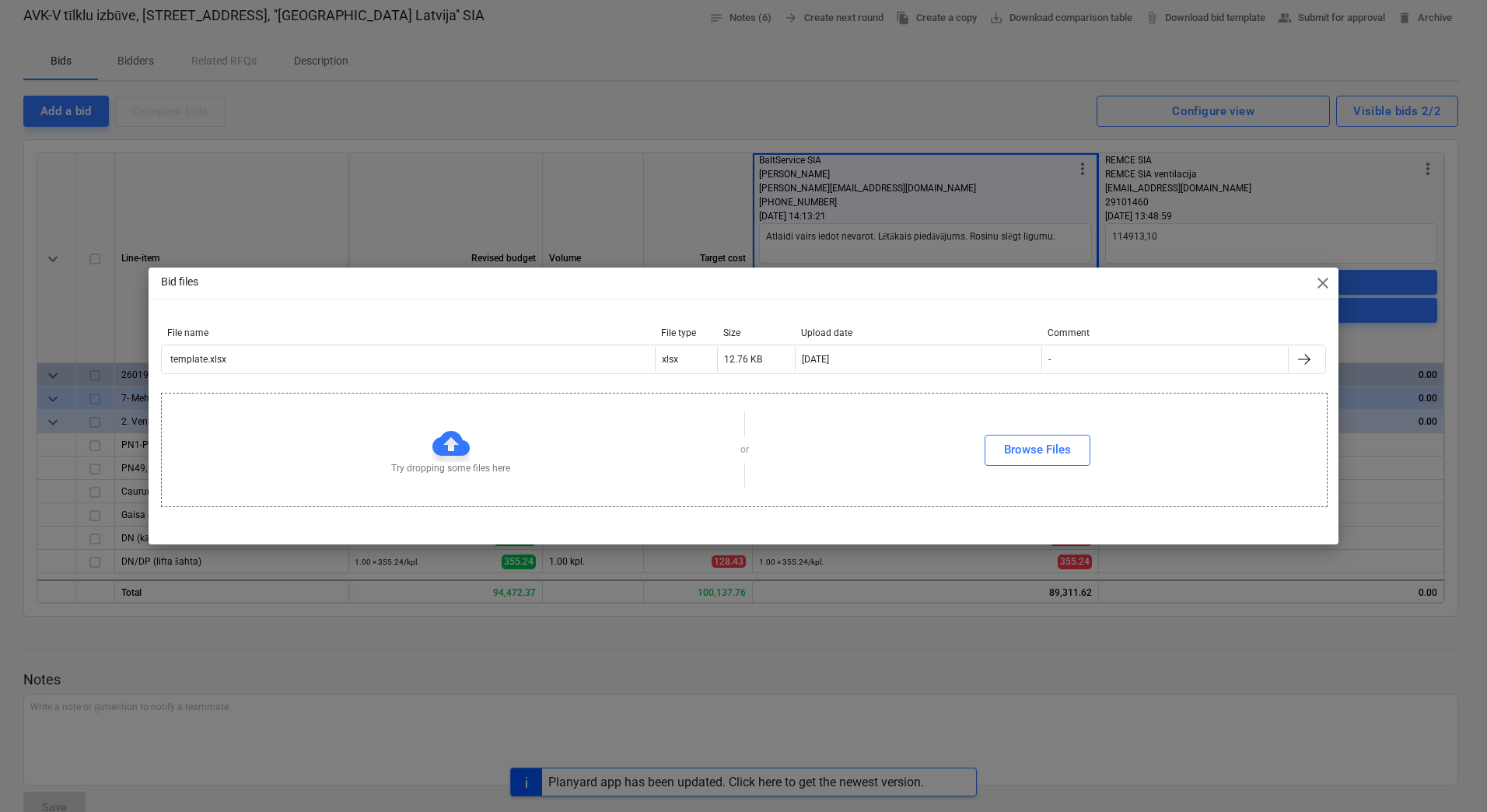
click at [325, 201] on div "Bid files close File name File type Size Upload date Comment template.xlsx xlsx…" at bounding box center [743, 406] width 1487 height 812
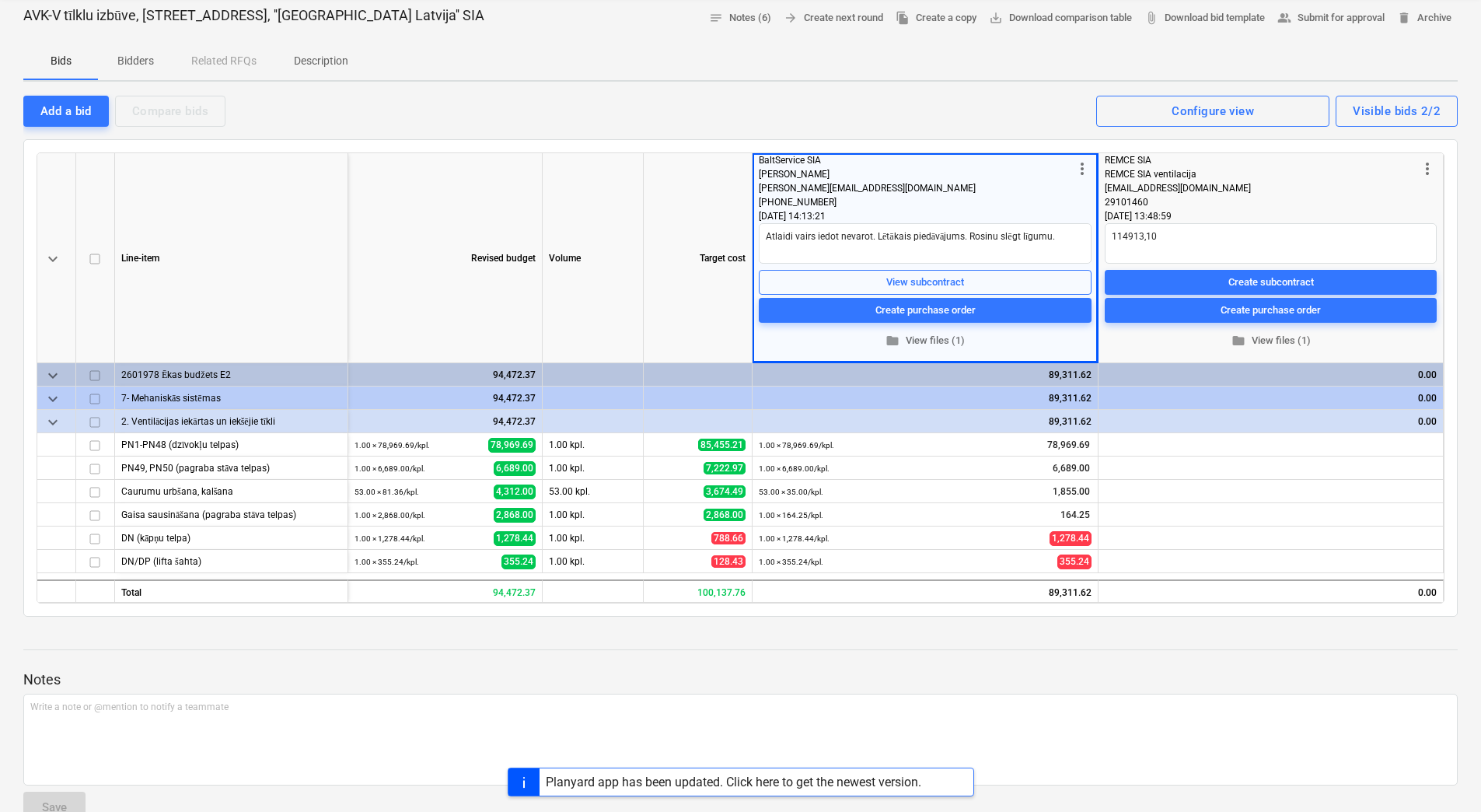
click at [522, 117] on div "Add a bid Compare bids Visible bids 2/2 Configure view" at bounding box center [740, 110] width 1435 height 33
type textarea "x"
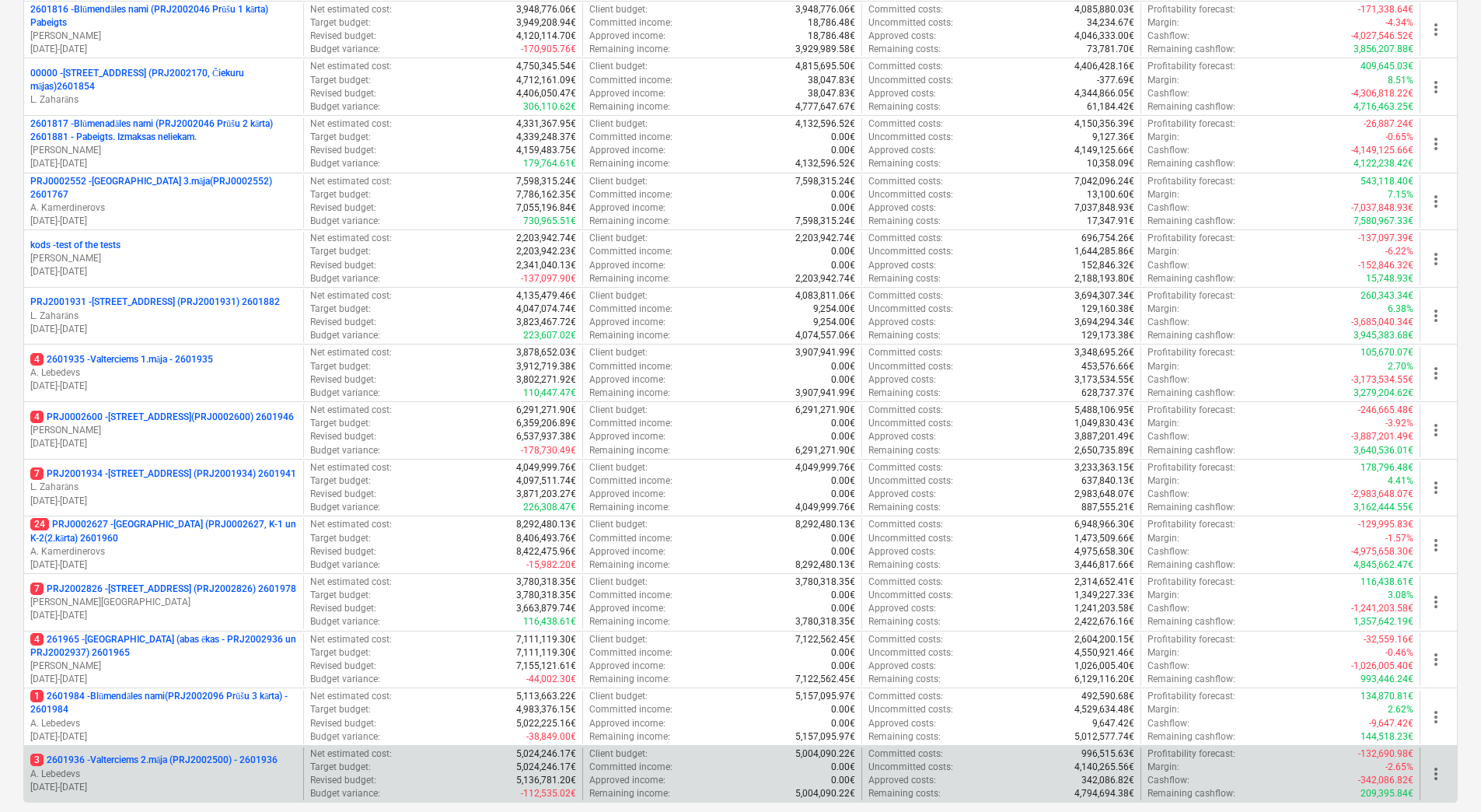
scroll to position [424, 0]
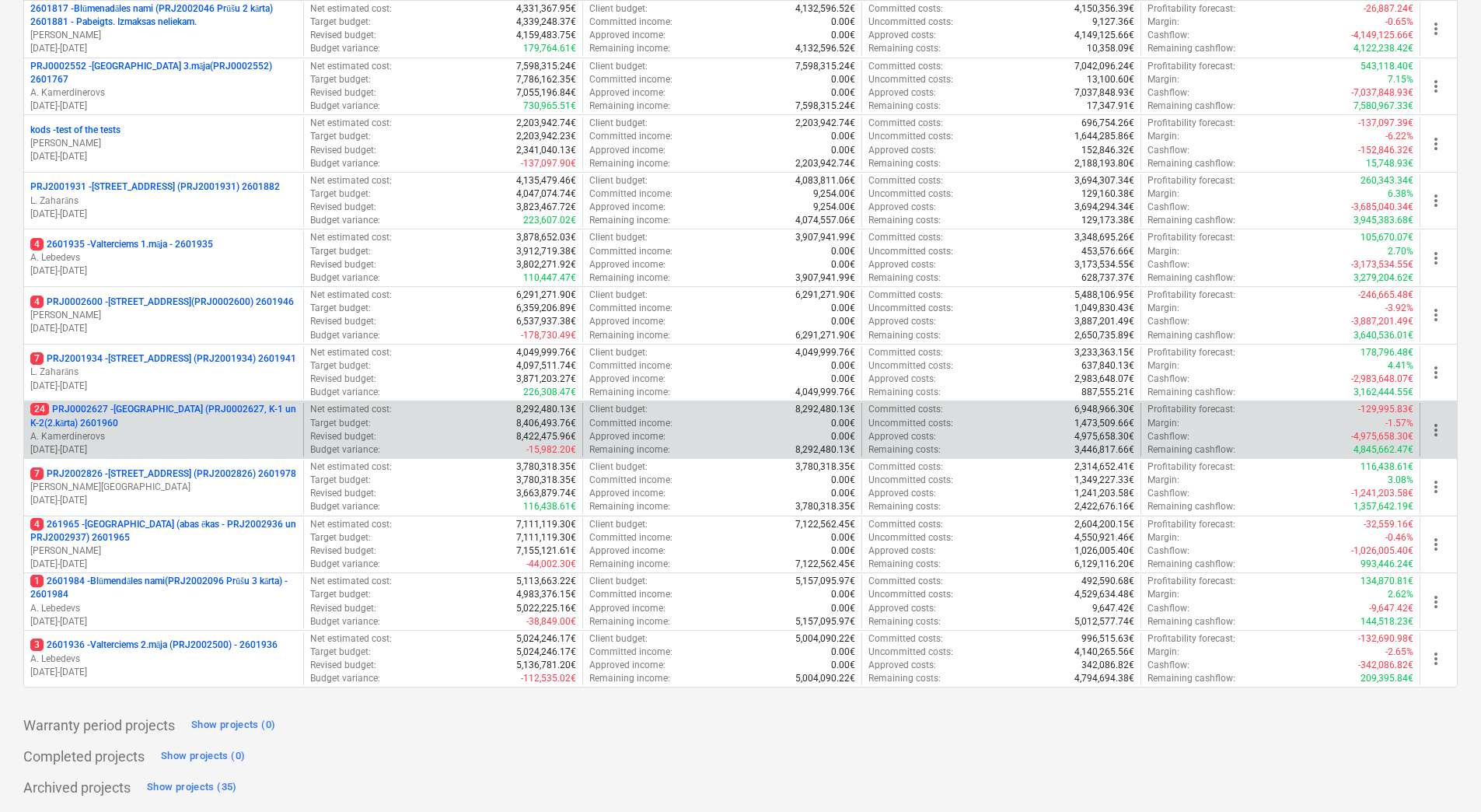
click at [204, 408] on p "24 PRJ0002627 - Tumes iela (PRJ0002627, K-1 un K-2(2.kārta) 2601960" at bounding box center [164, 416] width 267 height 26
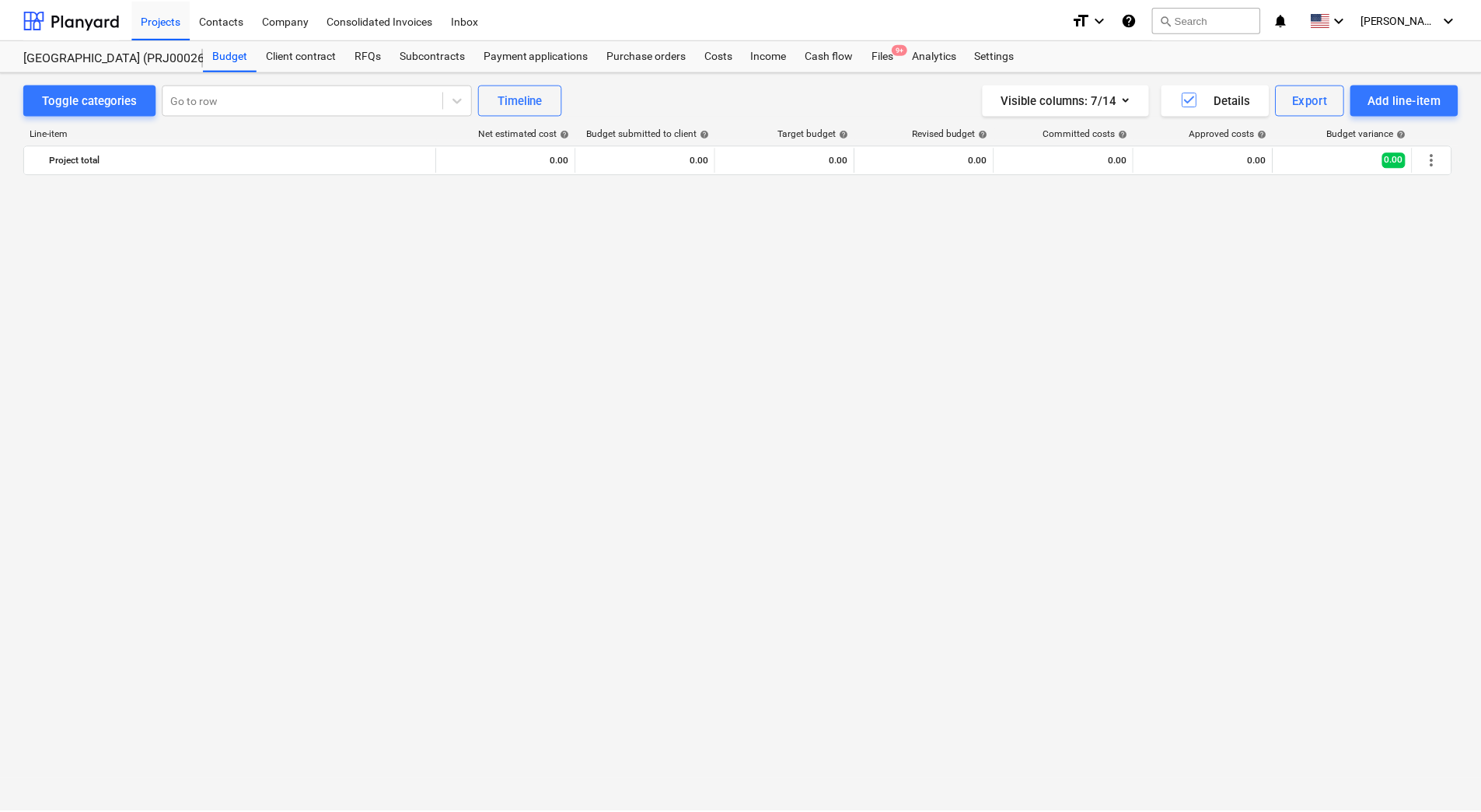
scroll to position [1991, 0]
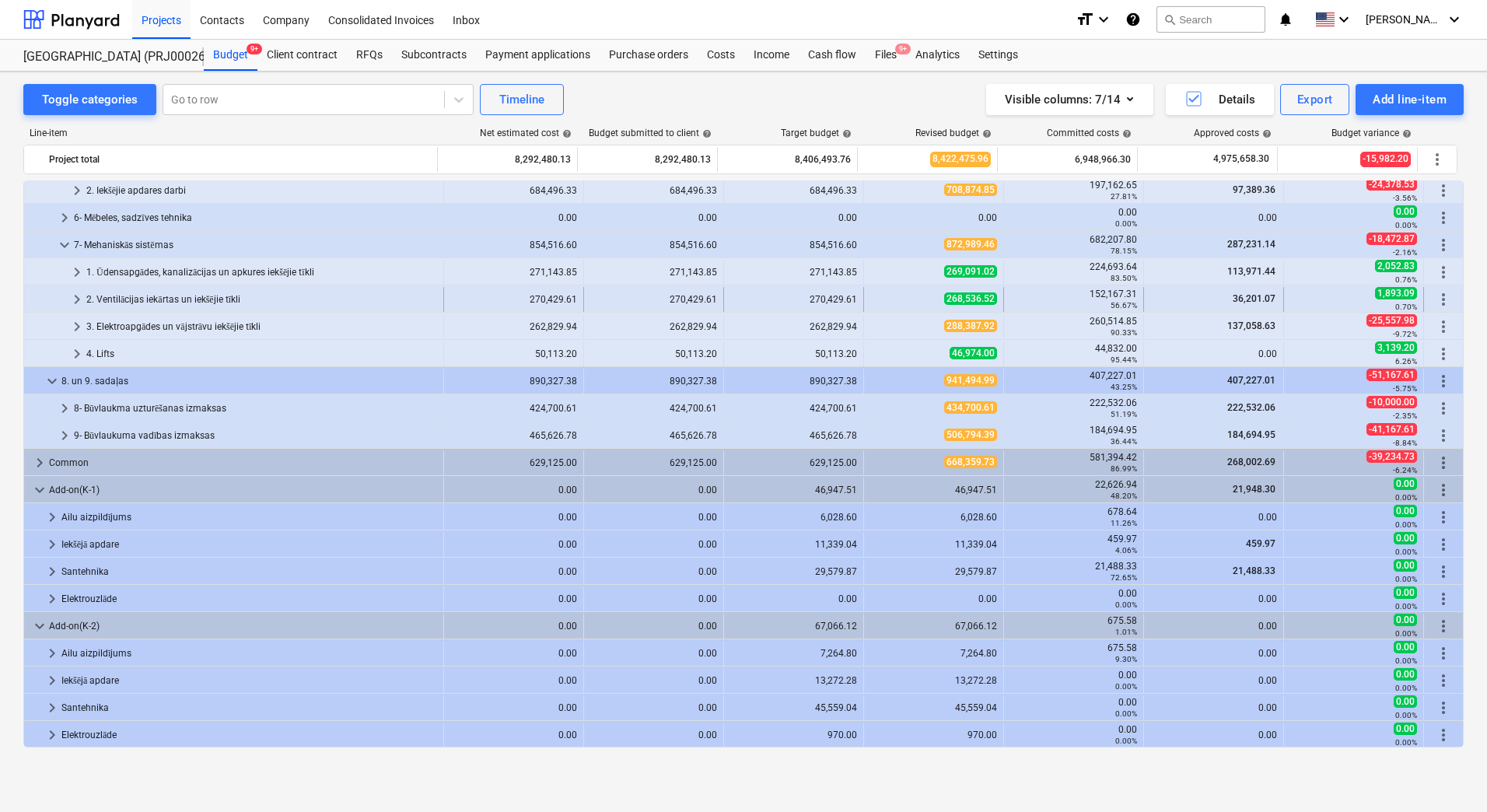
click at [142, 297] on div "2. Ventilācijas iekārtas un iekšējie tīkli" at bounding box center [261, 299] width 351 height 25
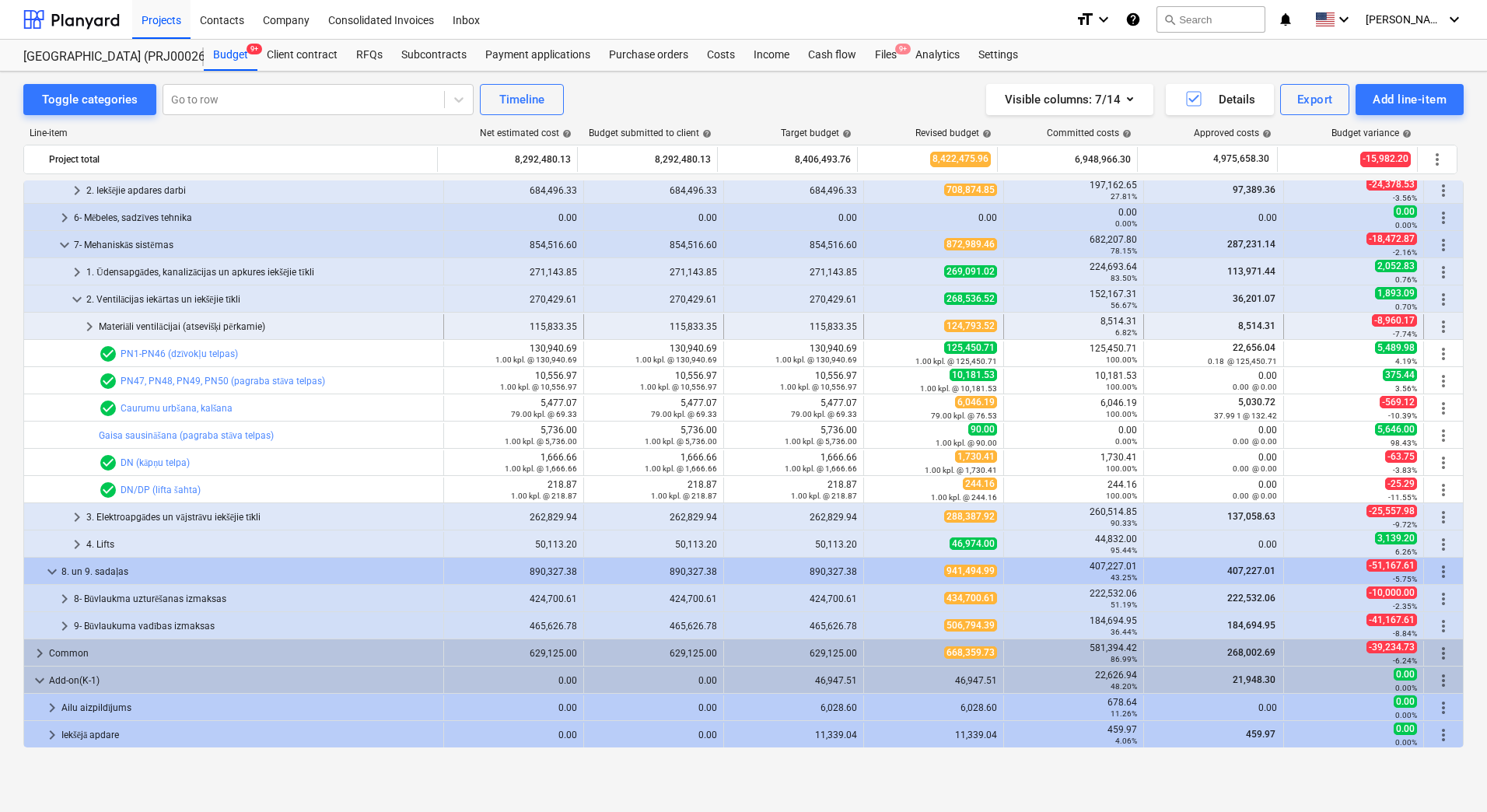
click at [151, 316] on div "Materiāli ventilācijai (atsevišķi pērkamie)" at bounding box center [268, 326] width 339 height 25
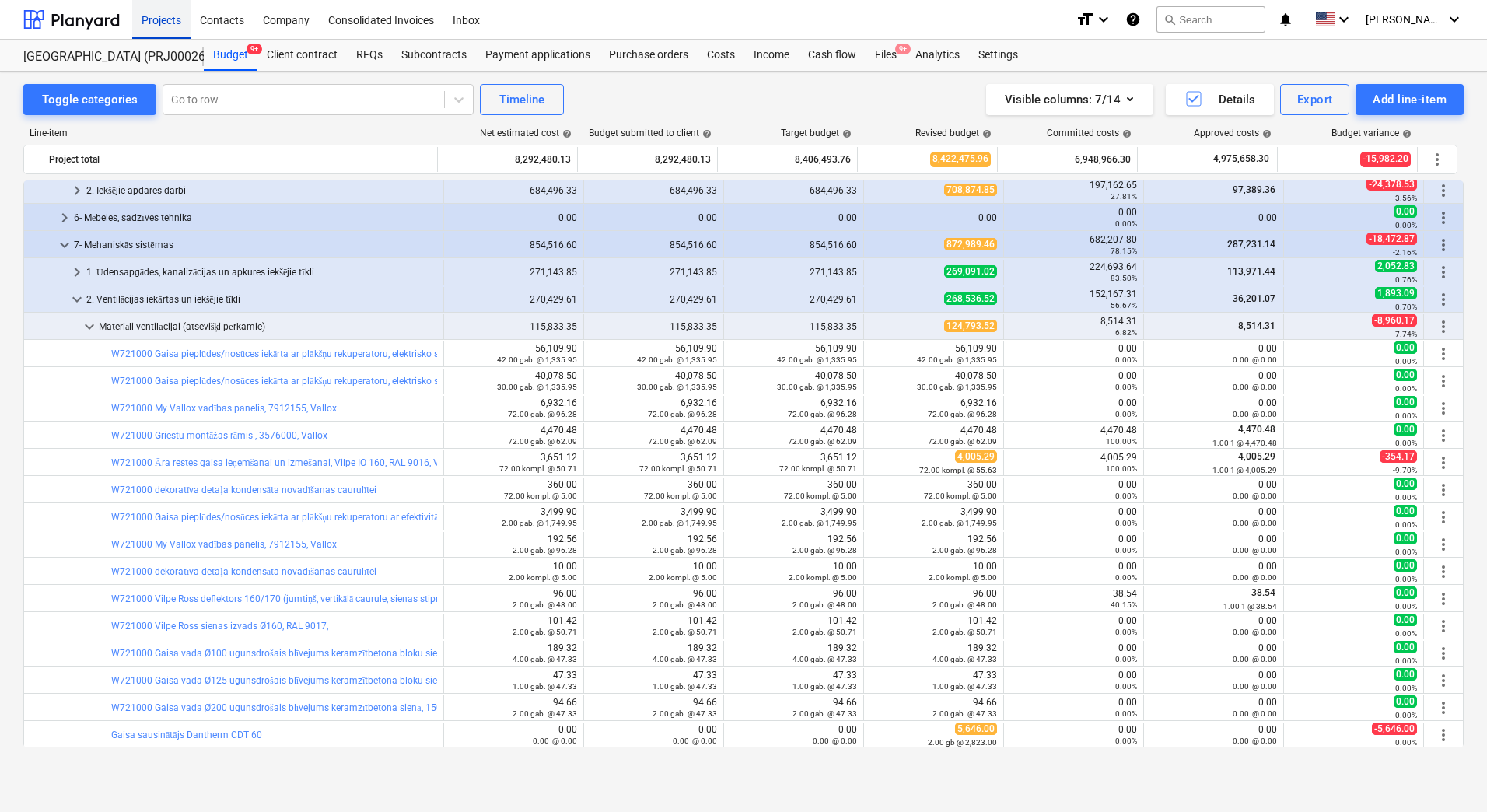
click at [180, 29] on div "Projects" at bounding box center [161, 19] width 58 height 39
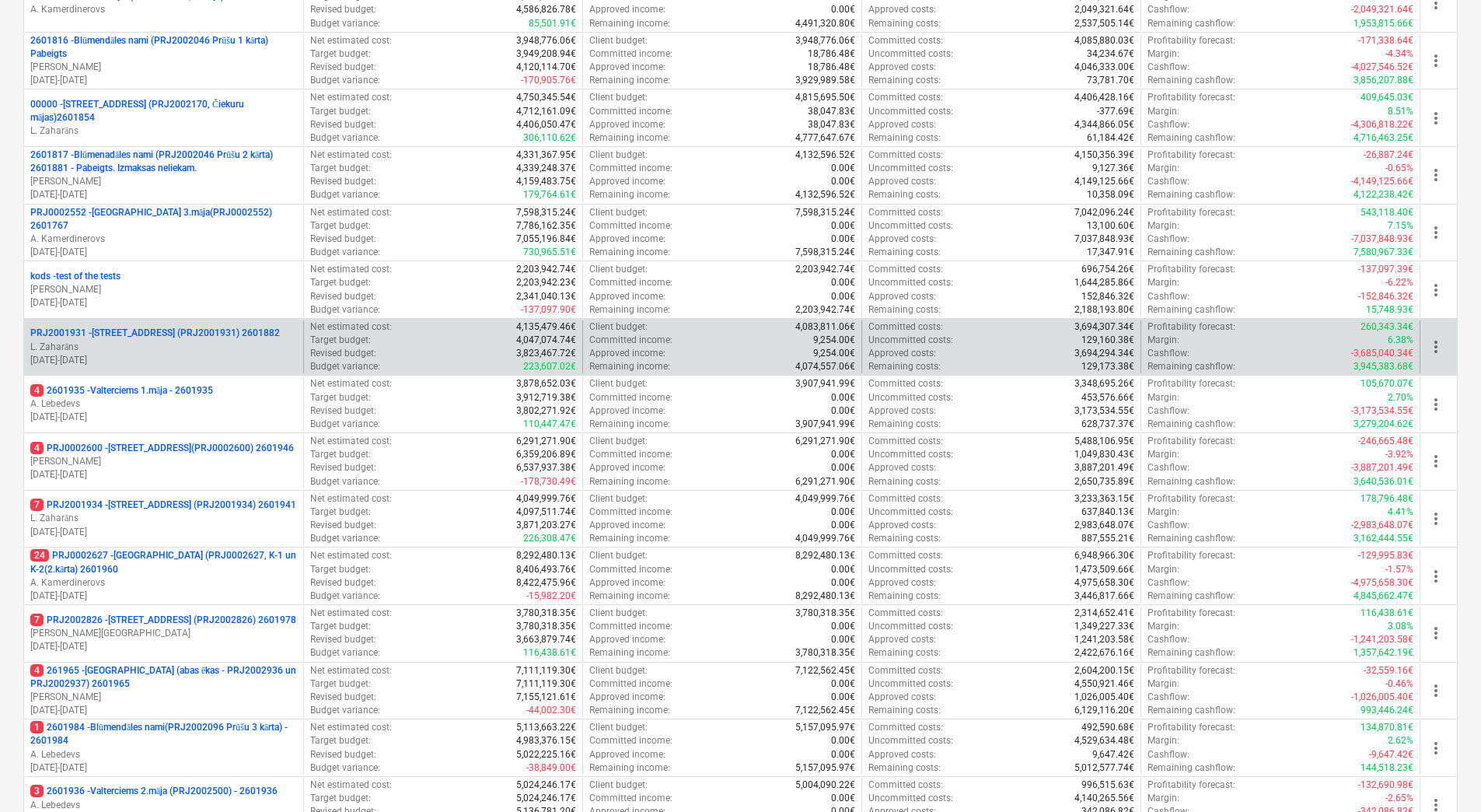
scroll to position [424, 0]
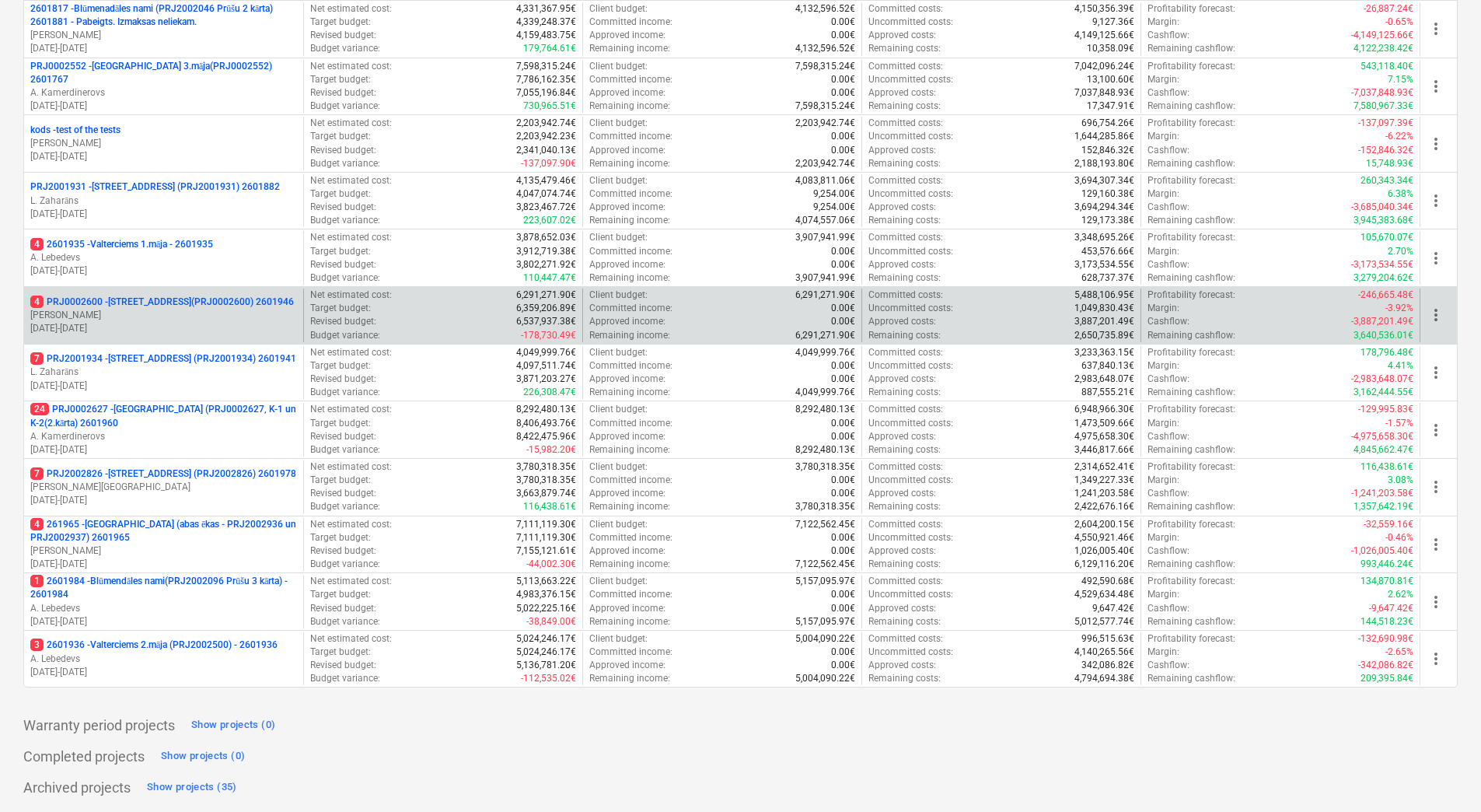
click at [176, 296] on p "4 PRJ0002600 - Vienības gatve 24, E1 ēka(PRJ0002600) 2601946" at bounding box center [162, 302] width 264 height 13
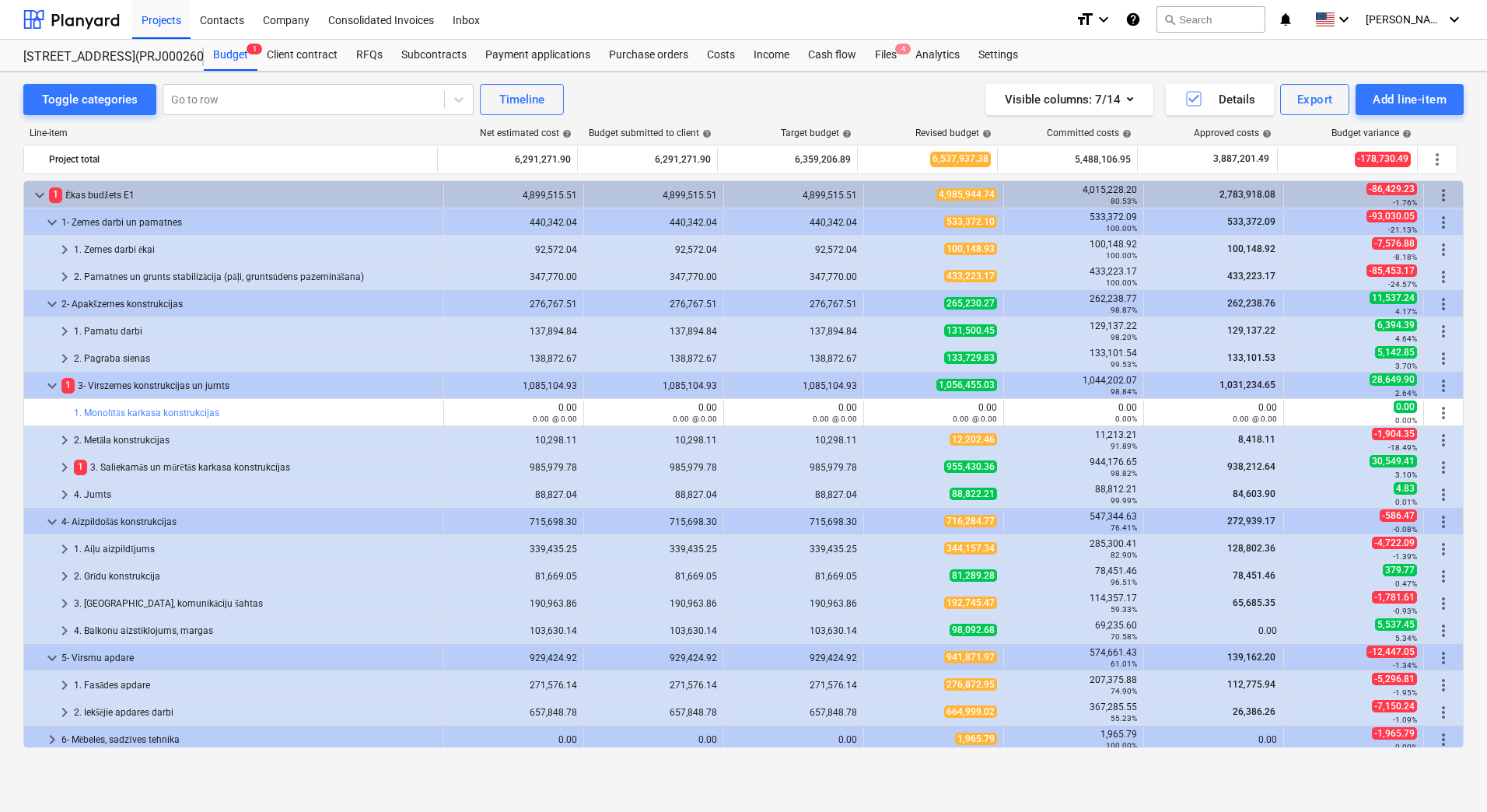
scroll to position [467, 0]
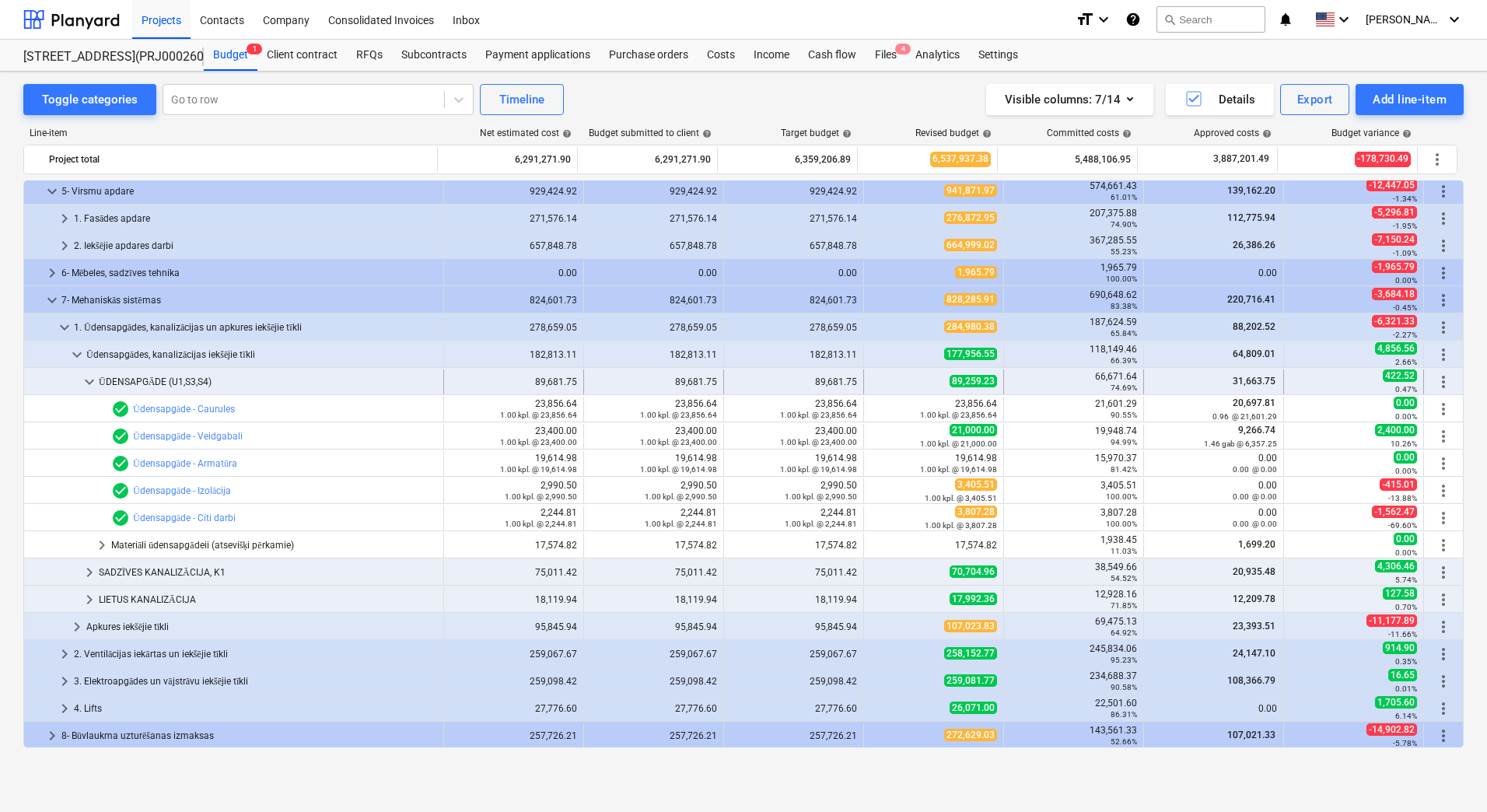
click at [90, 378] on span "keyboard_arrow_down" at bounding box center [89, 381] width 19 height 19
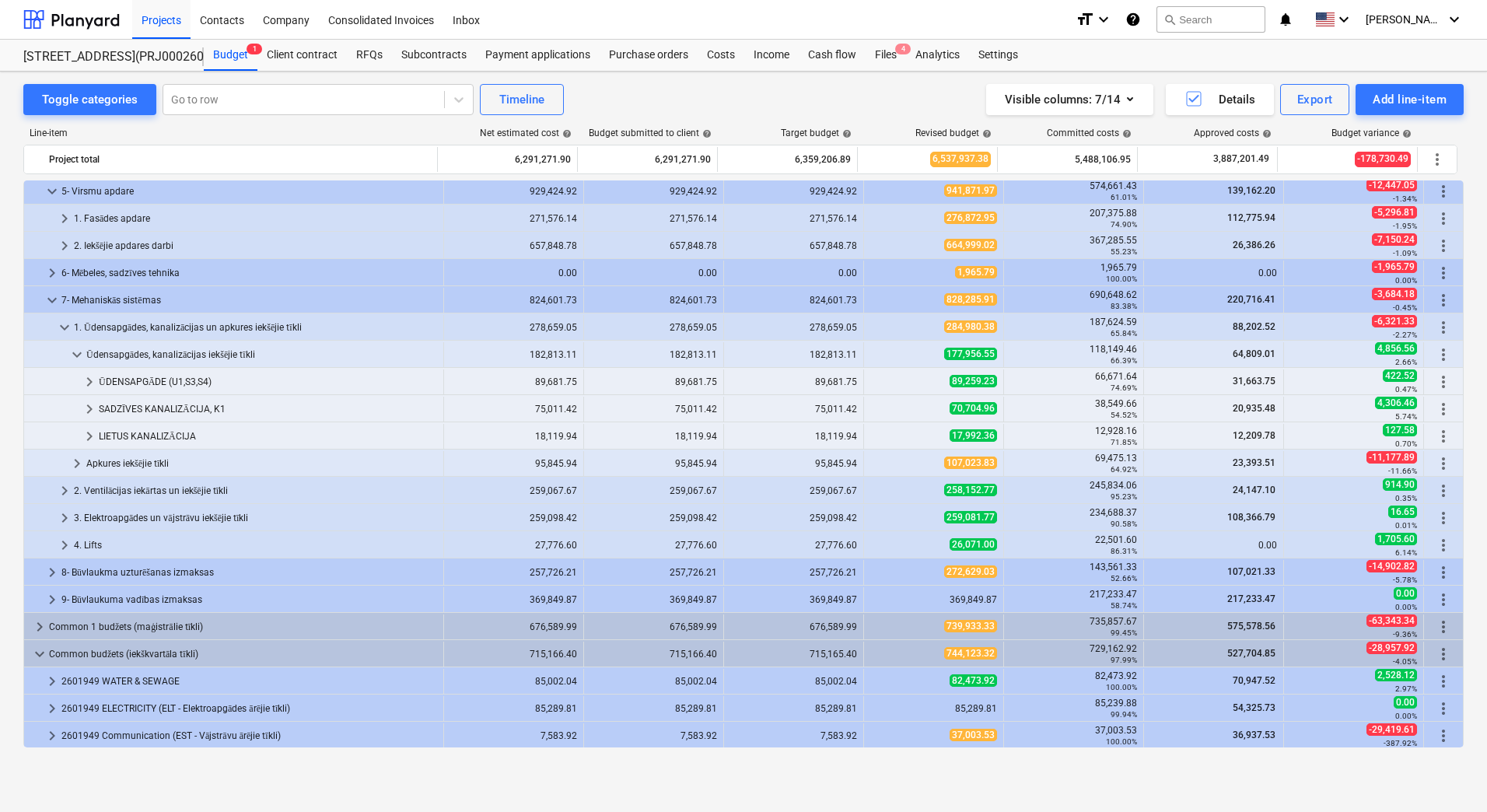
click at [74, 353] on span "keyboard_arrow_down" at bounding box center [76, 354] width 19 height 19
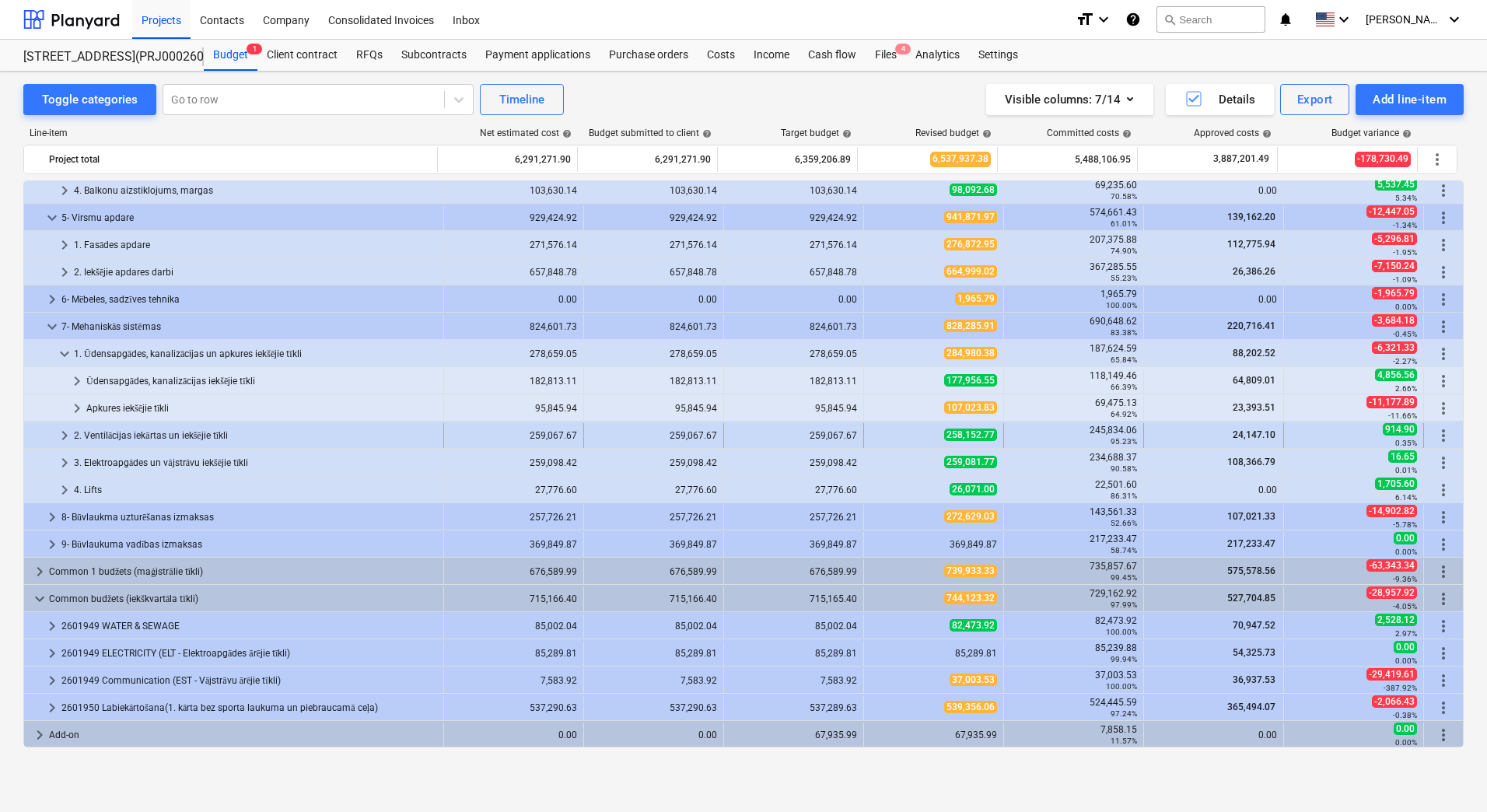
scroll to position [440, 0]
click at [66, 348] on span "keyboard_arrow_down" at bounding box center [64, 353] width 19 height 19
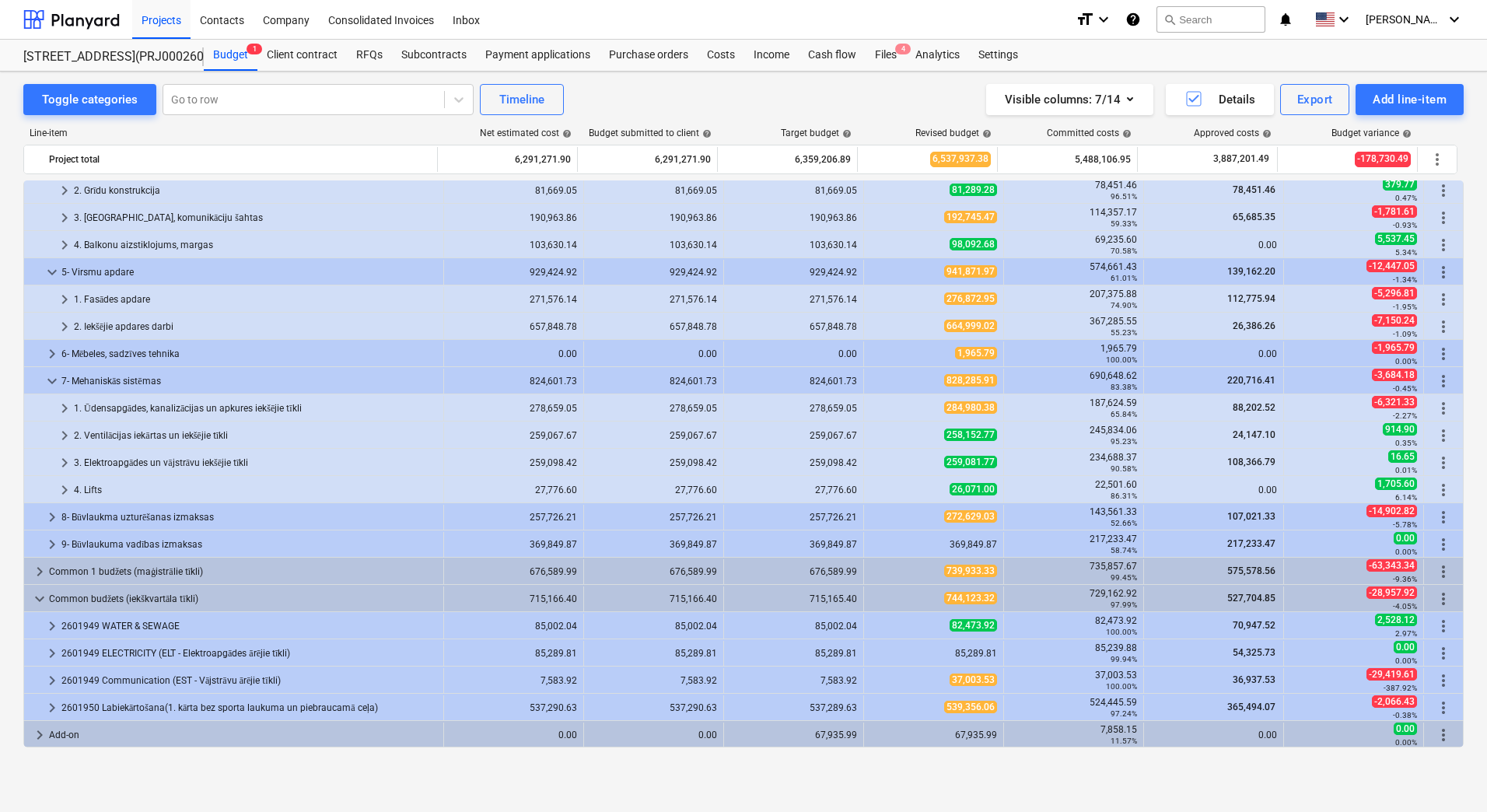
scroll to position [385, 0]
click at [63, 437] on span "keyboard_arrow_right" at bounding box center [64, 435] width 19 height 19
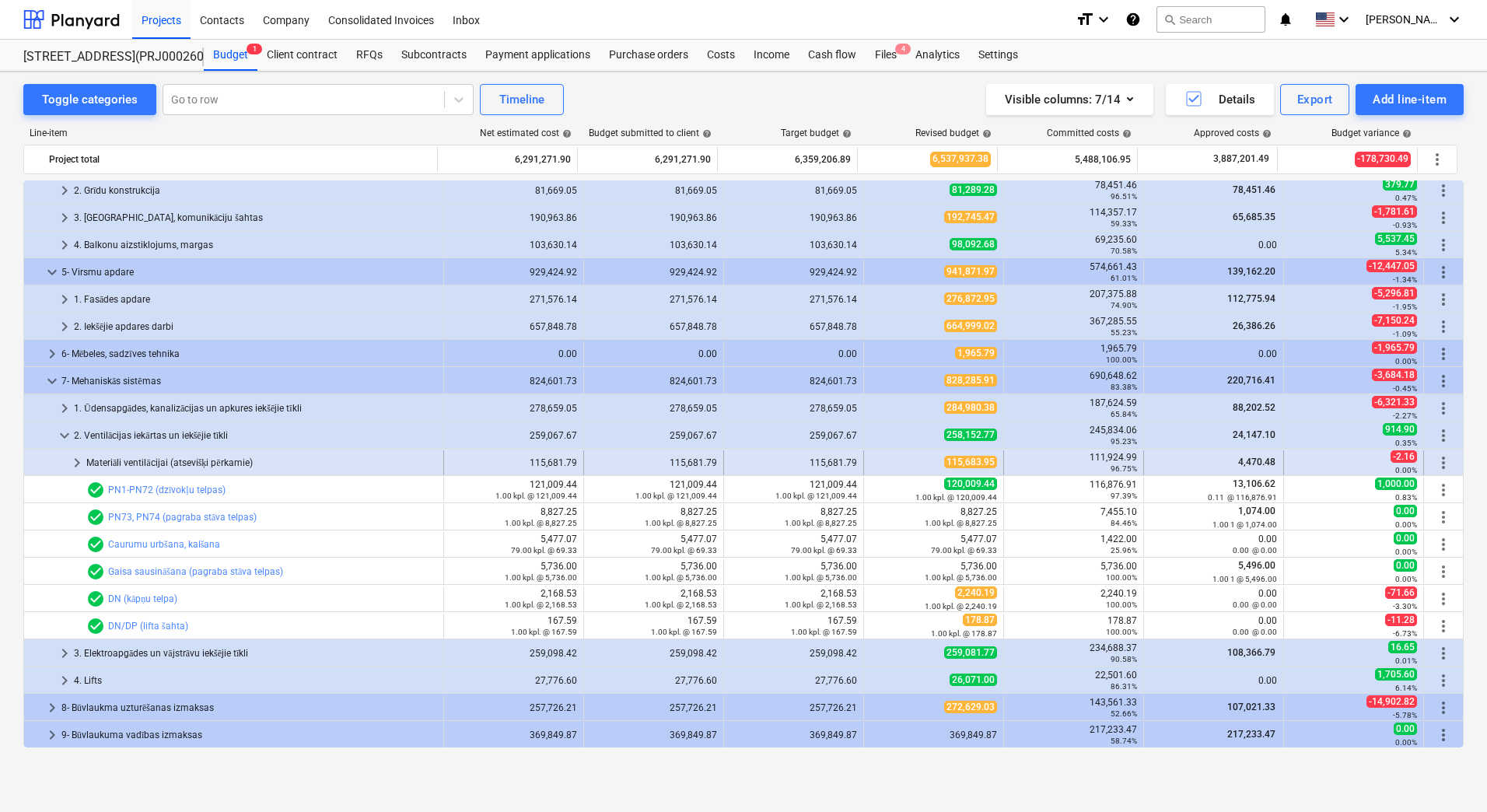
click at [141, 464] on div "Materiāli ventilācijai (atsevišķi pērkamie)" at bounding box center [261, 463] width 351 height 25
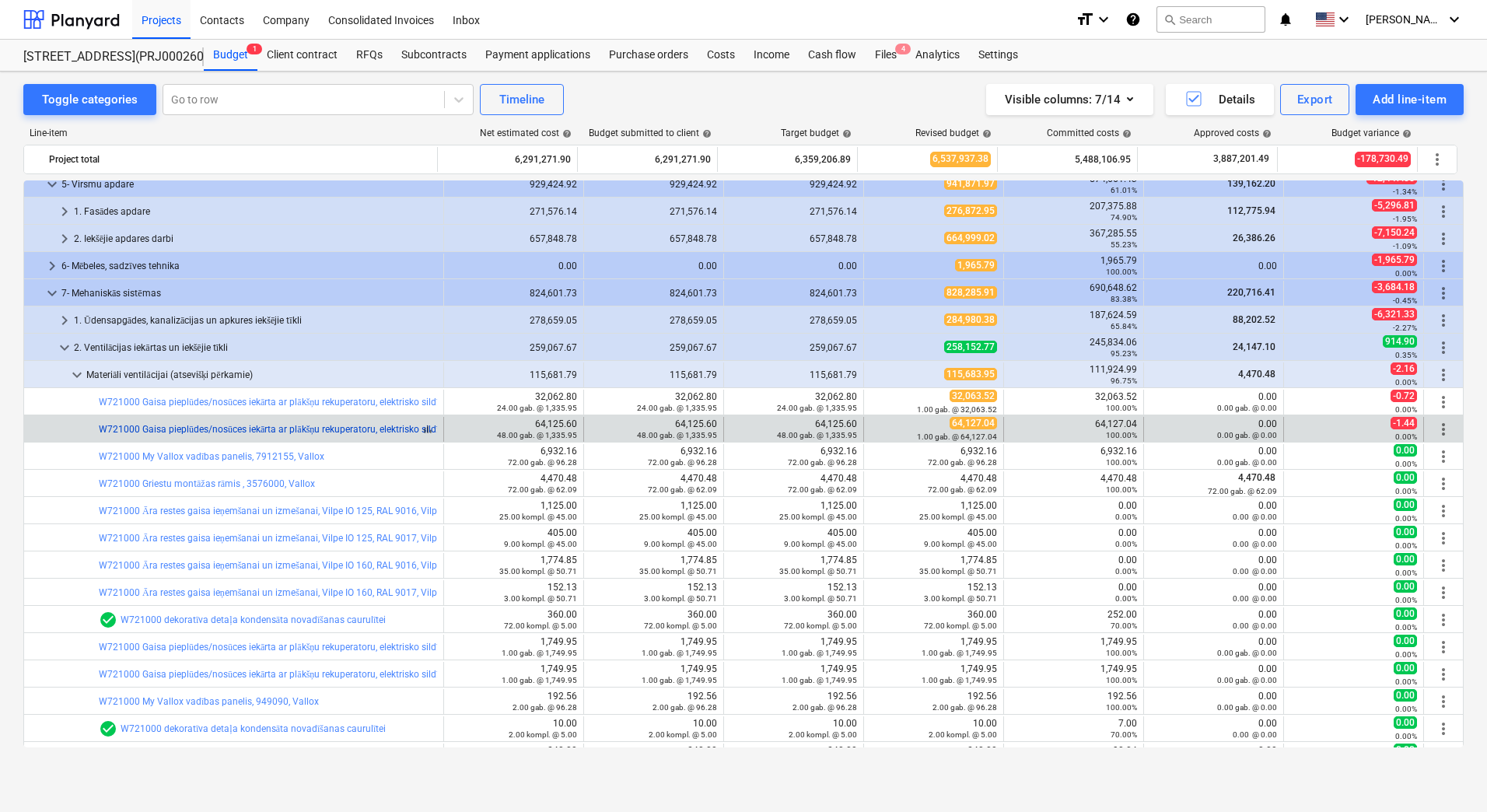
scroll to position [541, 0]
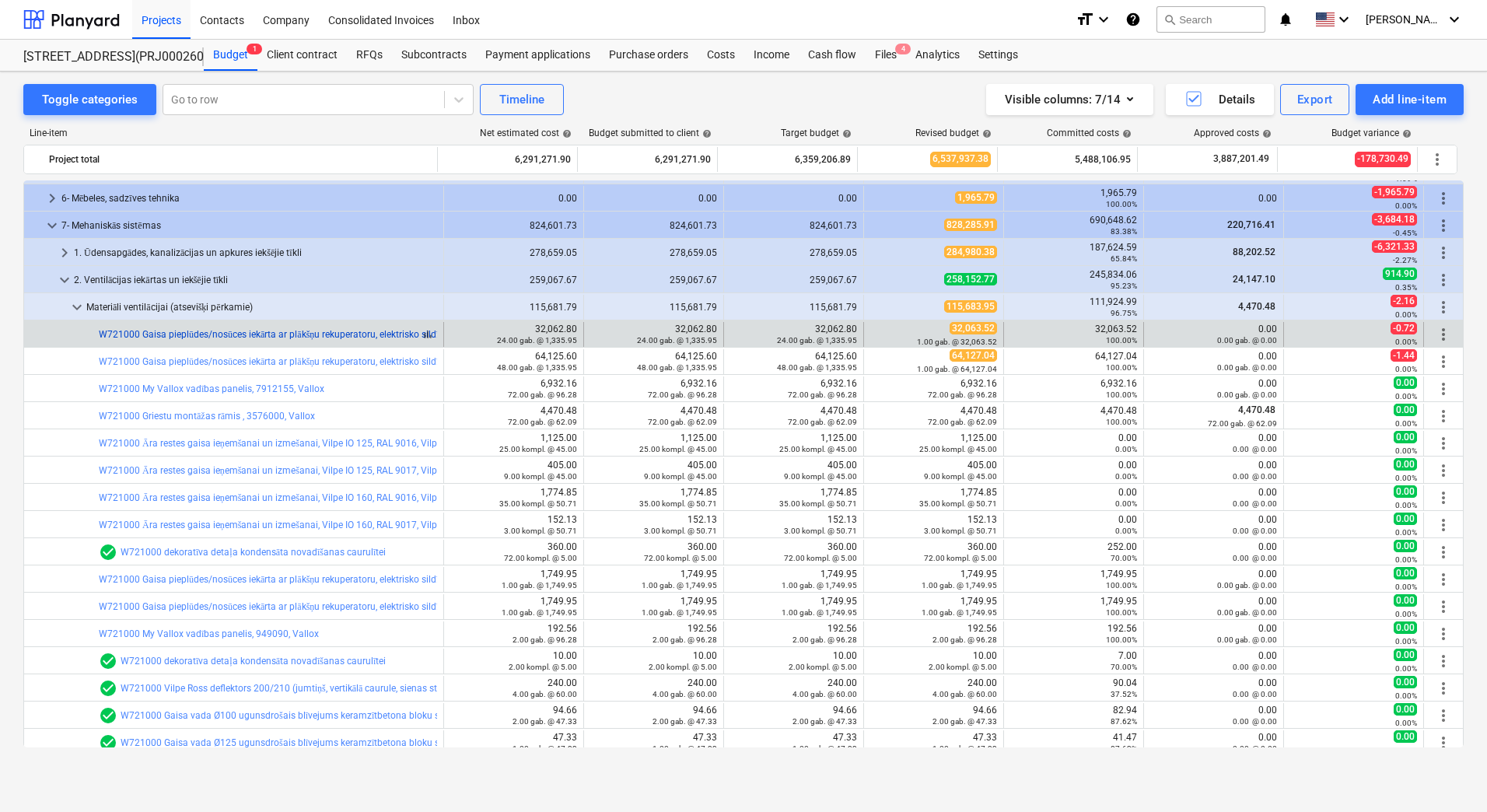
click at [178, 332] on link "W721000 Gaisa pieplūdes/nosūces iekārta ar plākšņu rekuperatoru, elektrisko sil…" at bounding box center [402, 334] width 607 height 11
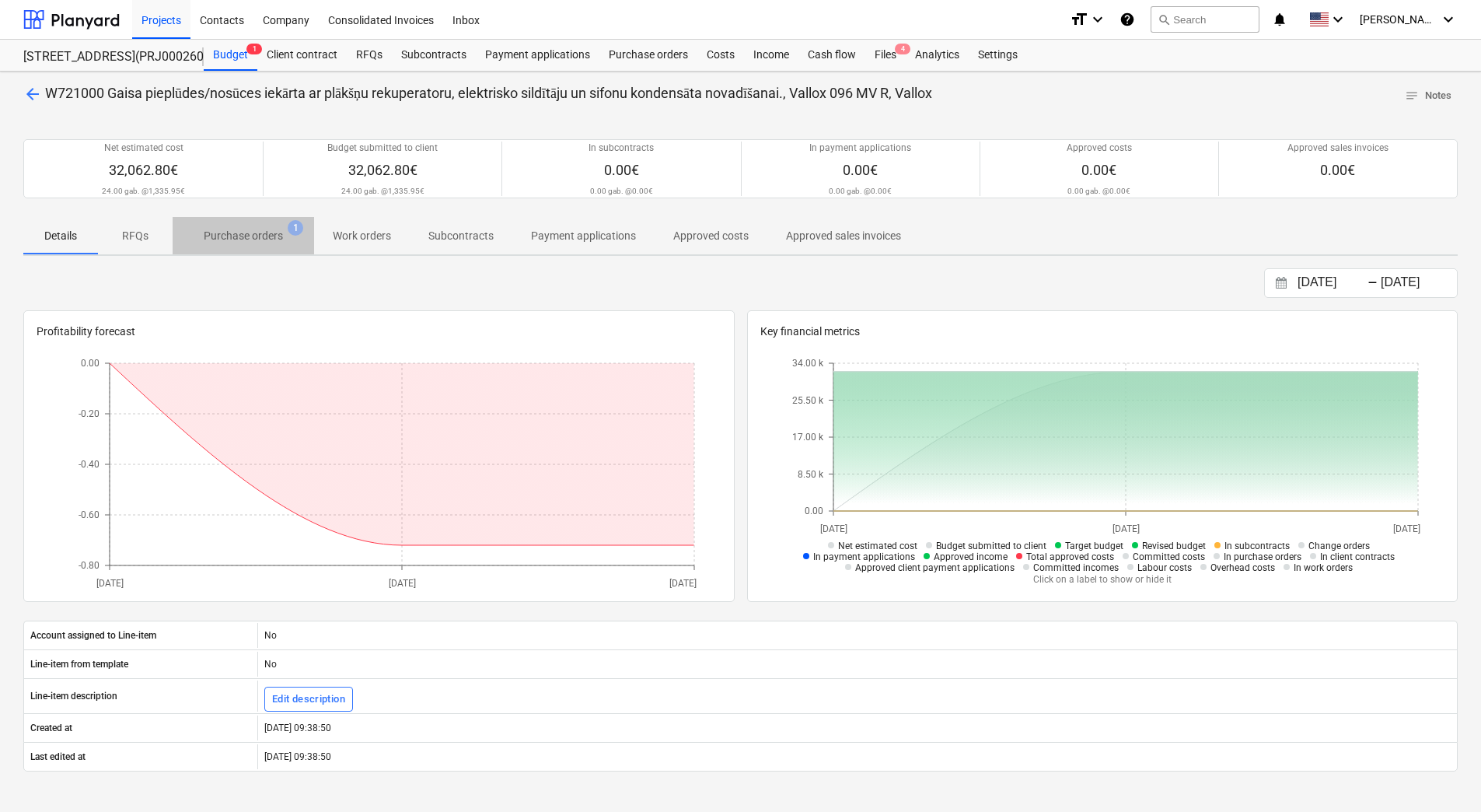
click at [281, 238] on p "Purchase orders" at bounding box center [243, 236] width 80 height 16
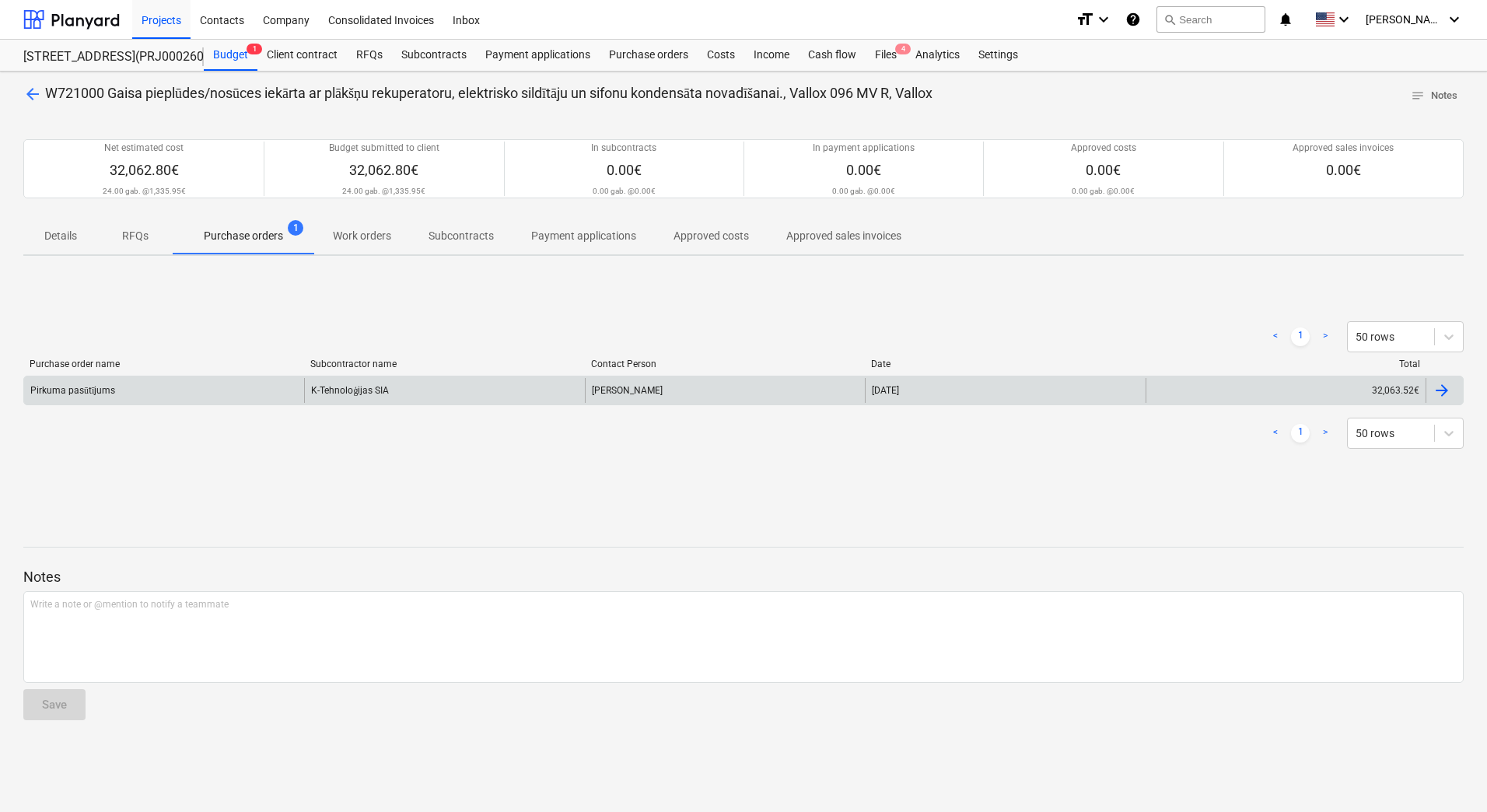
click at [124, 396] on div "Pirkuma pasūtījums" at bounding box center [164, 390] width 280 height 25
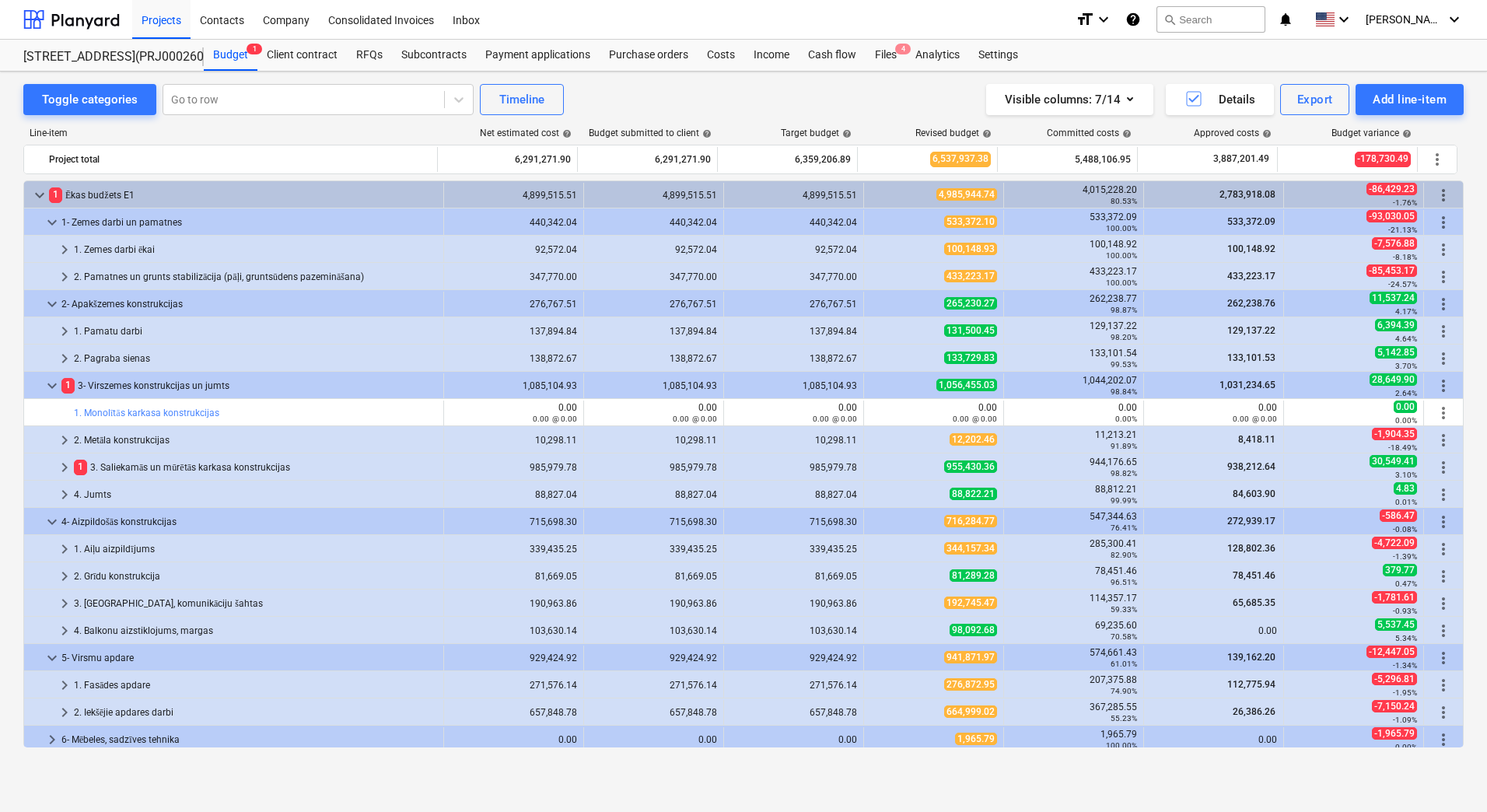
scroll to position [541, 0]
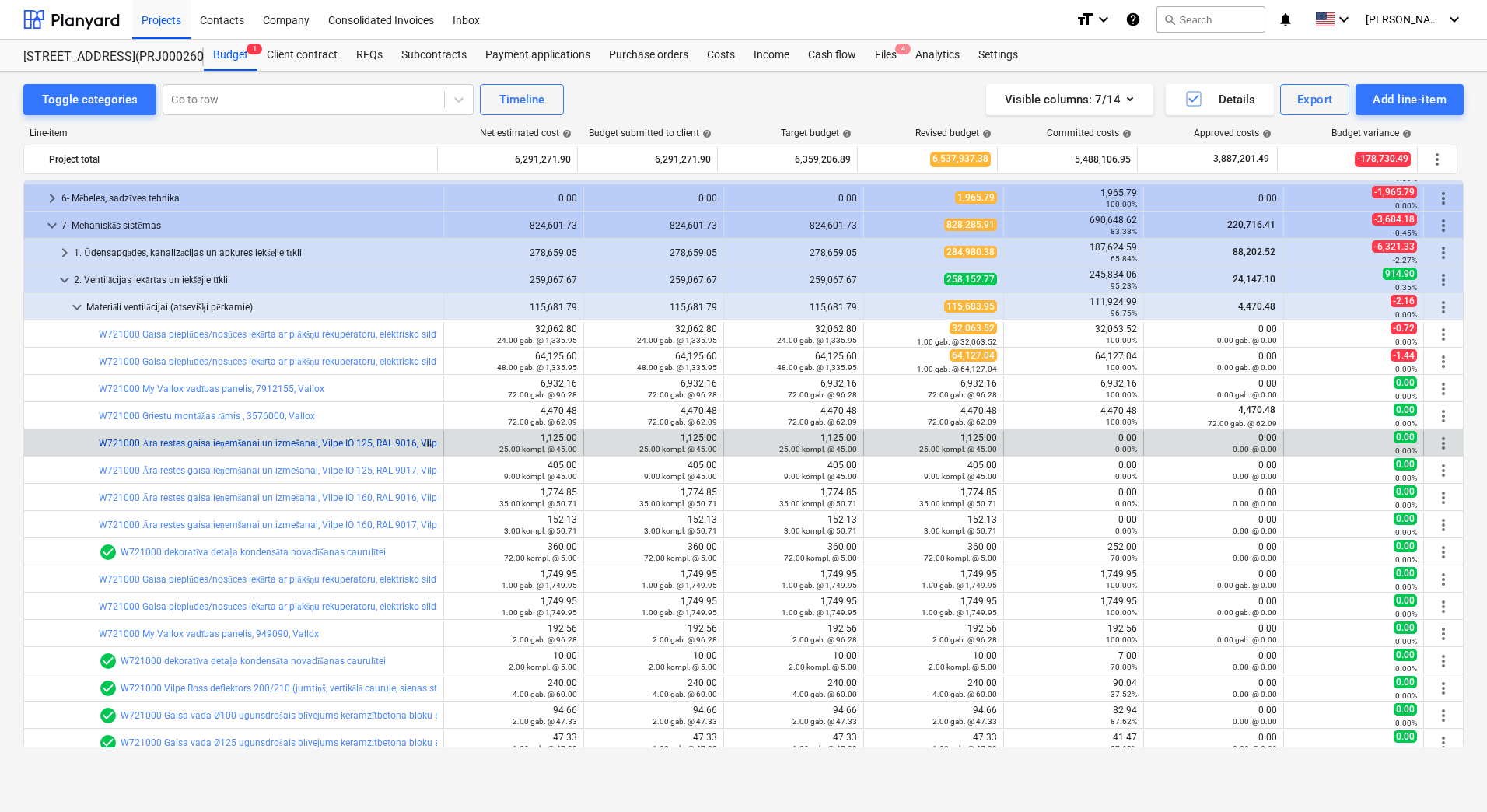
click at [307, 442] on link "W721000 Āra restes gaisa ieņemšanai un izmešanai, Vilpe IO 125, RAL 9016, Vilpe" at bounding box center [270, 443] width 343 height 11
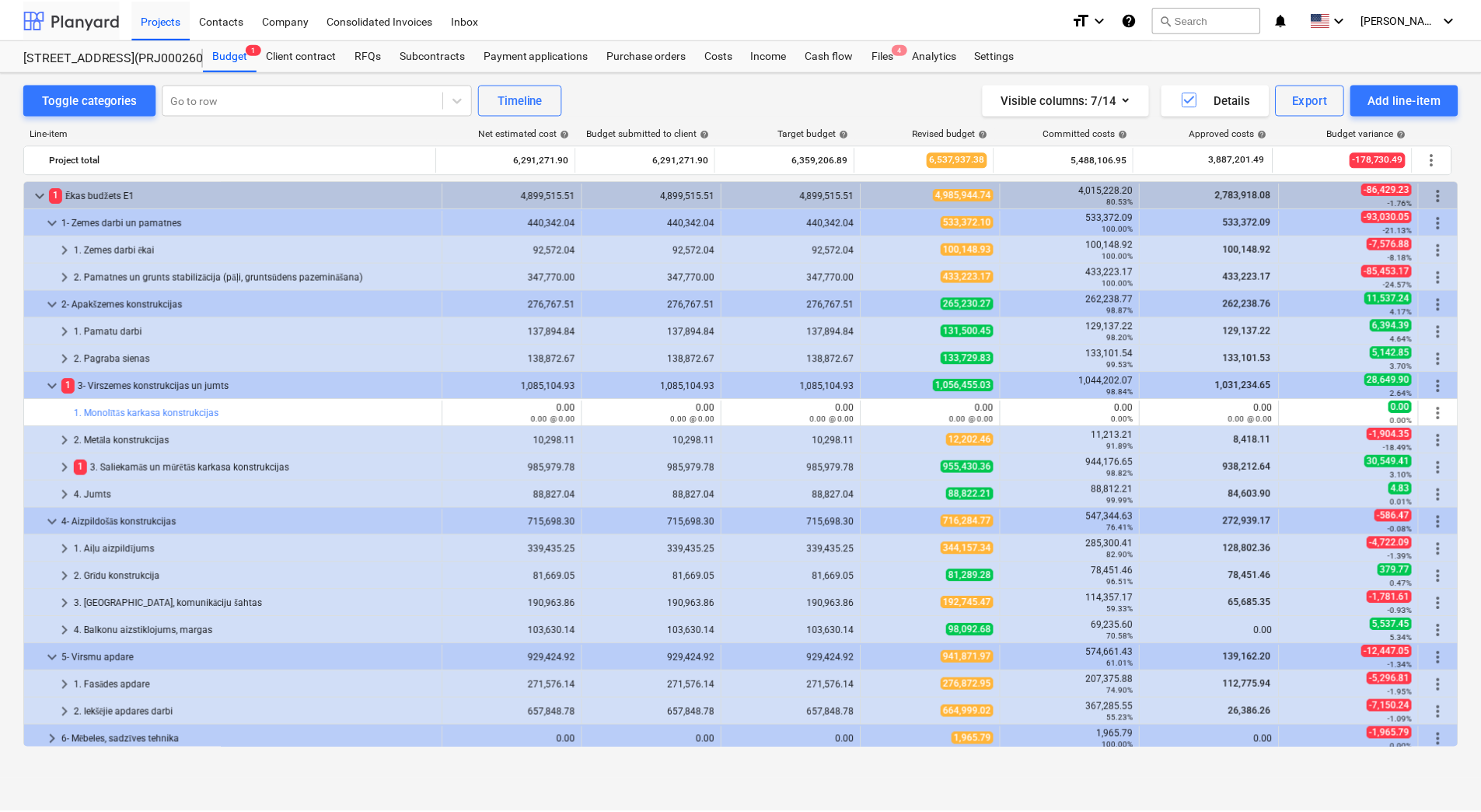
scroll to position [541, 0]
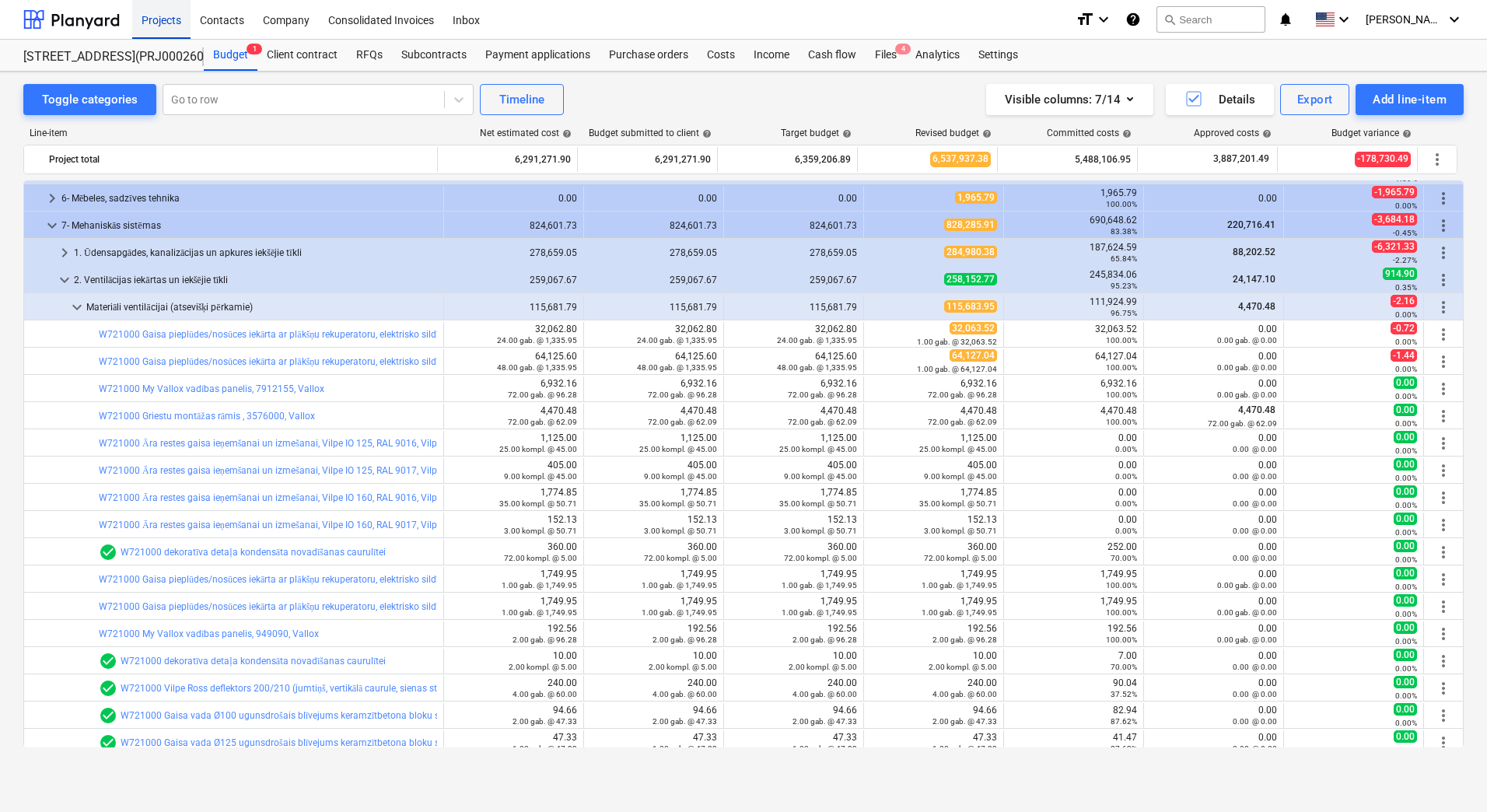
click at [166, 22] on div "Projects" at bounding box center [161, 19] width 58 height 39
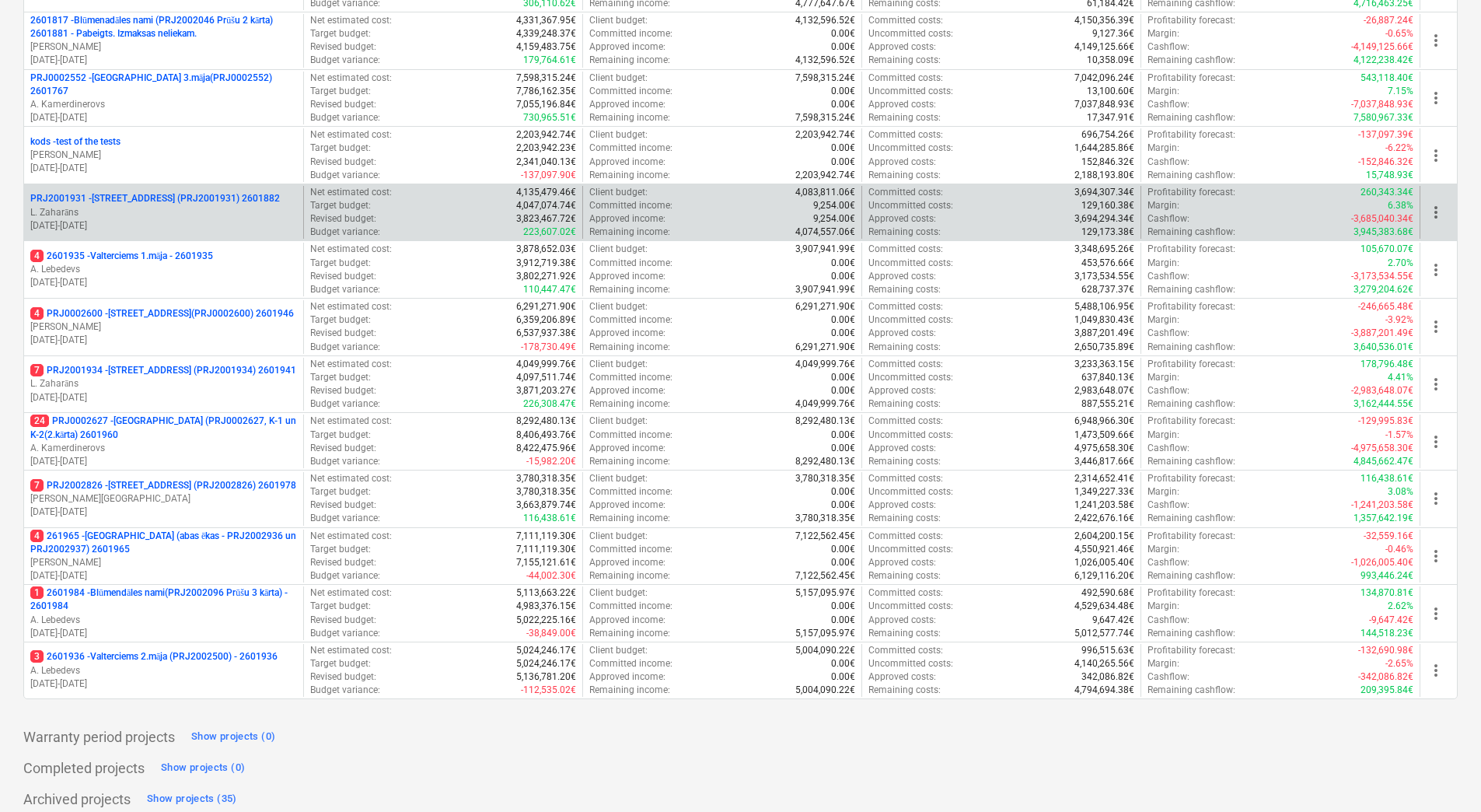
scroll to position [424, 0]
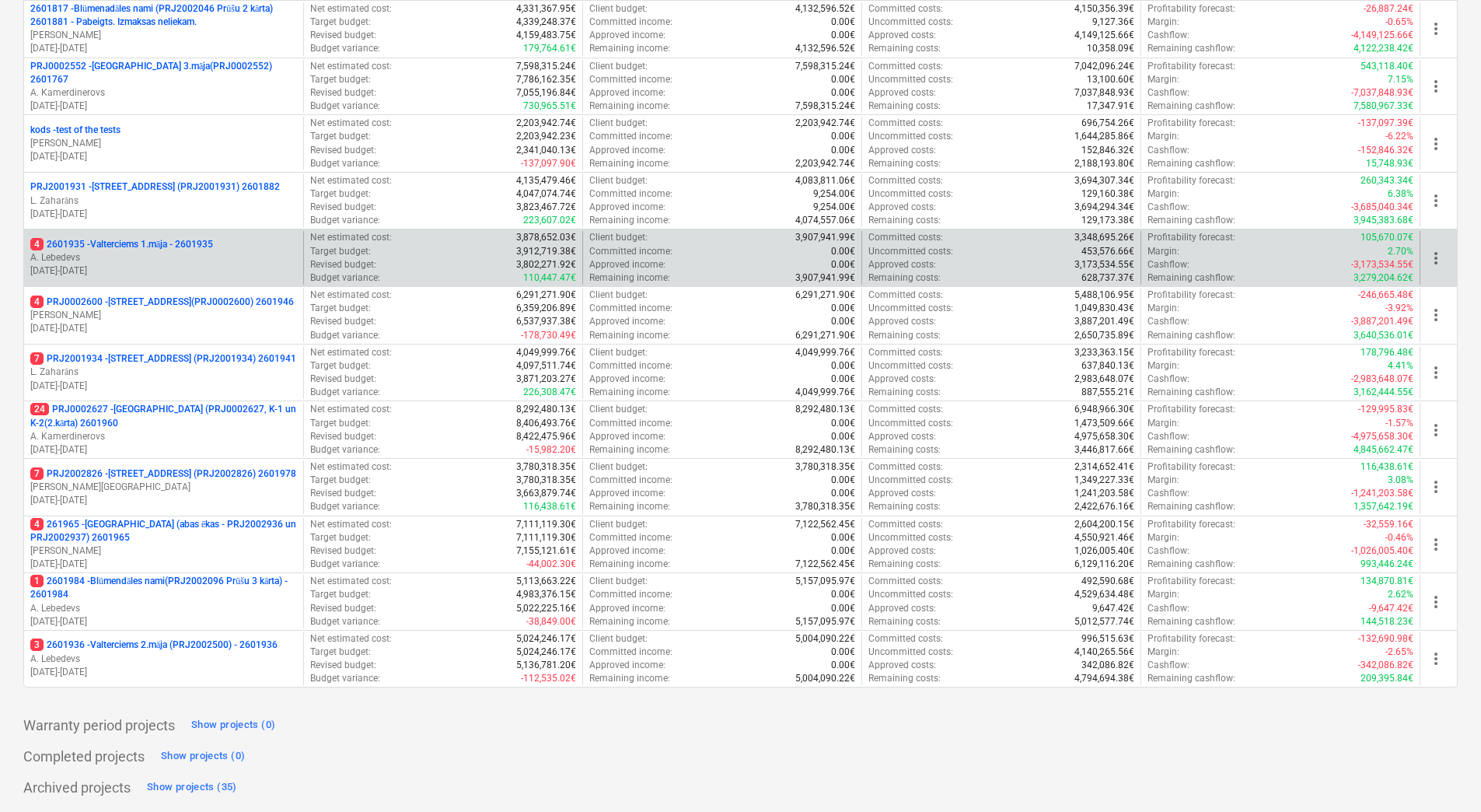
click at [150, 247] on p "4 2601935 - Valterciems 1.māja - 2601935" at bounding box center [122, 245] width 182 height 13
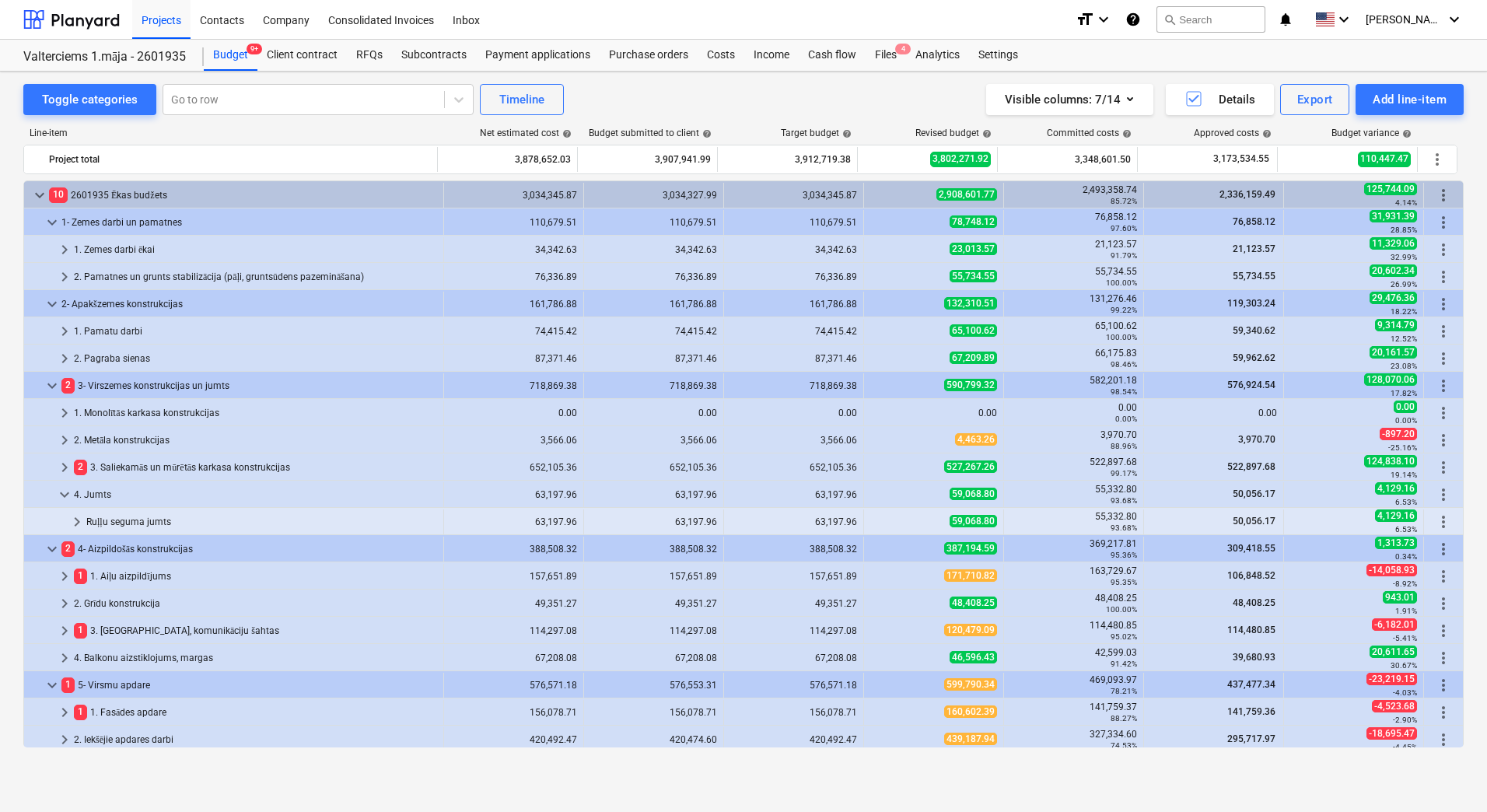
scroll to position [495, 0]
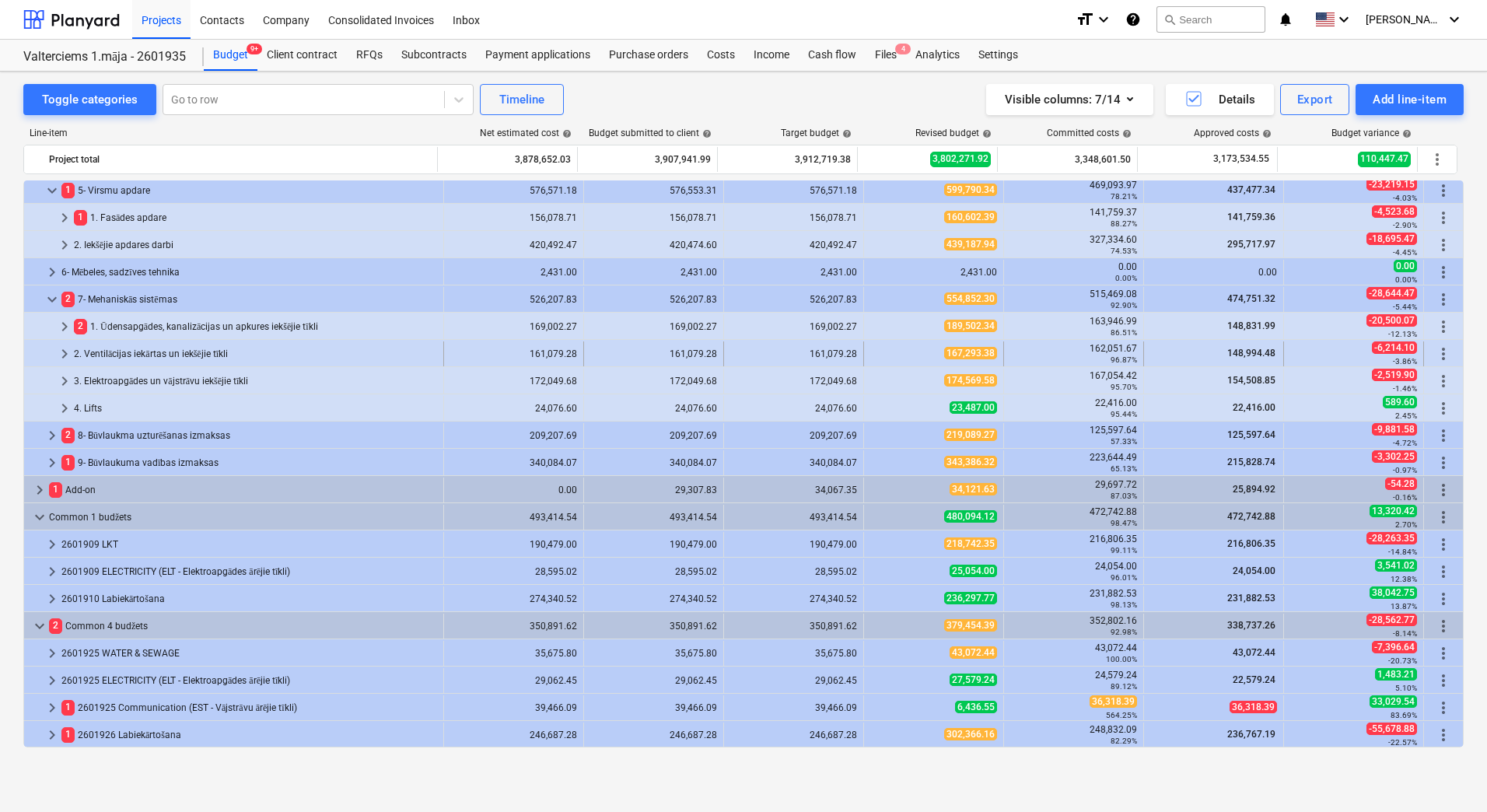
click at [136, 361] on div "2. Ventilācijas iekārtas un iekšējie tīkli" at bounding box center [256, 353] width 363 height 25
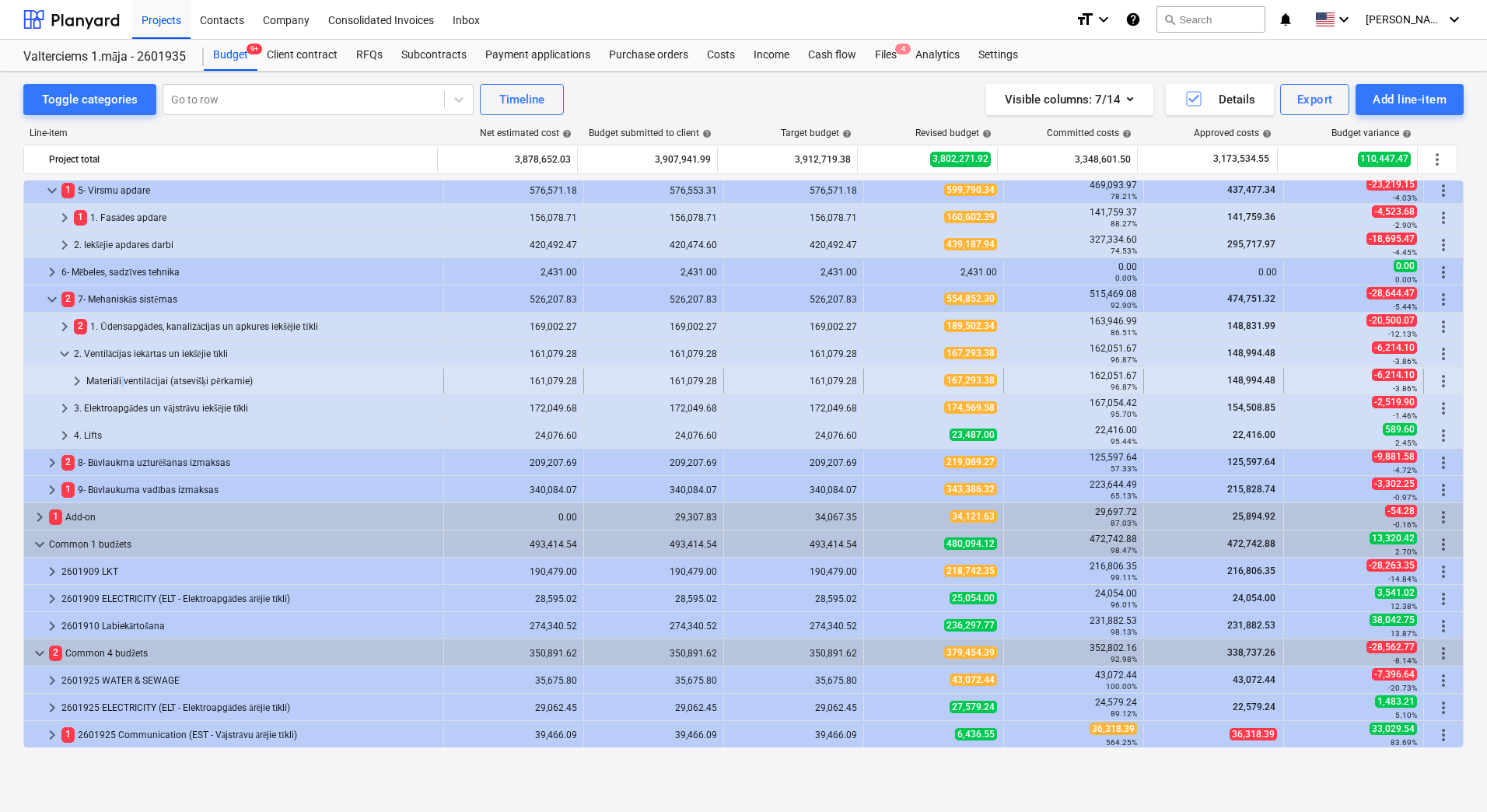
click at [122, 382] on div "Materiāli ventilācijai (atsevišķi pērkamie)" at bounding box center [261, 381] width 351 height 25
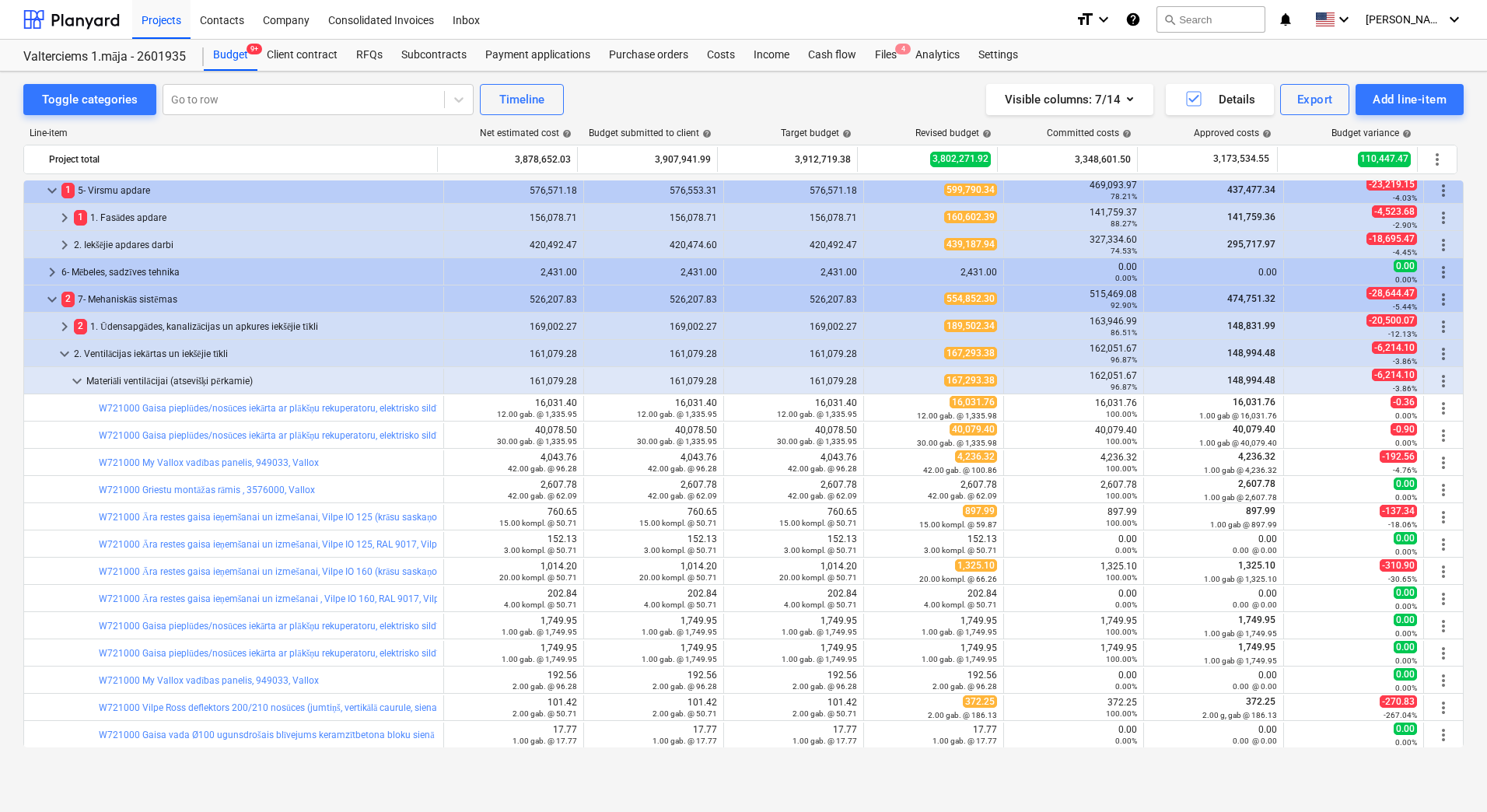
click at [122, 382] on div "Materiāli ventilācijai (atsevišķi pērkamie)" at bounding box center [261, 381] width 351 height 25
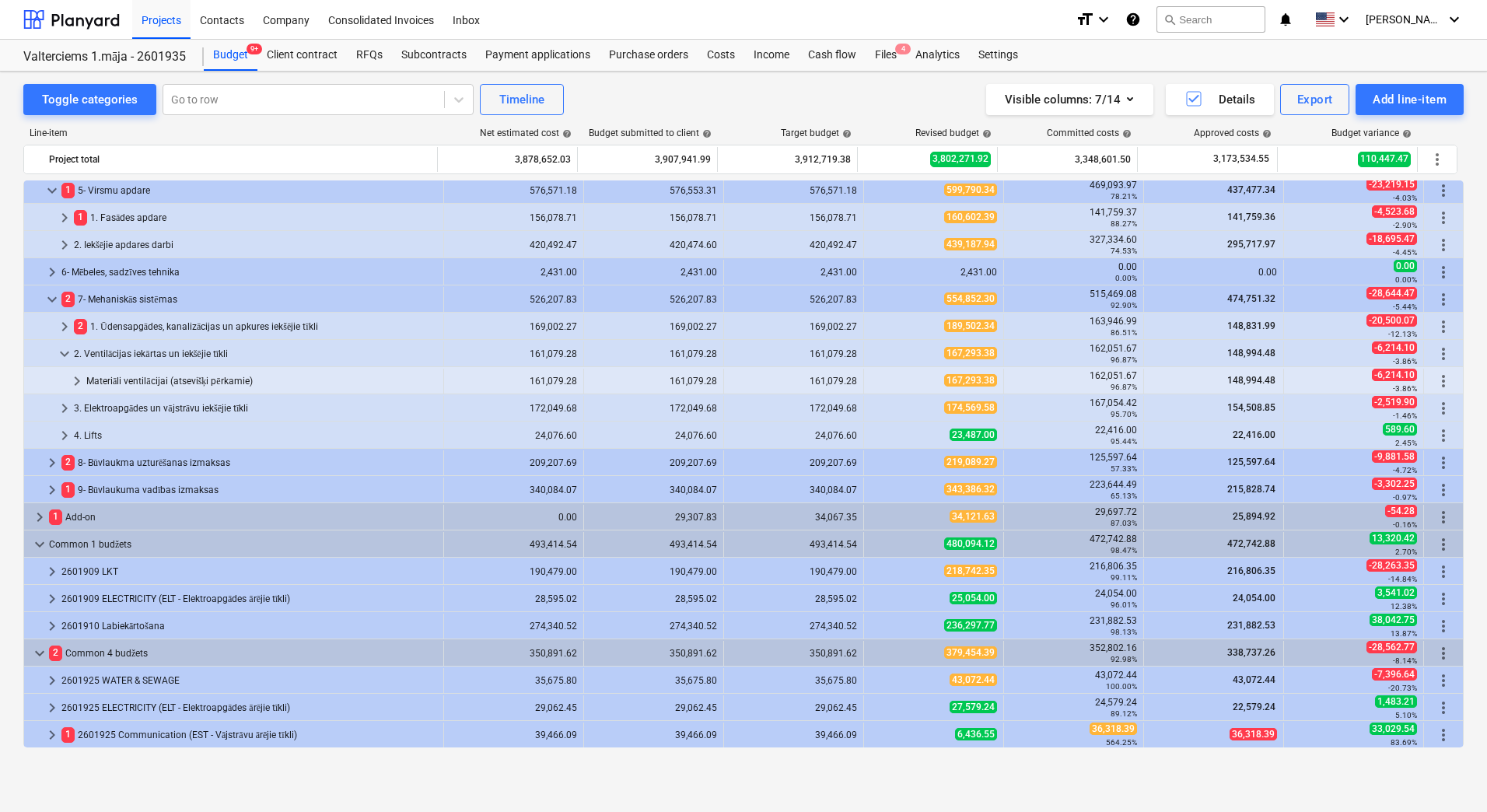
click at [122, 382] on div "Materiāli ventilācijai (atsevišķi pērkamie)" at bounding box center [261, 381] width 351 height 25
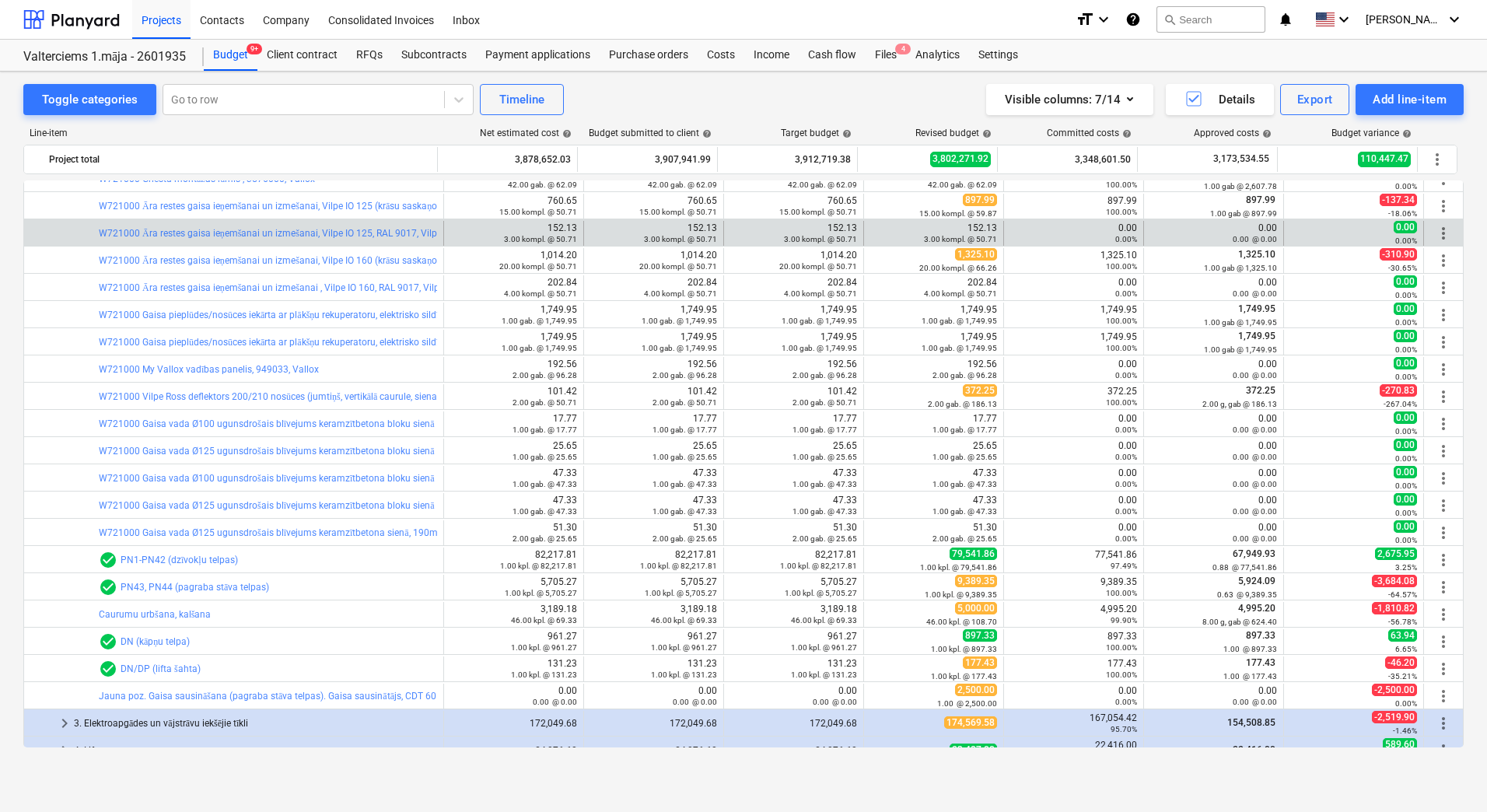
scroll to position [728, 0]
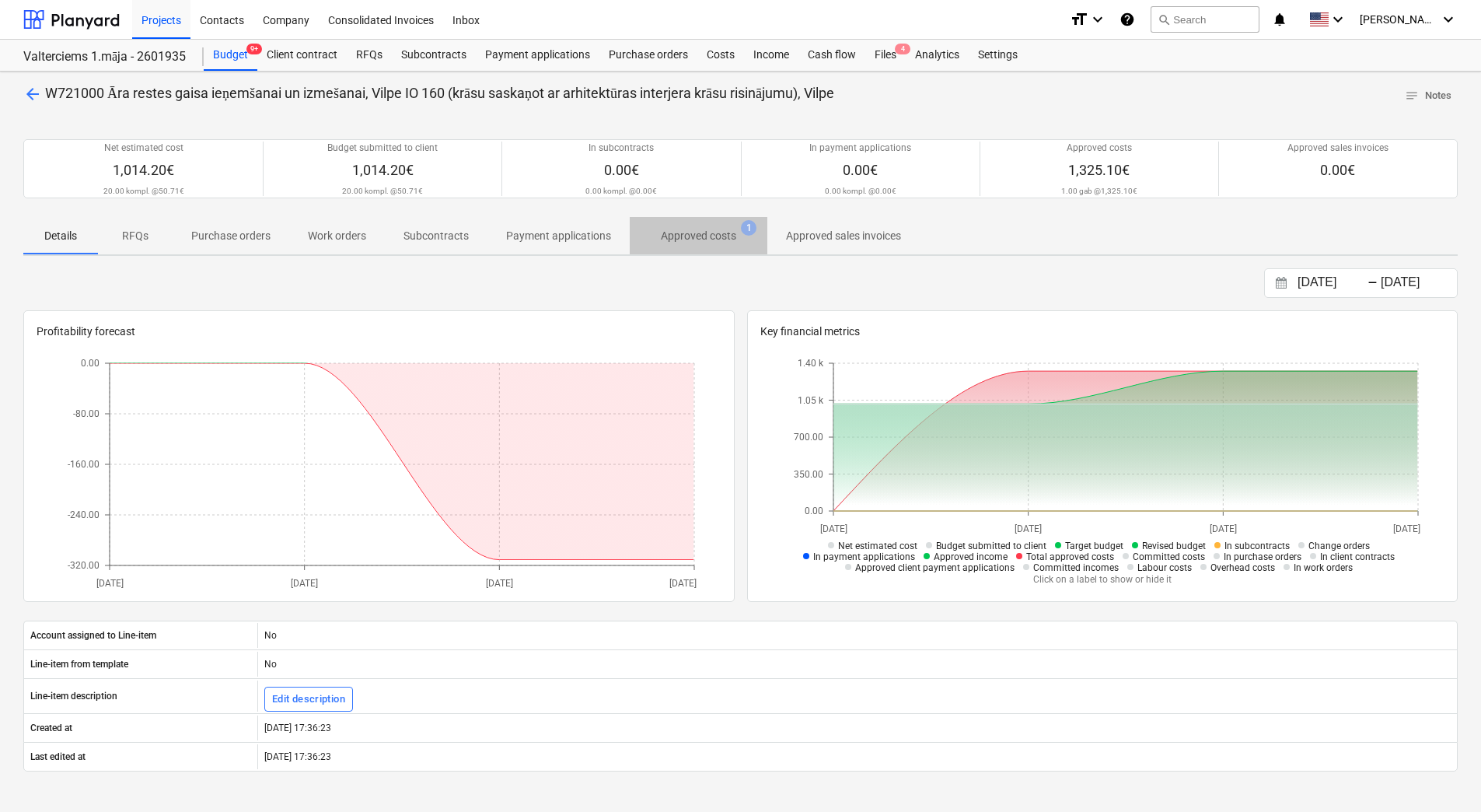
click at [725, 229] on p "Approved costs" at bounding box center [699, 236] width 76 height 16
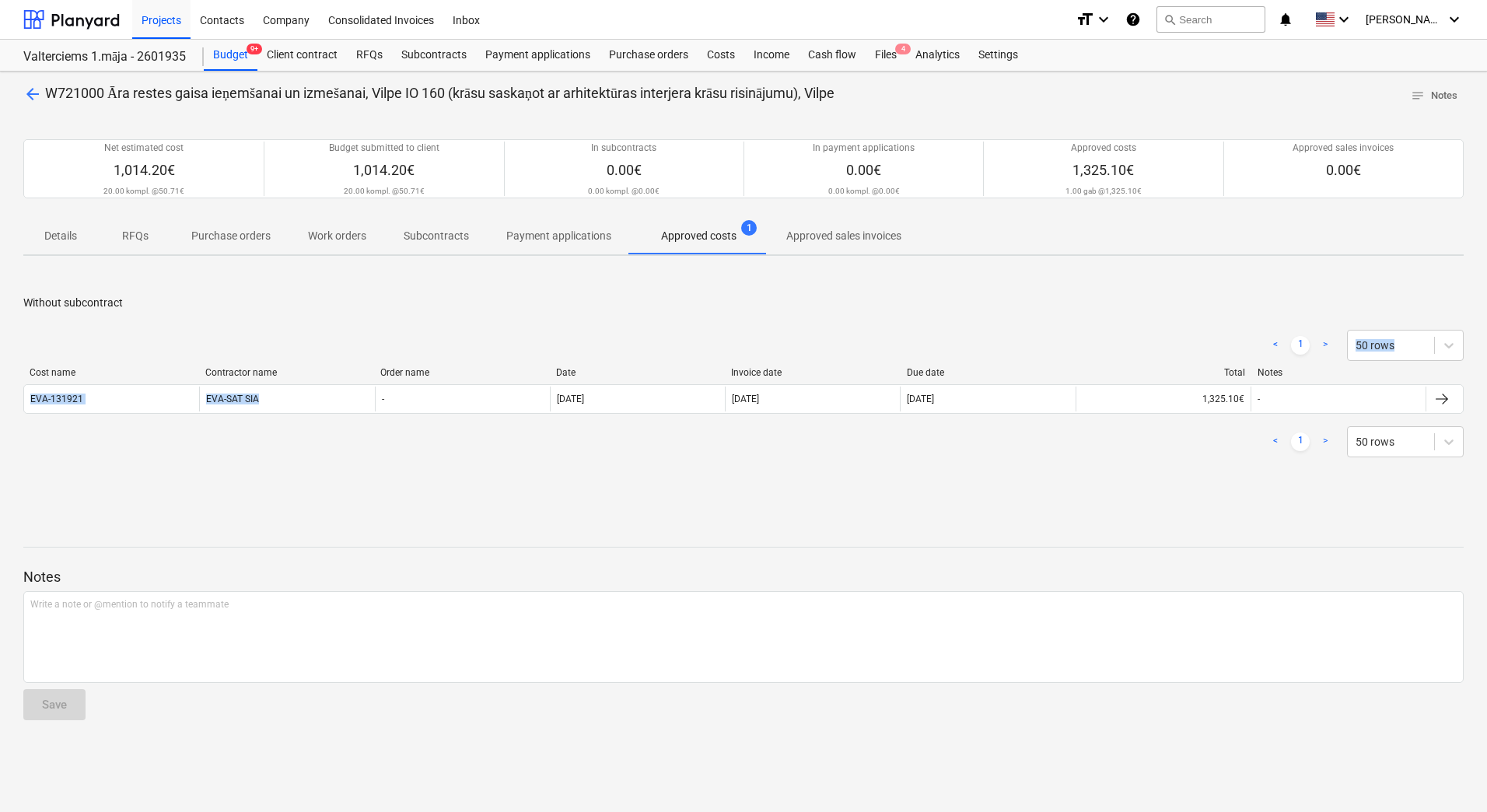
drag, startPoint x: 296, startPoint y: 392, endPoint x: 321, endPoint y: 327, distance: 69.6
click at [321, 327] on div "< 1 > 50 rows Cost name Contractor name Order name Date Invoice date Due date T…" at bounding box center [743, 393] width 1440 height 165
click at [321, 327] on div "< 1 > 50 rows" at bounding box center [743, 345] width 1440 height 44
